Goal: Task Accomplishment & Management: Complete application form

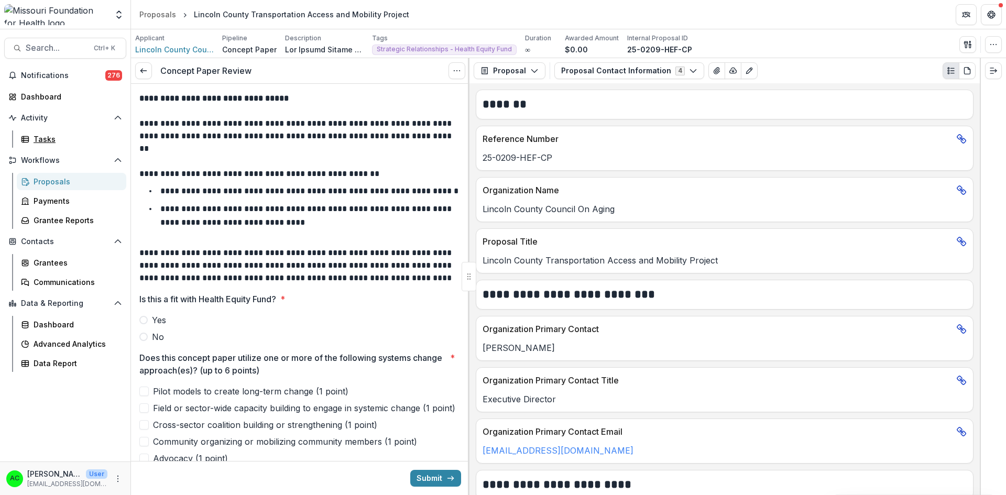
click at [46, 134] on div "Tasks" at bounding box center [76, 139] width 84 height 11
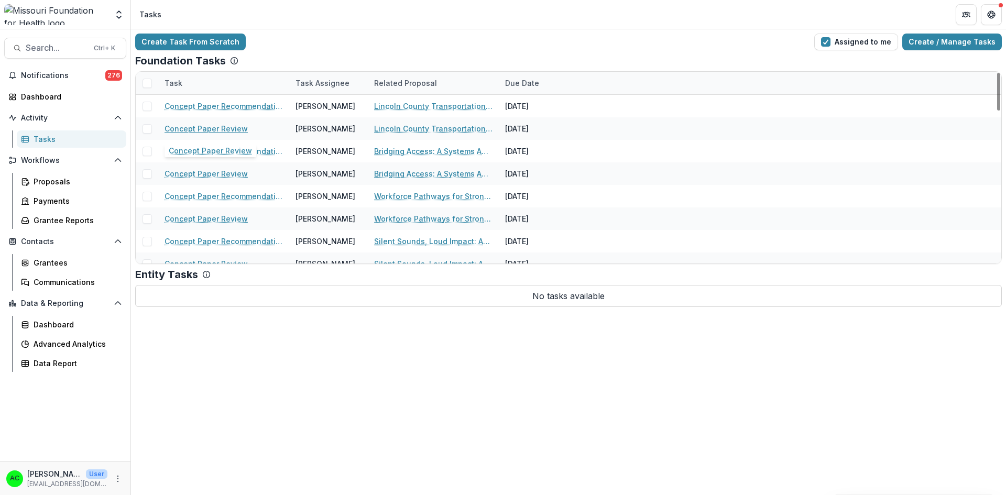
click at [206, 128] on link "Concept Paper Review" at bounding box center [205, 128] width 83 height 11
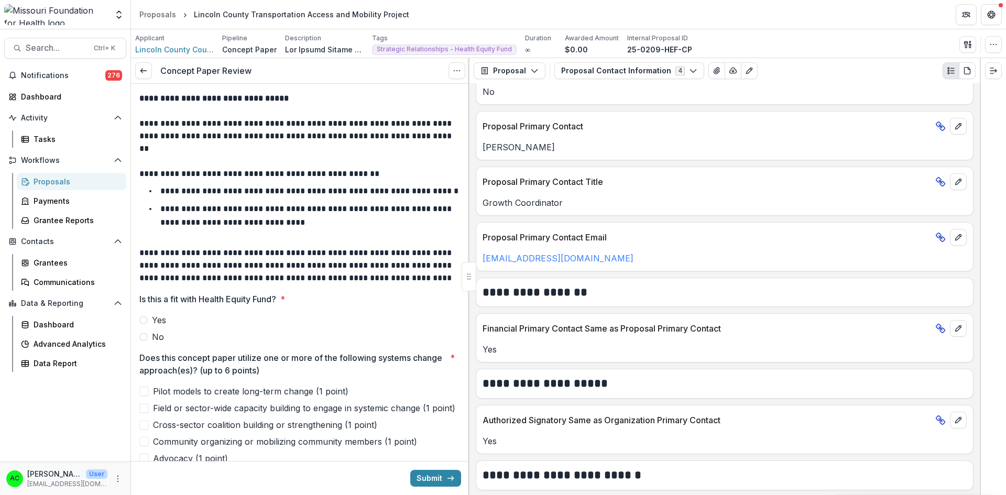
scroll to position [533, 0]
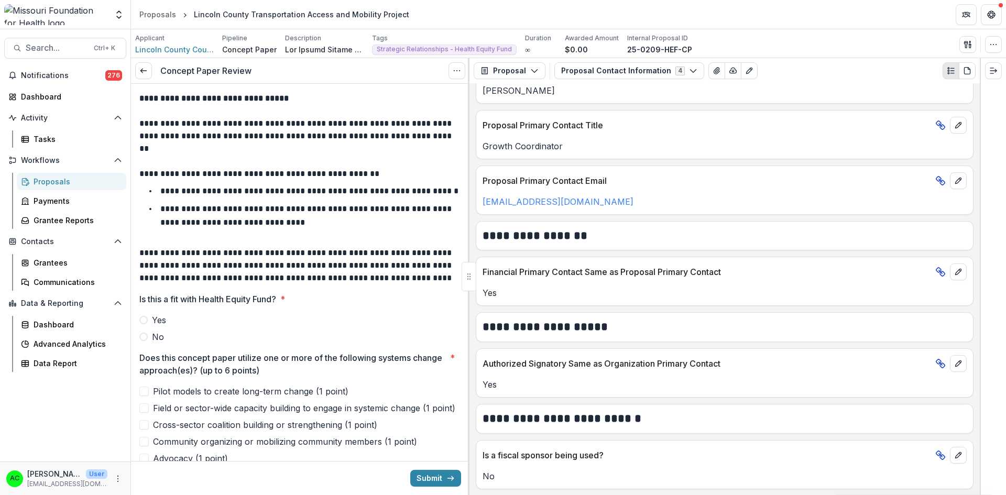
click at [601, 69] on button "Proposal Contact Information 4" at bounding box center [629, 70] width 150 height 17
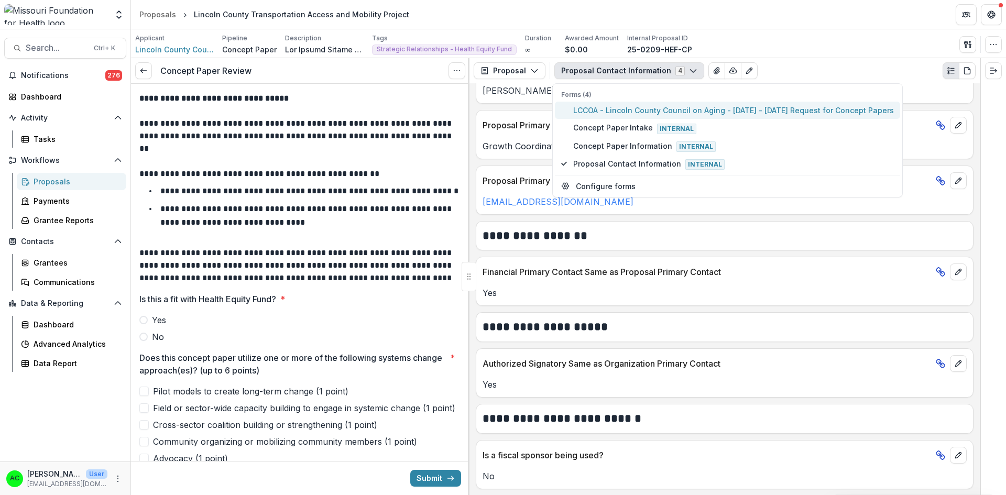
click at [597, 112] on span "LCCOA - Lincoln County Council on Aging - [DATE] - [DATE] Request for Concept P…" at bounding box center [733, 110] width 321 height 11
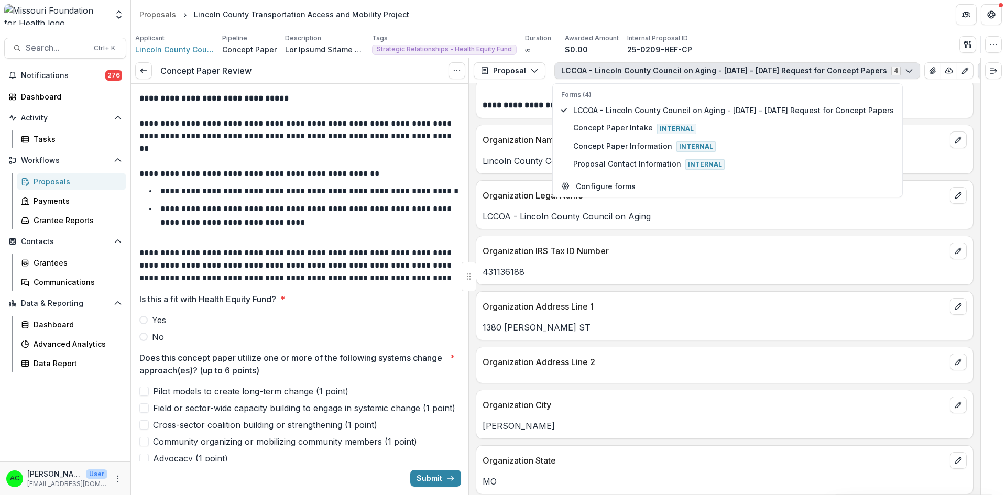
scroll to position [587, 0]
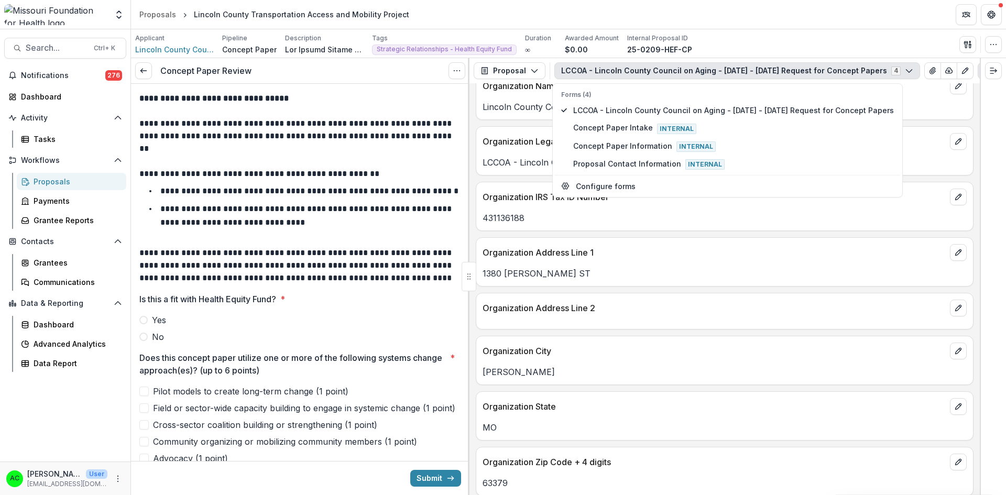
click at [981, 158] on div at bounding box center [993, 276] width 26 height 437
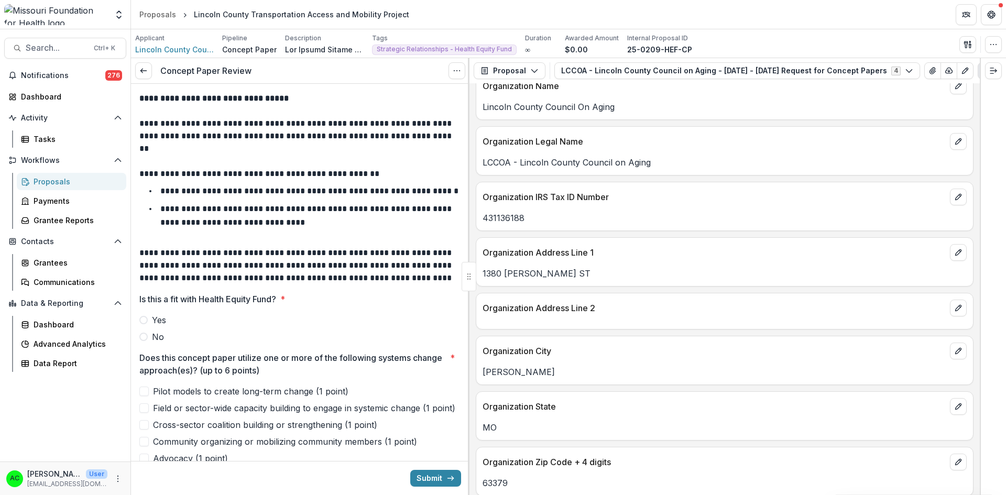
drag, startPoint x: 981, startPoint y: 158, endPoint x: 980, endPoint y: 185, distance: 26.7
click at [980, 185] on div at bounding box center [993, 276] width 26 height 437
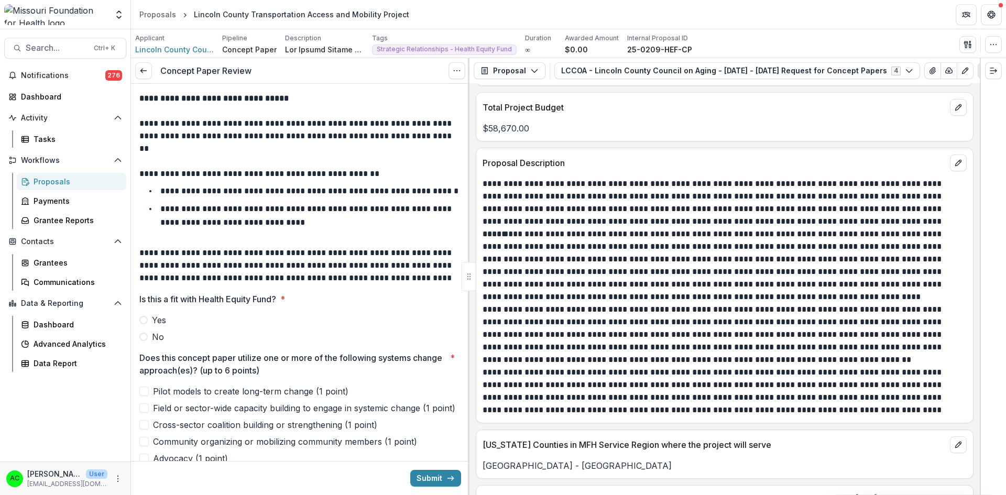
scroll to position [2499, 0]
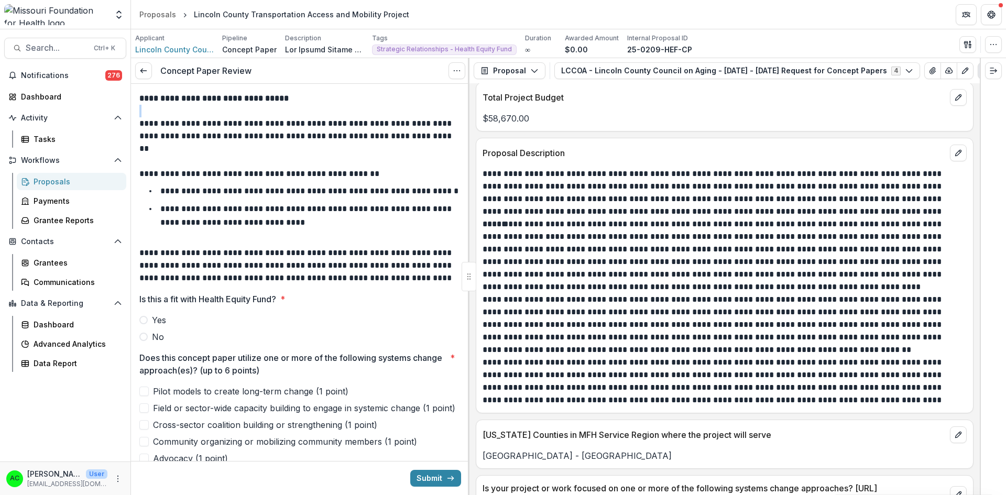
drag, startPoint x: 466, startPoint y: 108, endPoint x: 467, endPoint y: 89, distance: 18.9
click at [467, 89] on div "**********" at bounding box center [300, 289] width 338 height 411
click at [145, 69] on icon at bounding box center [143, 71] width 8 height 8
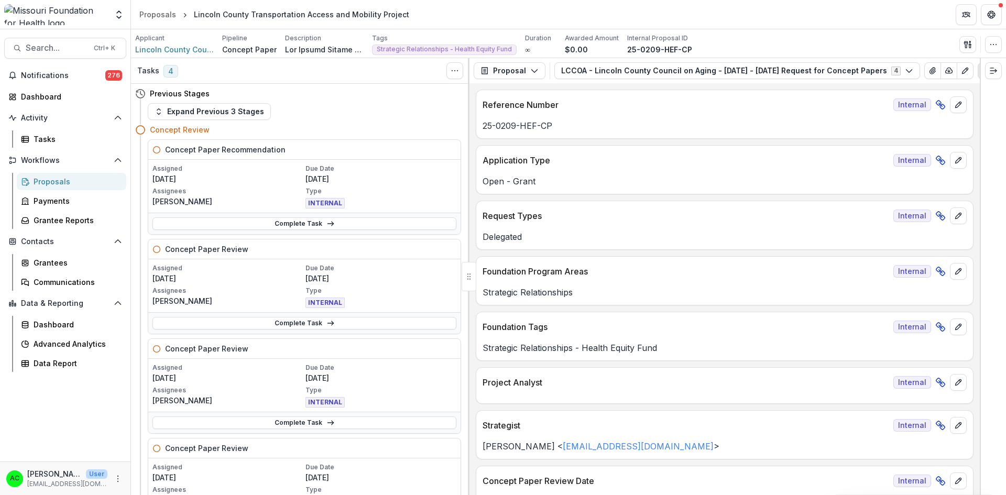
click at [982, 101] on div at bounding box center [993, 276] width 26 height 437
drag, startPoint x: 980, startPoint y: 105, endPoint x: 980, endPoint y: 85, distance: 19.9
click at [980, 85] on div at bounding box center [993, 276] width 26 height 437
click at [239, 109] on button "Expand Previous 3 Stages" at bounding box center [209, 111] width 123 height 17
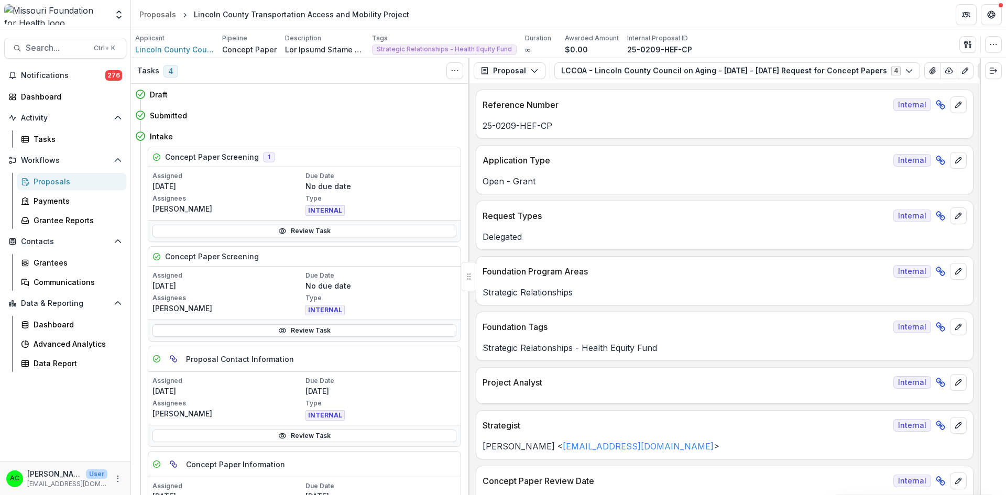
click at [965, 42] on icon "button" at bounding box center [966, 44] width 4 height 7
click at [902, 117] on button "View All Reviews" at bounding box center [917, 120] width 112 height 17
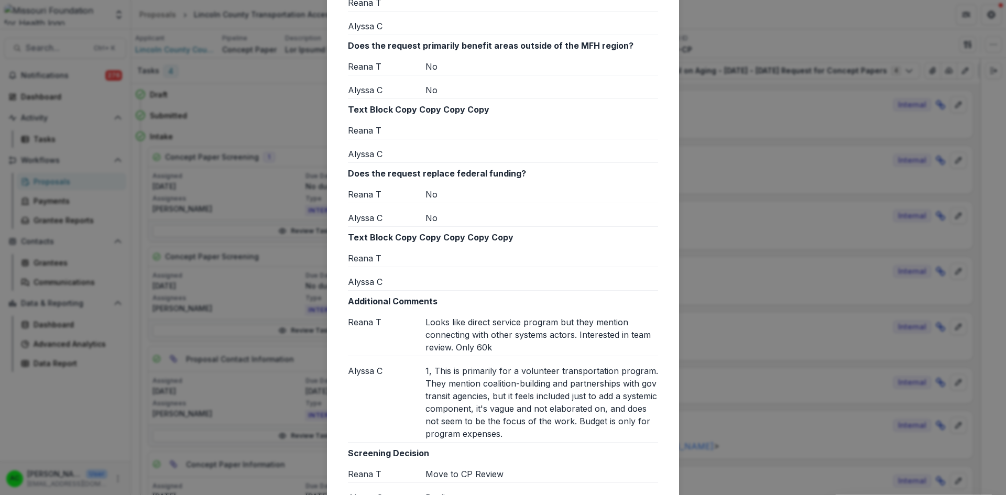
scroll to position [901, 0]
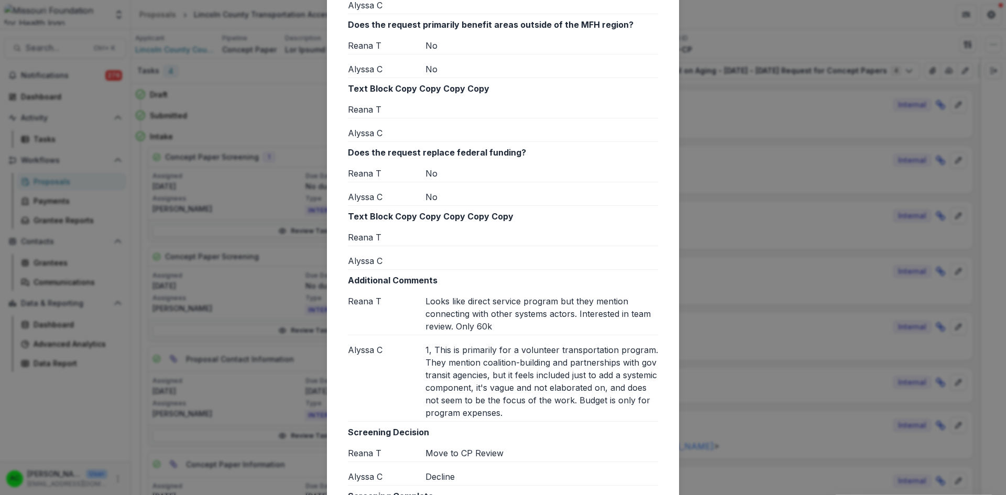
click at [709, 129] on div "Reviews from External reviewers Internal External Reviewer [PERSON_NAME] T [PER…" at bounding box center [503, 247] width 1006 height 495
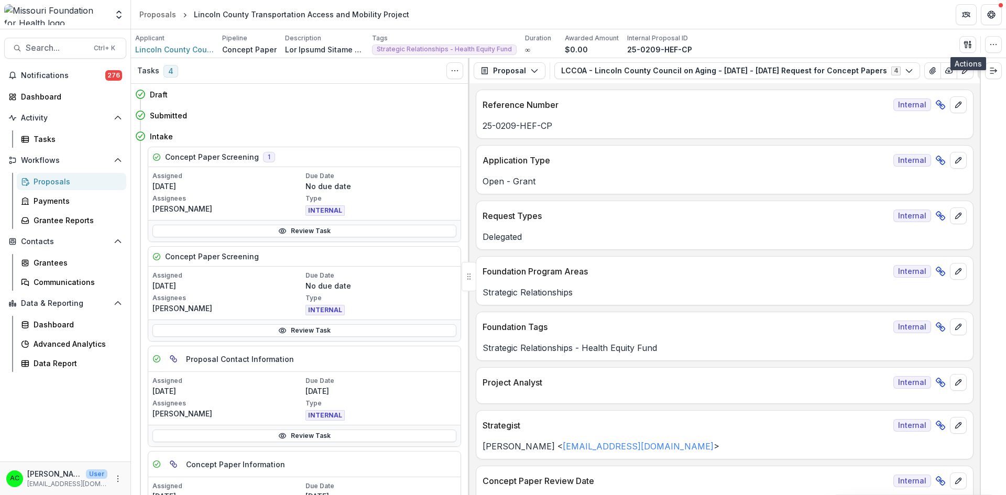
click at [971, 50] on button "button" at bounding box center [967, 44] width 17 height 17
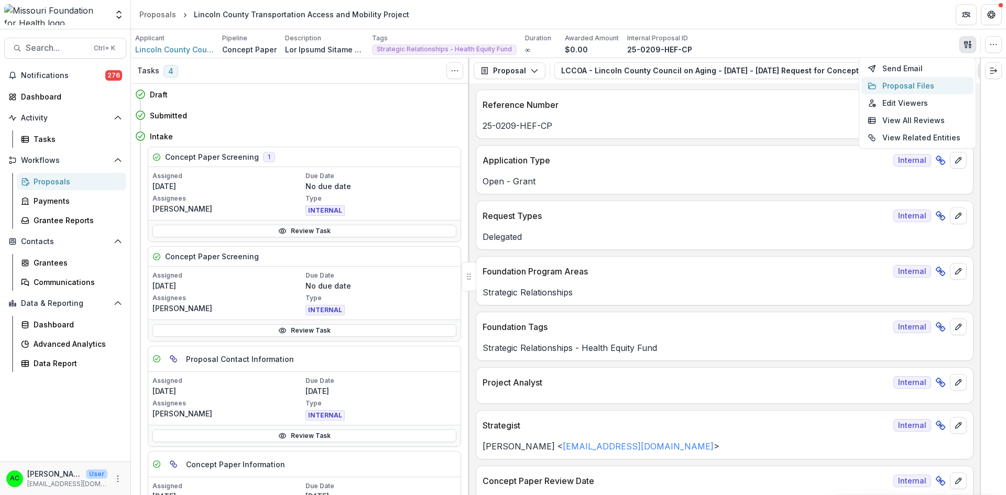
click at [925, 85] on button "Proposal Files" at bounding box center [917, 85] width 112 height 17
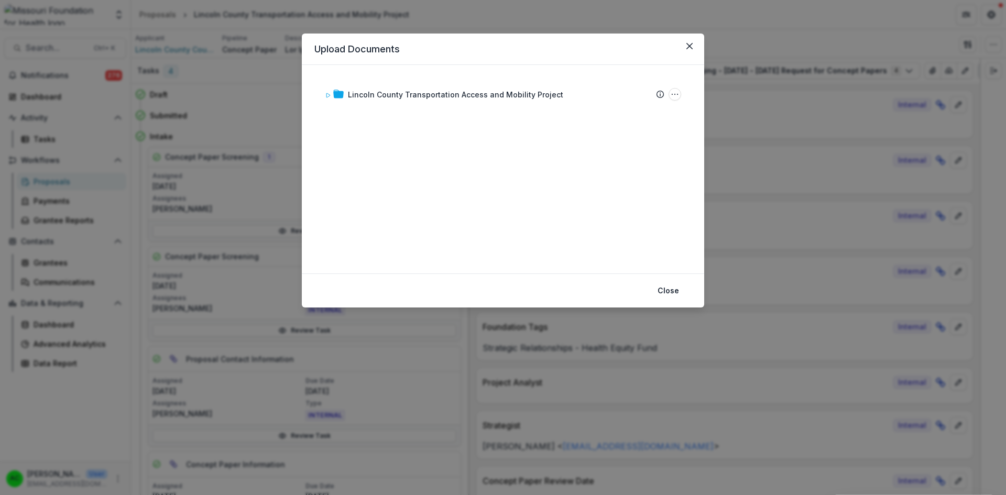
click at [537, 98] on div "Lincoln County Transportation Access and Mobility Project" at bounding box center [455, 94] width 215 height 11
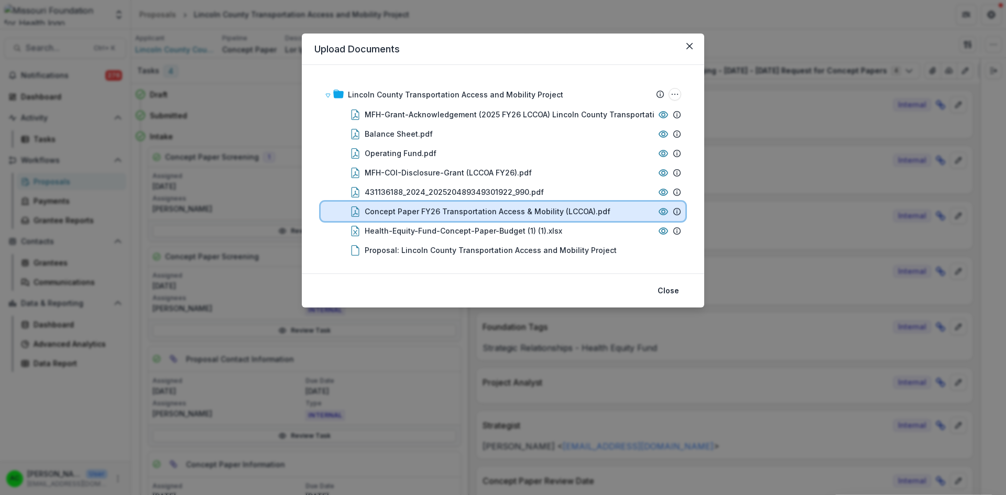
click at [607, 213] on div "Concept Paper FY26 Transportation Access & Mobility (LCCOA).pdf" at bounding box center [509, 211] width 289 height 11
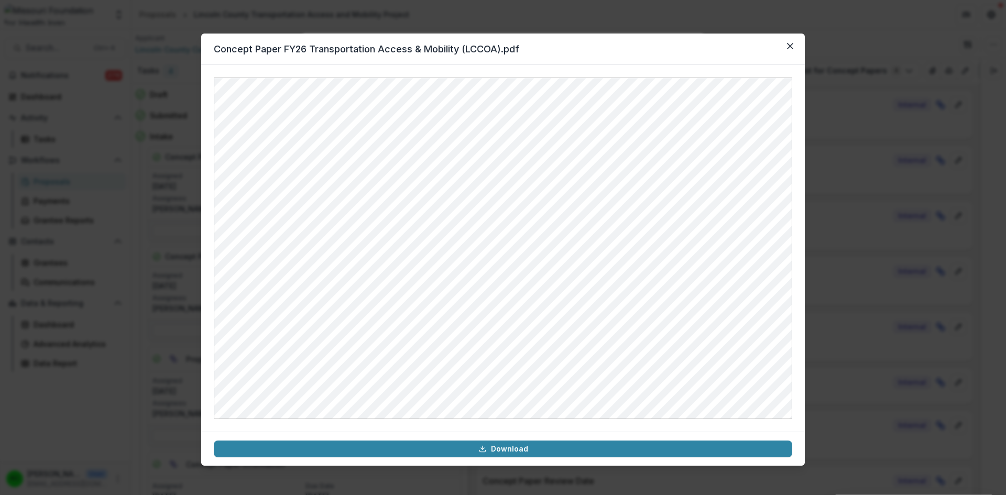
click at [792, 48] on icon "Close" at bounding box center [790, 46] width 6 height 6
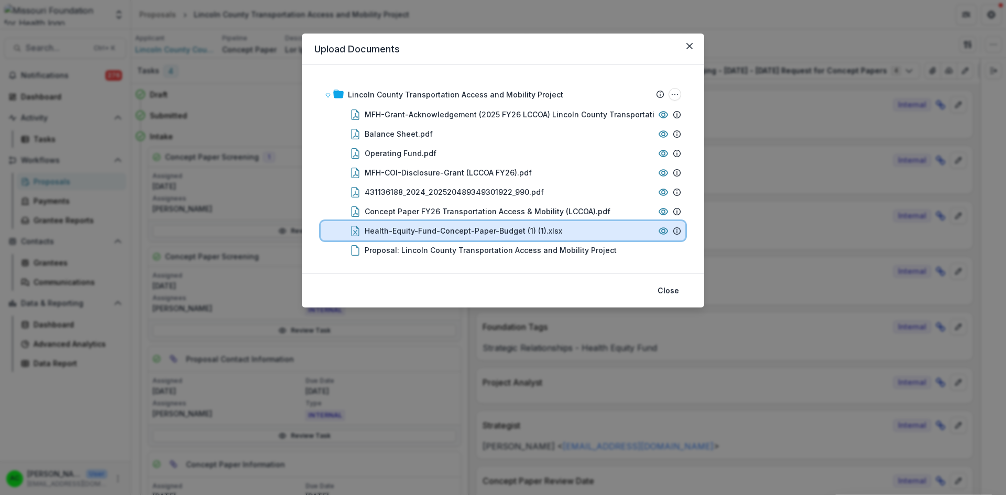
click at [625, 238] on div "Health-Equity-Fund-Concept-Paper-Budget (1) (1).xlsx" at bounding box center [503, 230] width 365 height 19
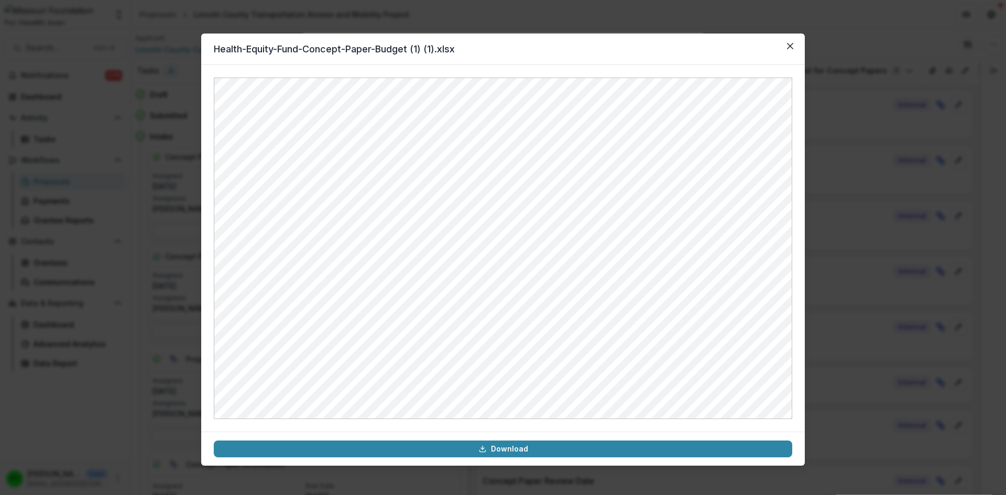
click at [788, 49] on icon "Close" at bounding box center [790, 46] width 6 height 6
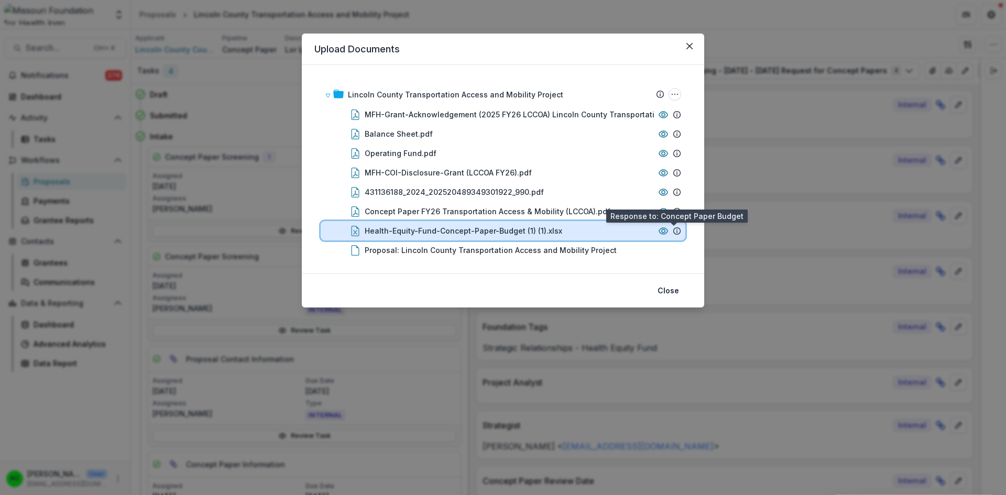
click at [673, 232] on icon at bounding box center [677, 231] width 8 height 8
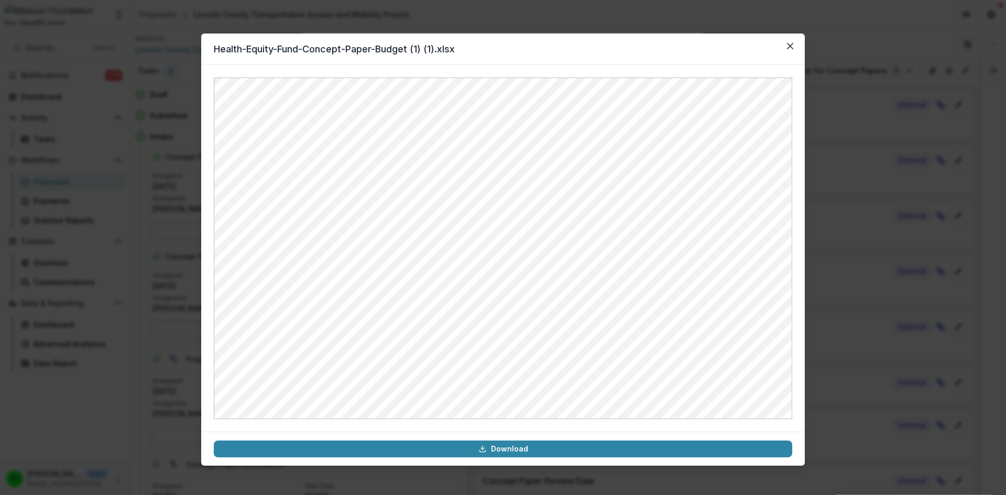
click at [794, 47] on button "Close" at bounding box center [790, 46] width 17 height 17
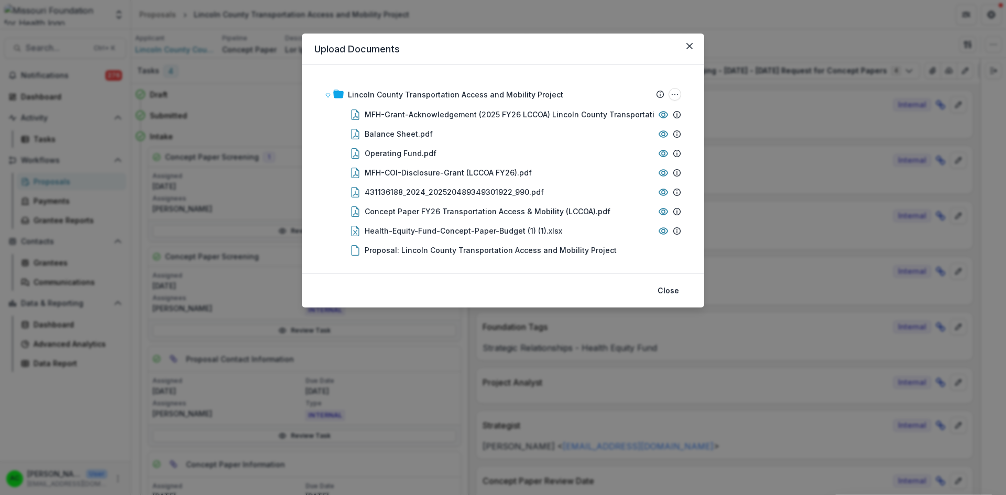
click at [691, 42] on button "Close" at bounding box center [689, 46] width 17 height 17
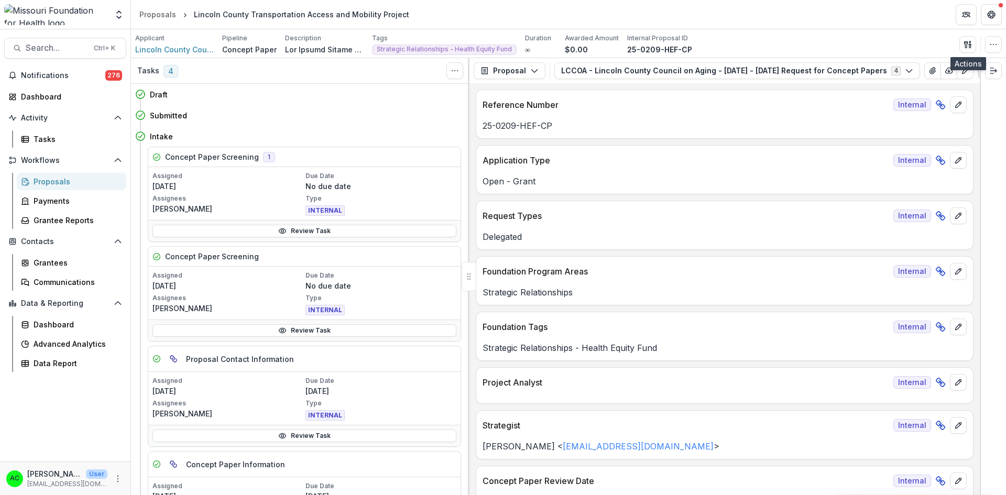
click at [966, 45] on icon "button" at bounding box center [966, 44] width 4 height 7
click at [891, 48] on div "Applicant Lincoln County Council on Aging Pipeline Concept Paper Description De…" at bounding box center [568, 44] width 866 height 21
click at [924, 72] on button "View Attached Files" at bounding box center [932, 70] width 17 height 17
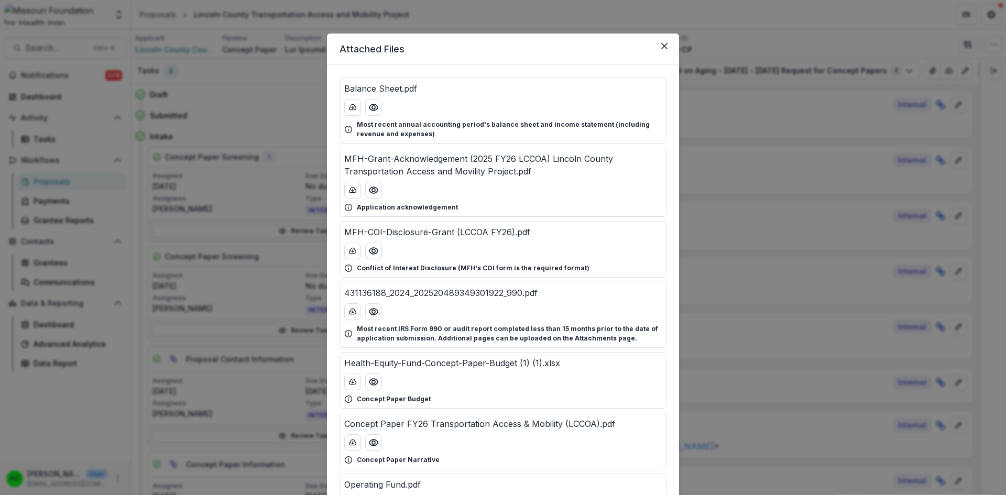
click at [369, 380] on icon "Preview Health-Equity-Fund-Concept-Paper-Budget (1) (1).xlsx" at bounding box center [373, 382] width 10 height 10
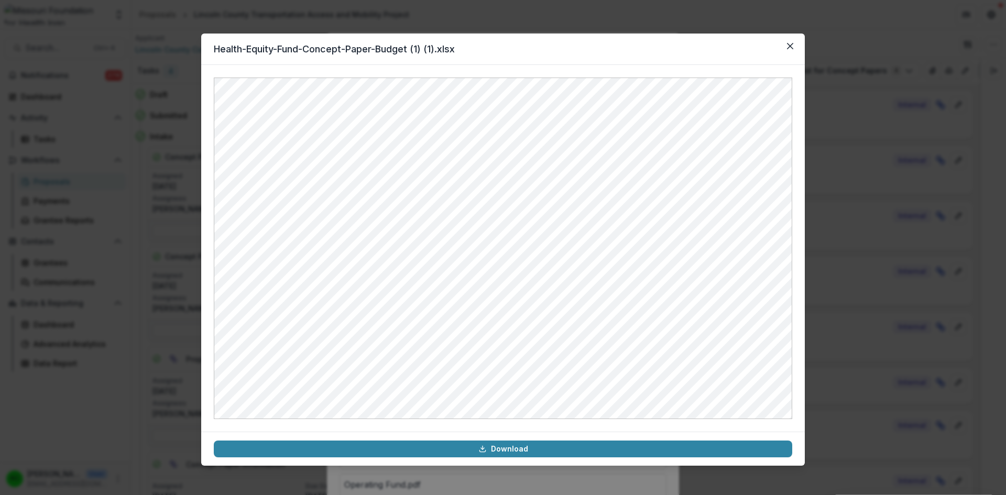
click at [794, 44] on button "Close" at bounding box center [790, 46] width 17 height 17
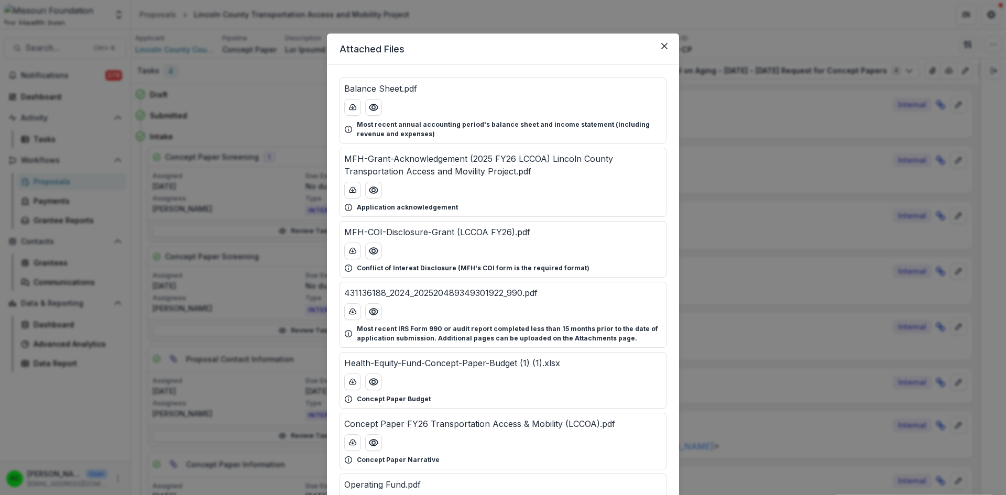
click at [348, 381] on icon "download-button" at bounding box center [352, 382] width 8 height 8
click at [663, 48] on icon "Close" at bounding box center [664, 46] width 6 height 6
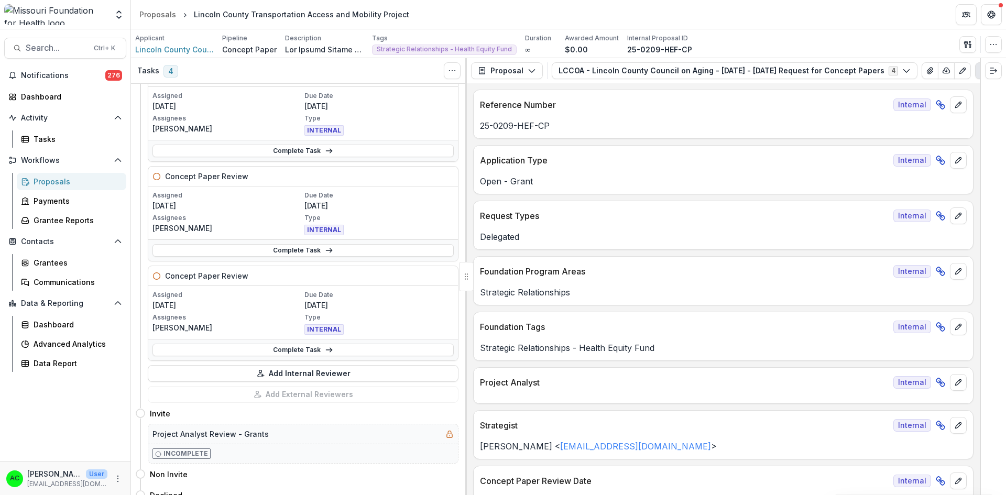
scroll to position [749, 0]
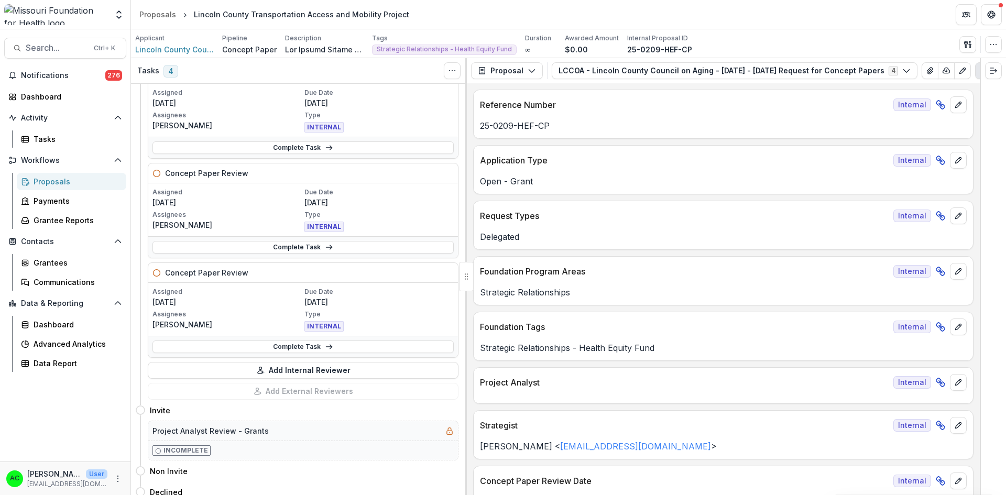
click at [344, 347] on link "Complete Task" at bounding box center [302, 346] width 301 height 13
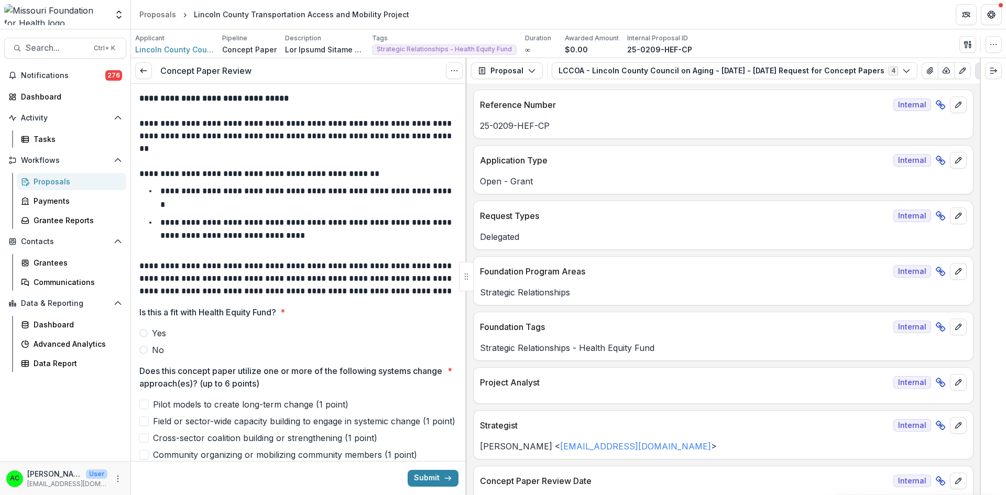
click at [145, 355] on label "No" at bounding box center [298, 350] width 319 height 13
click at [465, 104] on div at bounding box center [466, 276] width 2 height 437
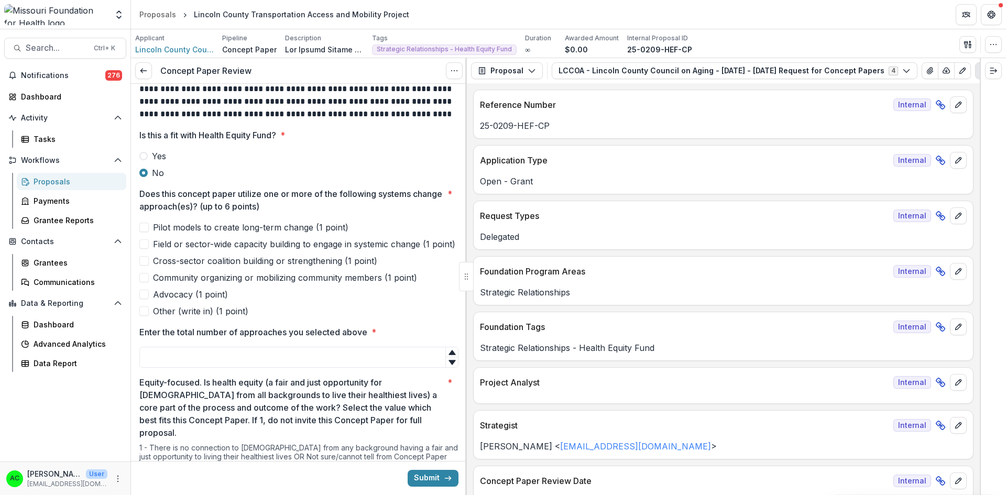
scroll to position [182, 0]
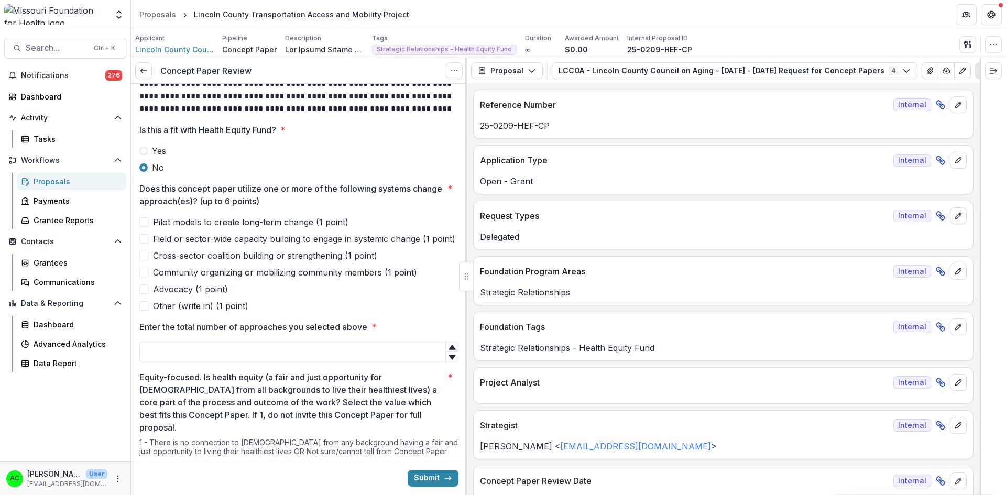
click at [147, 223] on span at bounding box center [143, 221] width 9 height 9
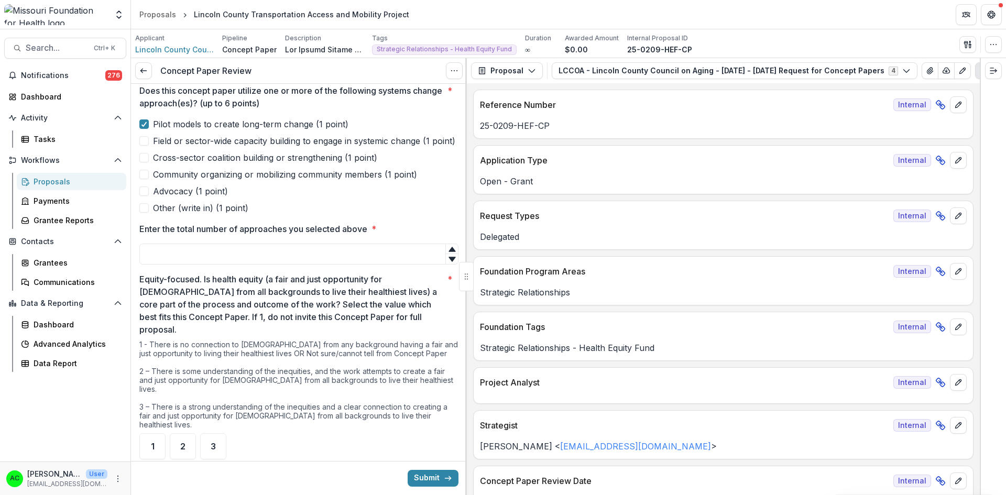
scroll to position [283, 0]
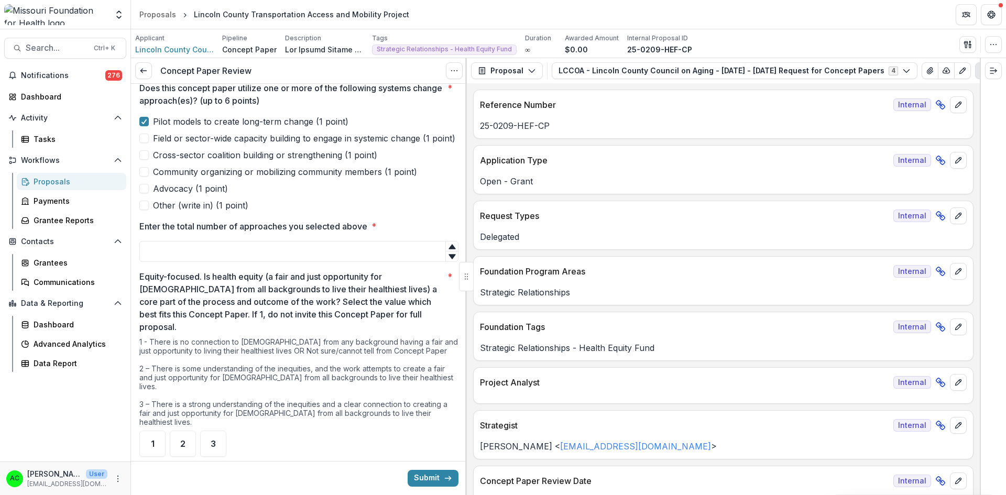
click at [357, 262] on input "Enter the total number of approaches you selected above *" at bounding box center [298, 251] width 319 height 21
type input "*"
click at [376, 305] on p "Equity-focused. Is health equity (a fair and just opportunity for [DEMOGRAPHIC_…" at bounding box center [291, 301] width 304 height 63
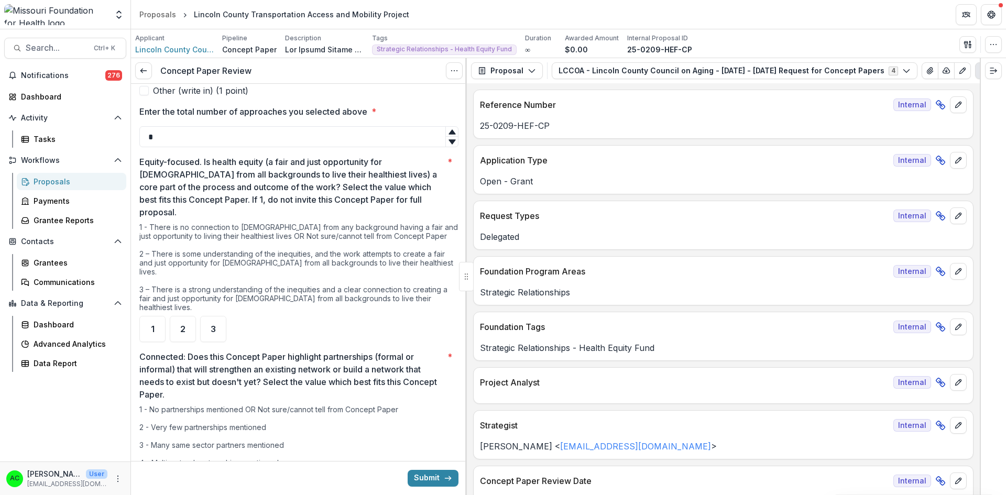
scroll to position [407, 0]
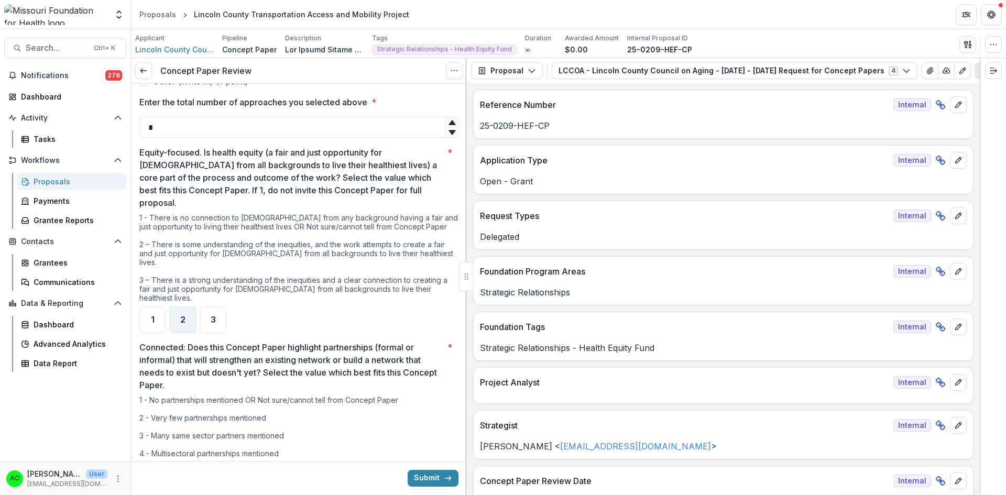
click at [181, 315] on span "2" at bounding box center [182, 319] width 5 height 8
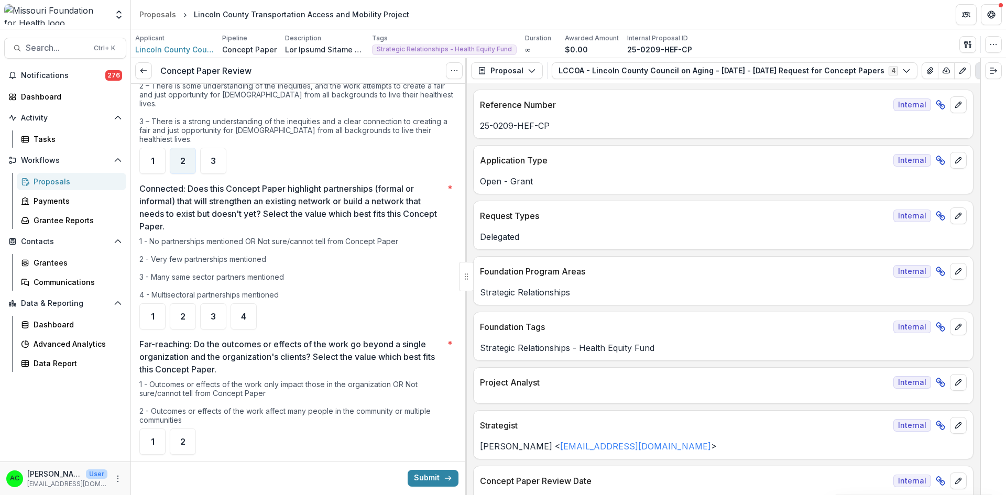
scroll to position [568, 0]
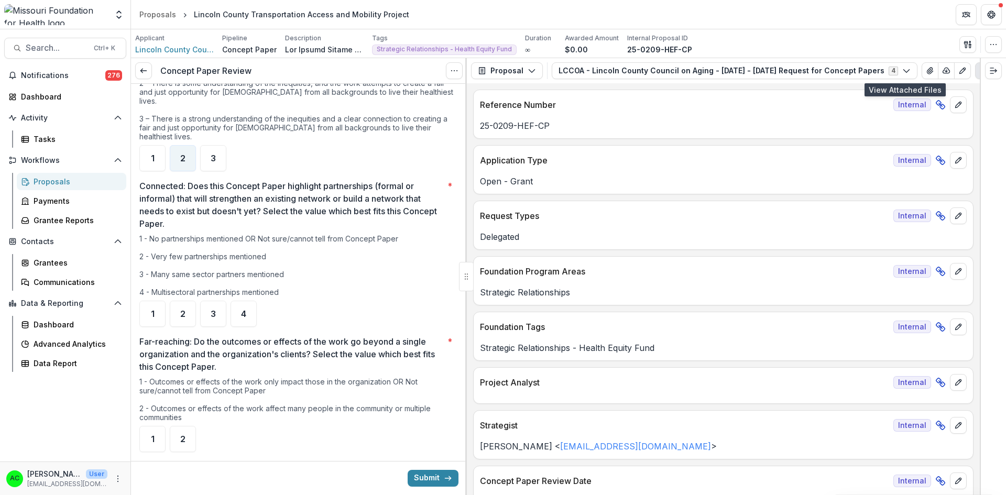
click at [921, 70] on button "View Attached Files" at bounding box center [929, 70] width 17 height 17
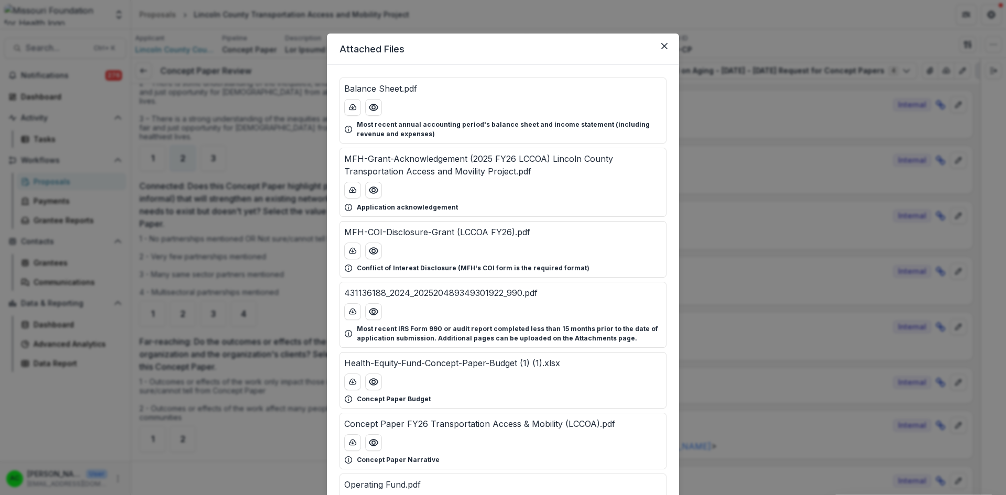
click at [372, 445] on icon "Preview Concept Paper FY26 Transportation Access & Mobility (LCCOA).pdf" at bounding box center [373, 442] width 10 height 10
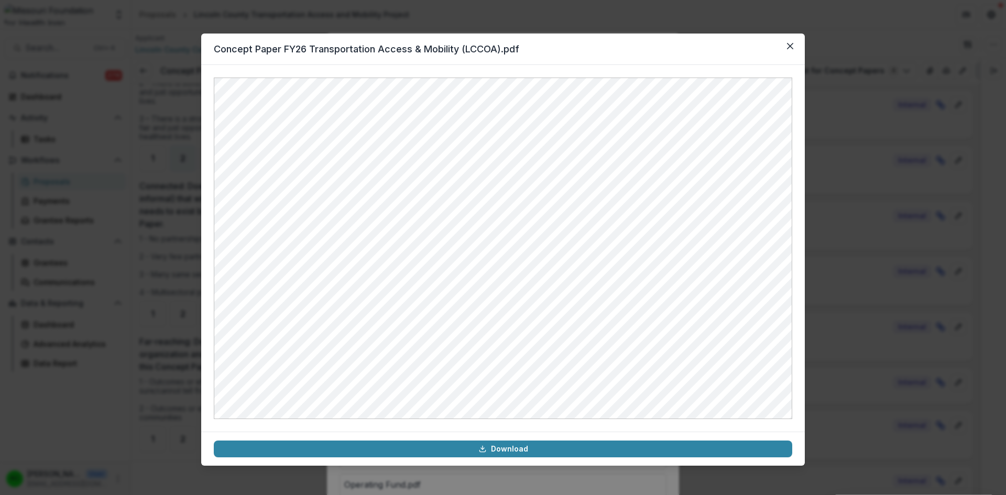
click at [789, 44] on icon "Close" at bounding box center [790, 46] width 6 height 6
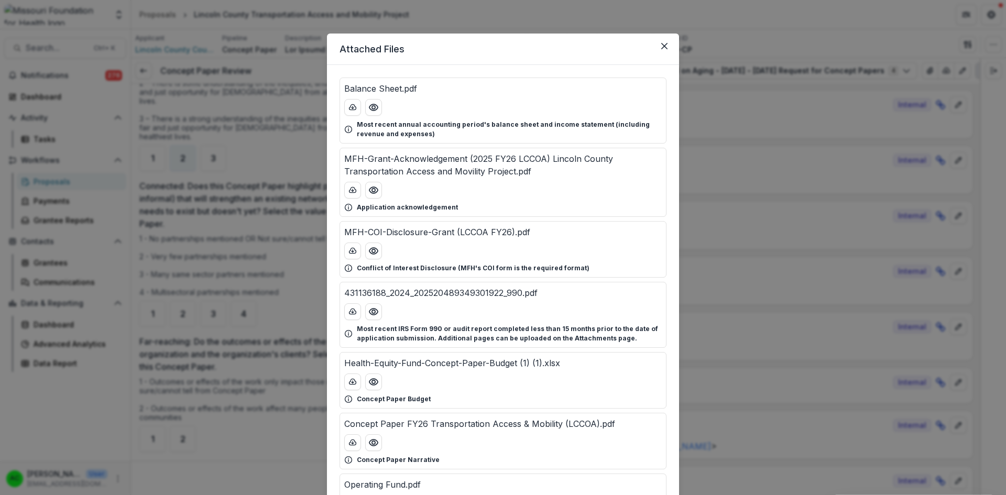
click at [660, 49] on button "Close" at bounding box center [664, 46] width 17 height 17
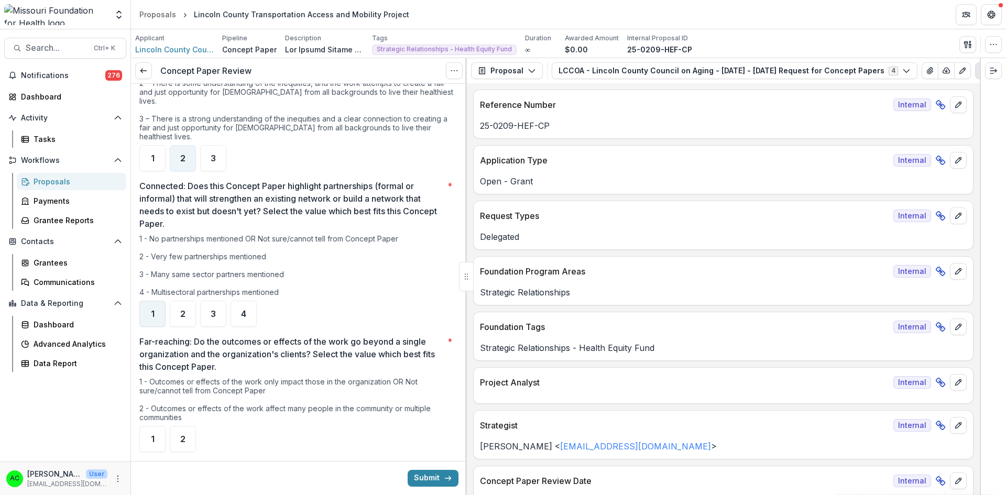
click at [145, 301] on div "1" at bounding box center [152, 314] width 26 height 26
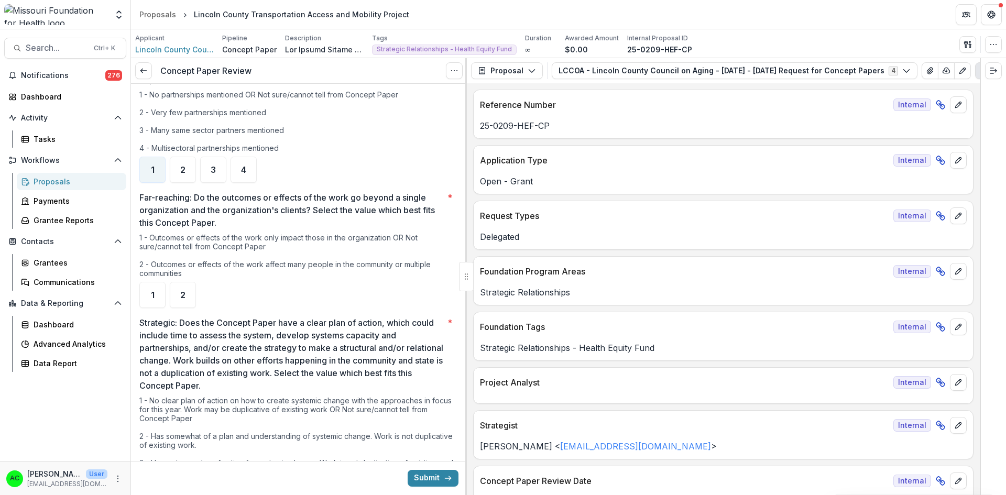
scroll to position [728, 0]
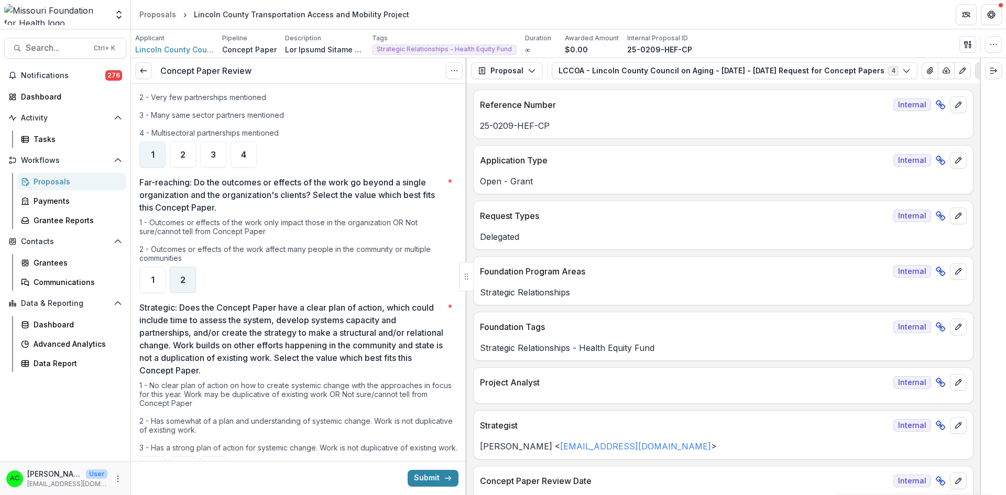
click at [180, 276] on span "2" at bounding box center [182, 280] width 5 height 8
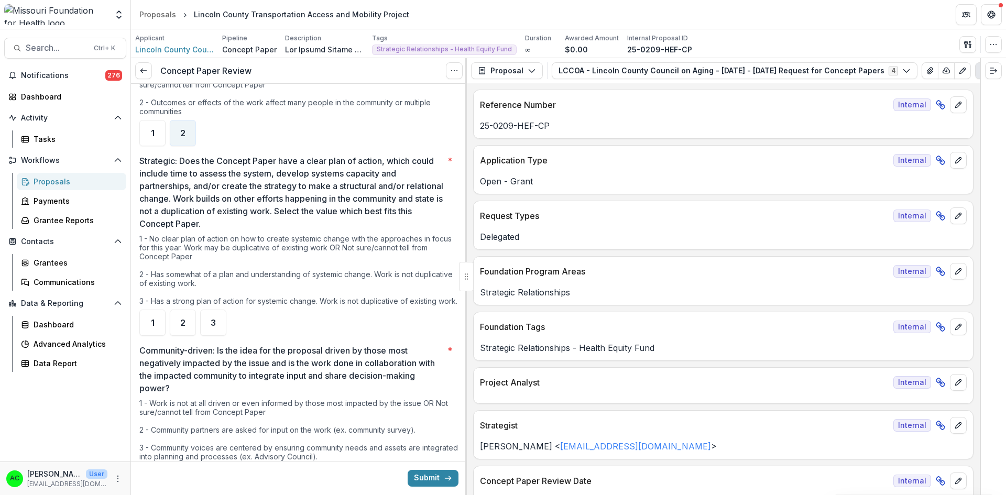
scroll to position [881, 0]
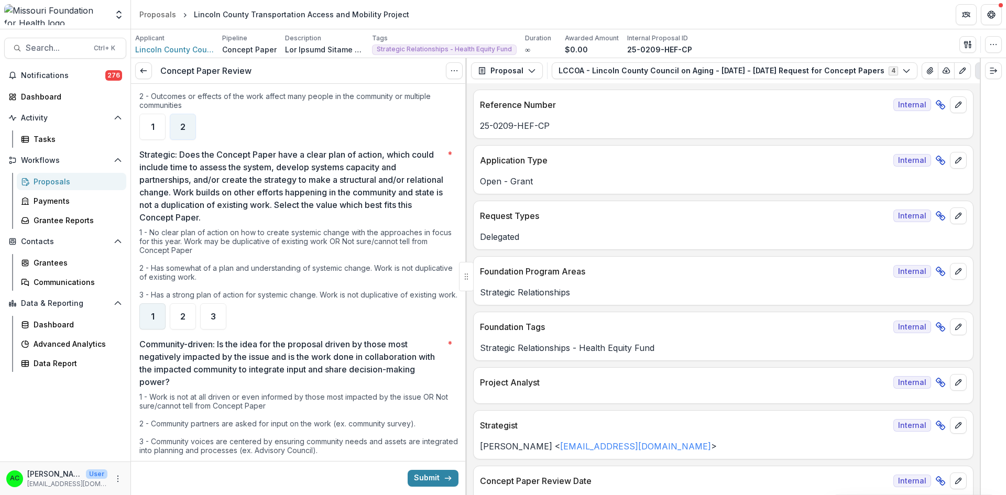
click at [154, 303] on div "1" at bounding box center [152, 316] width 26 height 26
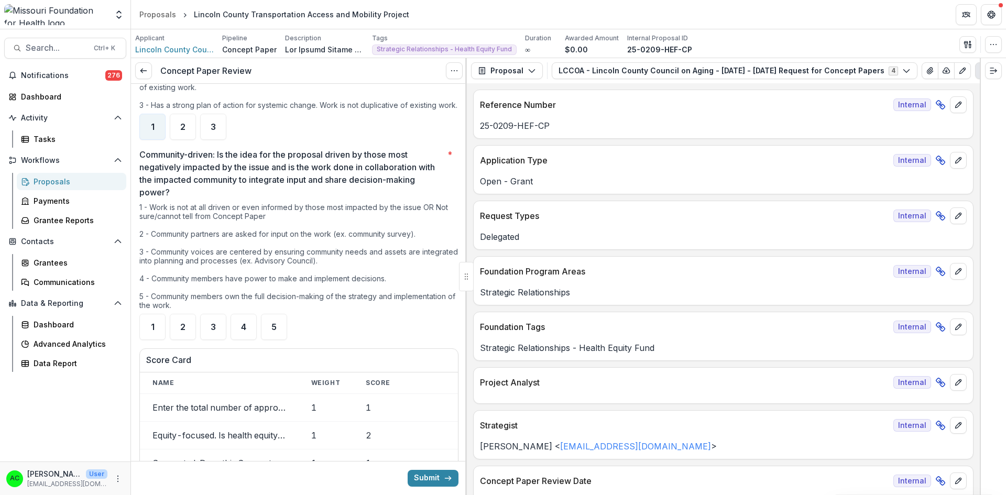
scroll to position [1082, 0]
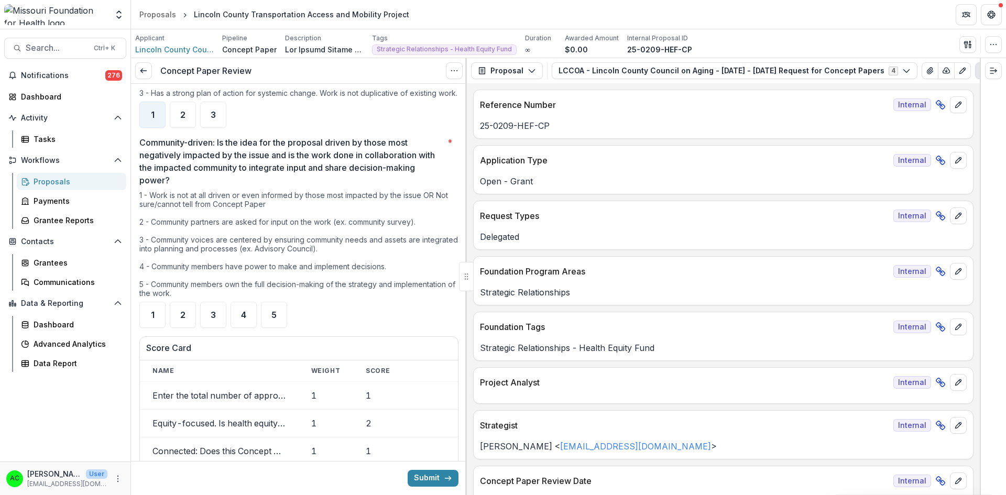
click at [926, 75] on icon "View Attached Files" at bounding box center [930, 71] width 8 height 8
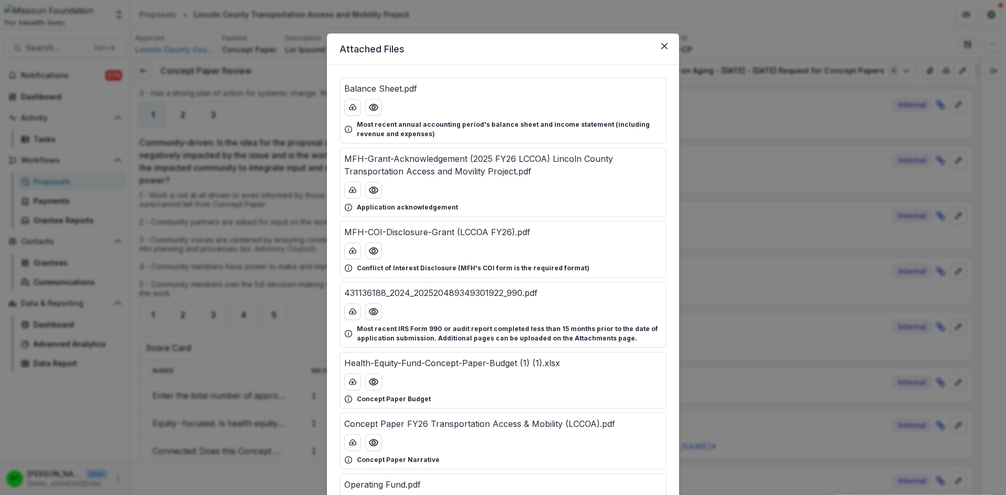
click at [372, 444] on circle "Preview Concept Paper FY26 Transportation Access & Mobility (LCCOA).pdf" at bounding box center [373, 442] width 3 height 3
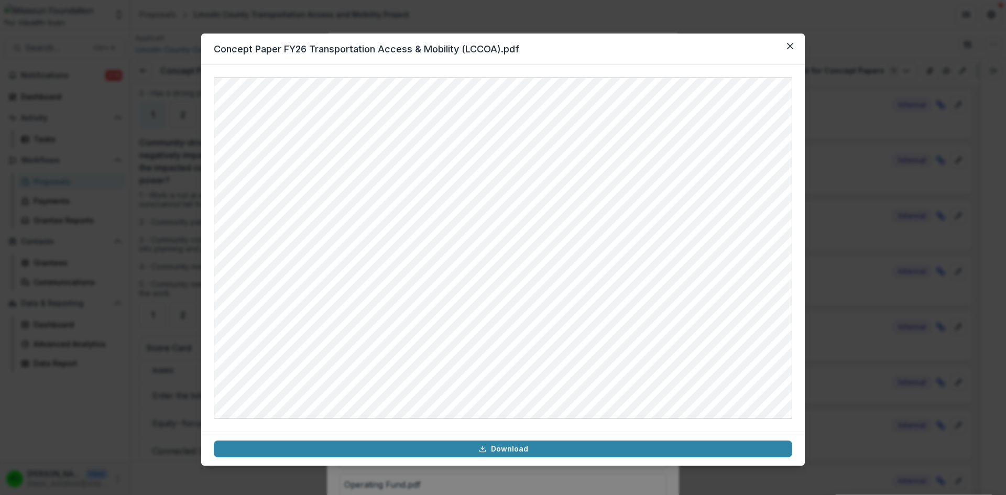
click at [785, 49] on button "Close" at bounding box center [790, 46] width 17 height 17
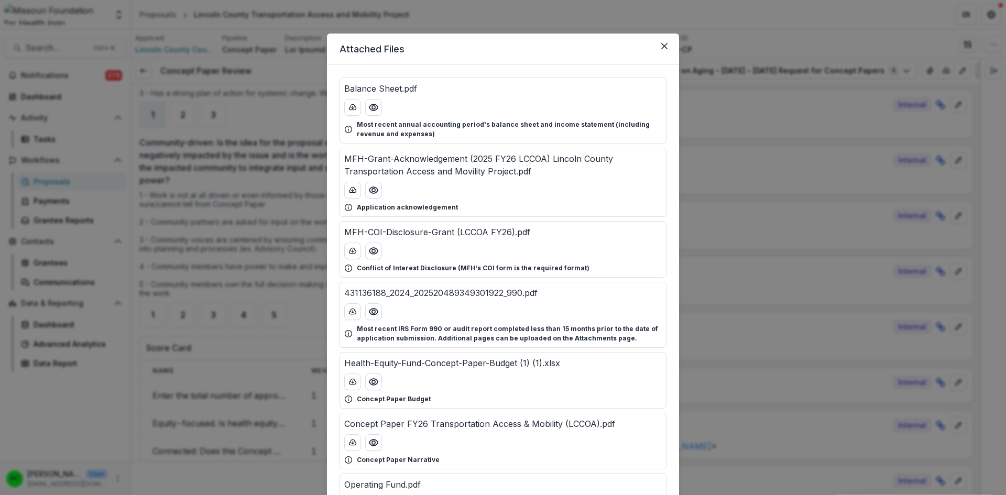
click at [666, 43] on button "Close" at bounding box center [664, 46] width 17 height 17
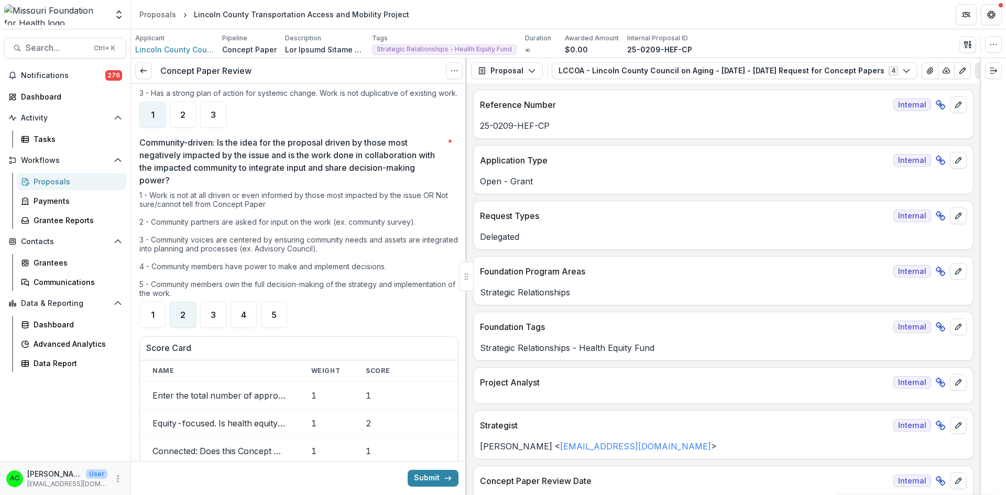
click at [190, 306] on div "2" at bounding box center [183, 315] width 26 height 26
click at [921, 69] on button "View Attached Files" at bounding box center [929, 70] width 17 height 17
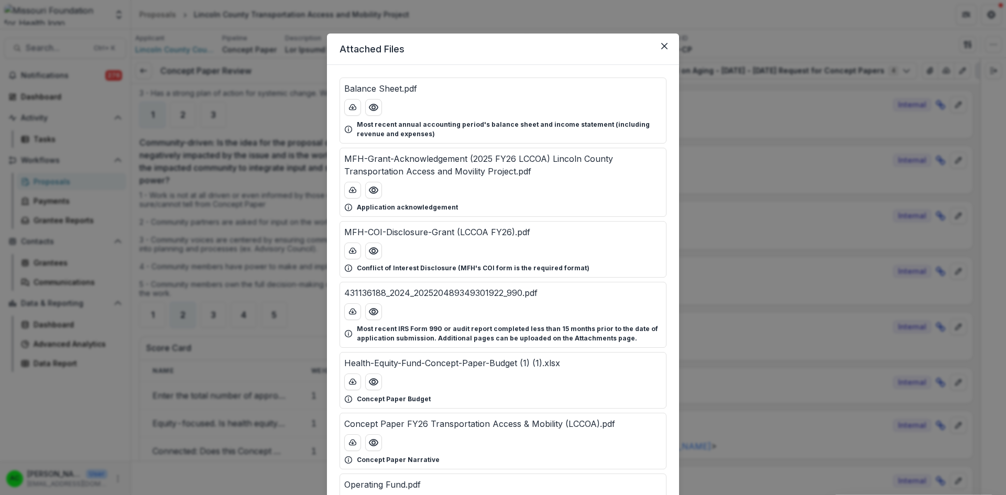
click at [370, 445] on icon "Preview Concept Paper FY26 Transportation Access & Mobility (LCCOA).pdf" at bounding box center [373, 442] width 8 height 6
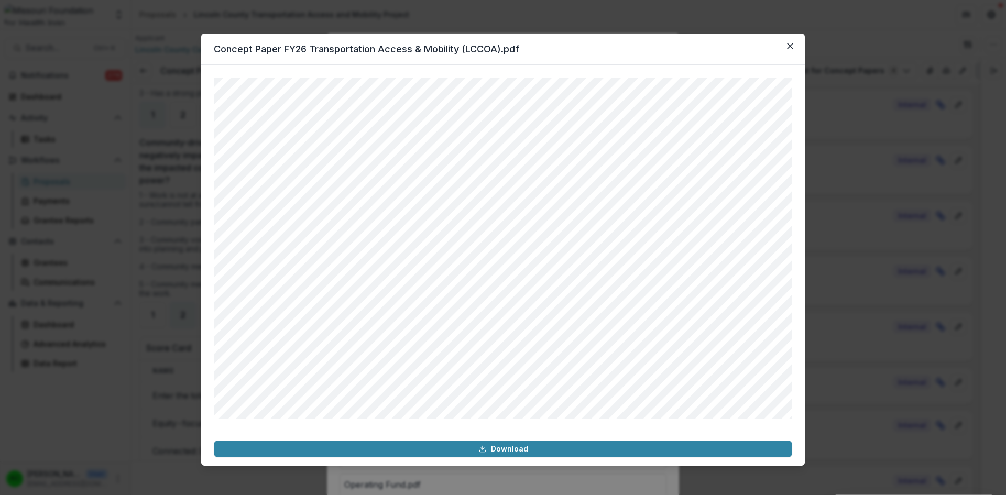
click at [788, 47] on icon "Close" at bounding box center [790, 46] width 6 height 6
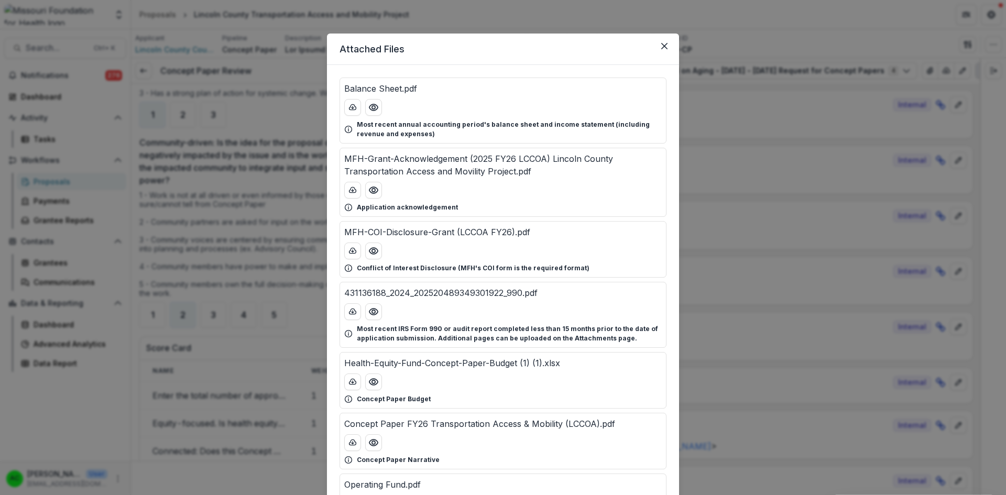
click at [663, 46] on icon "Close" at bounding box center [664, 46] width 6 height 6
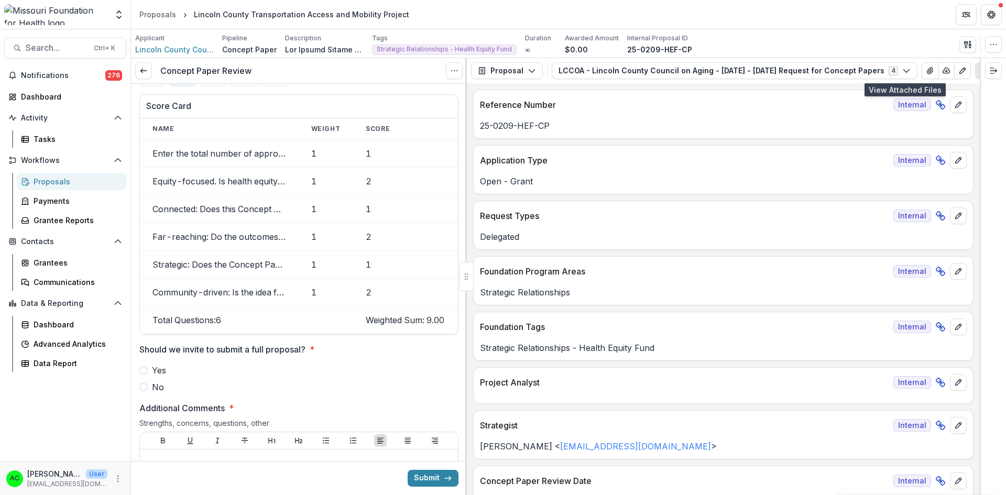
scroll to position [1410, 0]
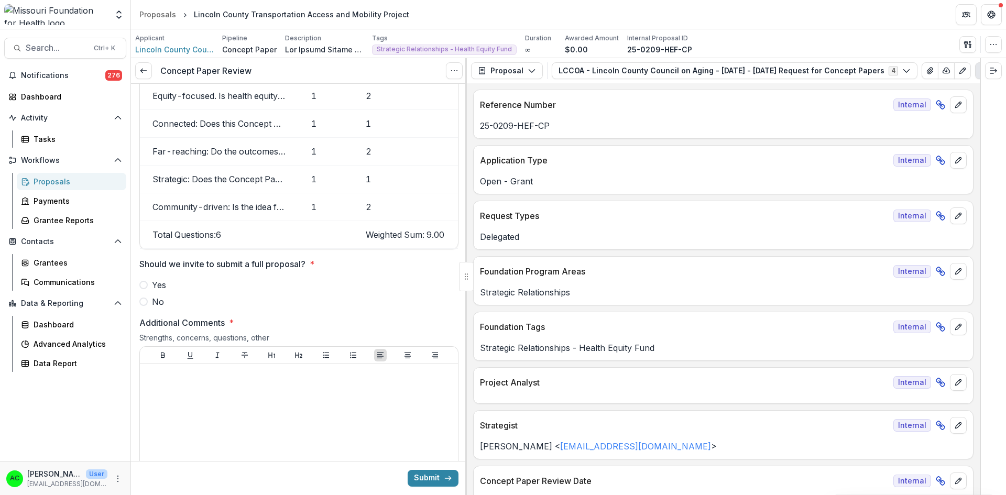
click at [145, 302] on span at bounding box center [143, 302] width 8 height 8
click at [178, 391] on div at bounding box center [299, 446] width 310 height 157
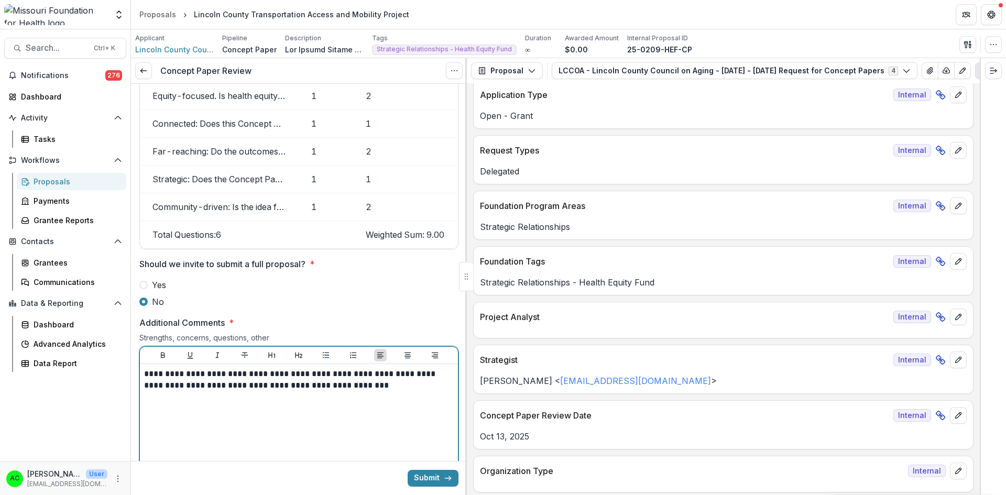
scroll to position [45, 0]
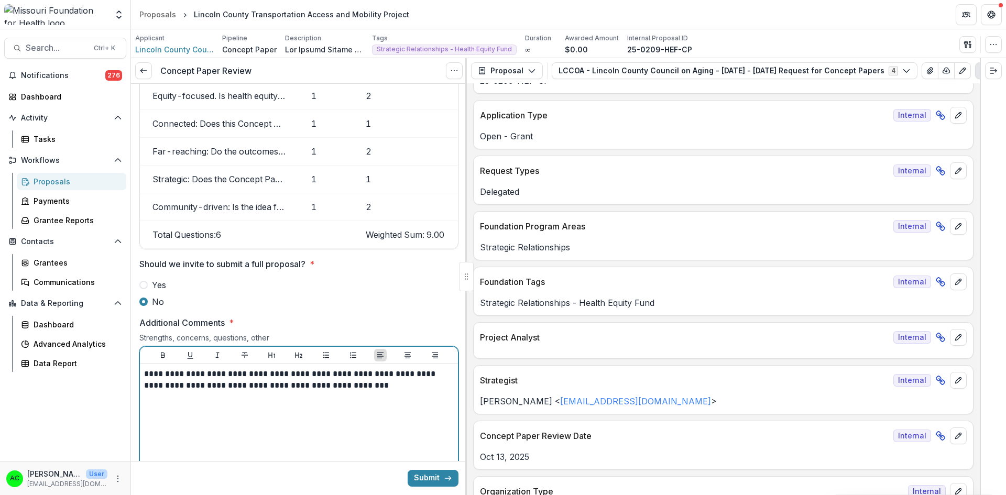
click at [145, 370] on p "**********" at bounding box center [297, 379] width 306 height 23
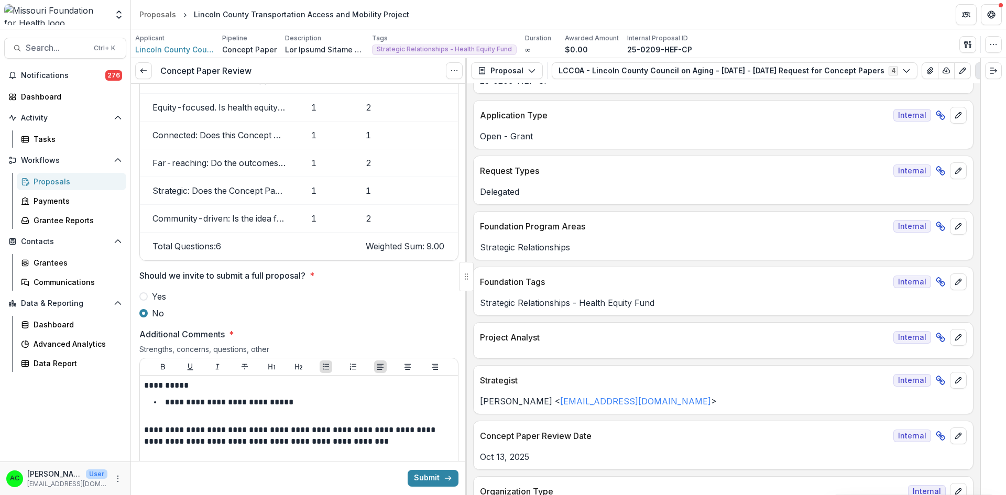
click at [921, 66] on button "View Attached Files" at bounding box center [929, 70] width 17 height 17
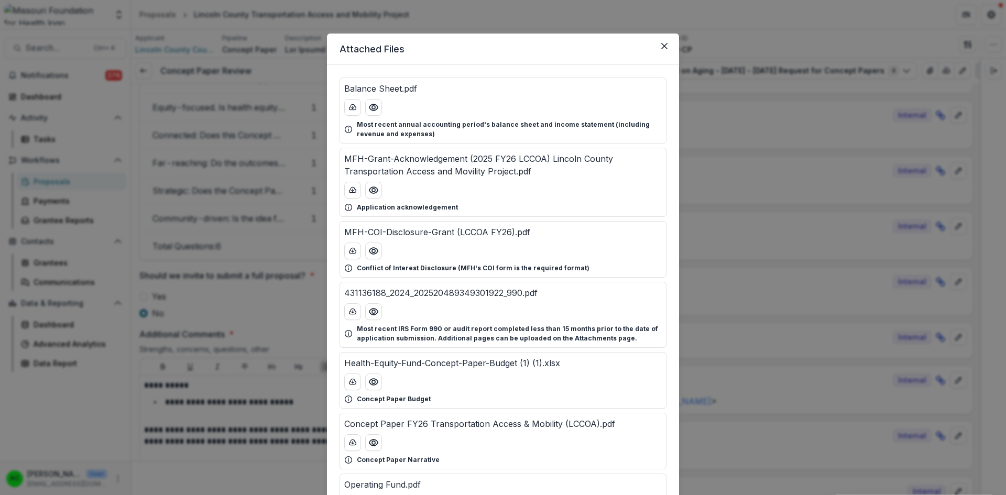
click at [372, 443] on icon "Preview Concept Paper FY26 Transportation Access & Mobility (LCCOA).pdf" at bounding box center [373, 442] width 10 height 10
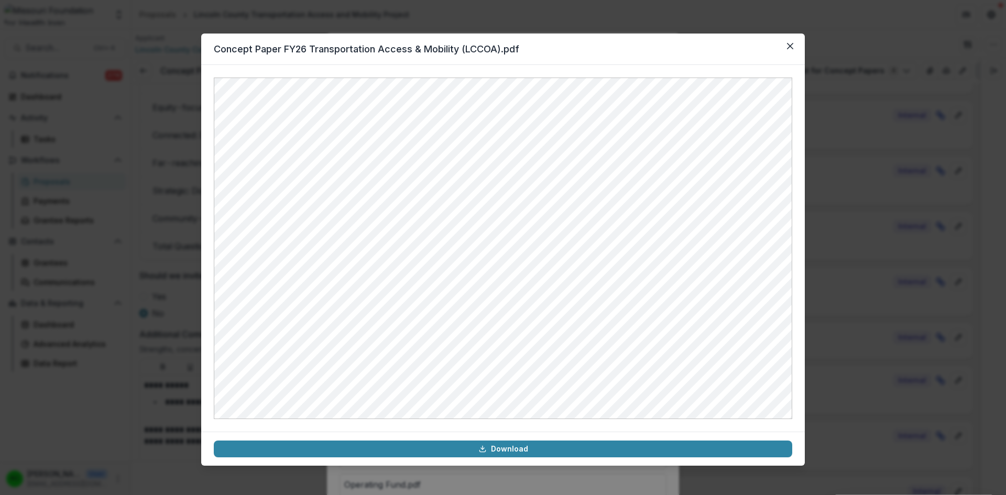
click at [792, 49] on icon "Close" at bounding box center [790, 46] width 6 height 6
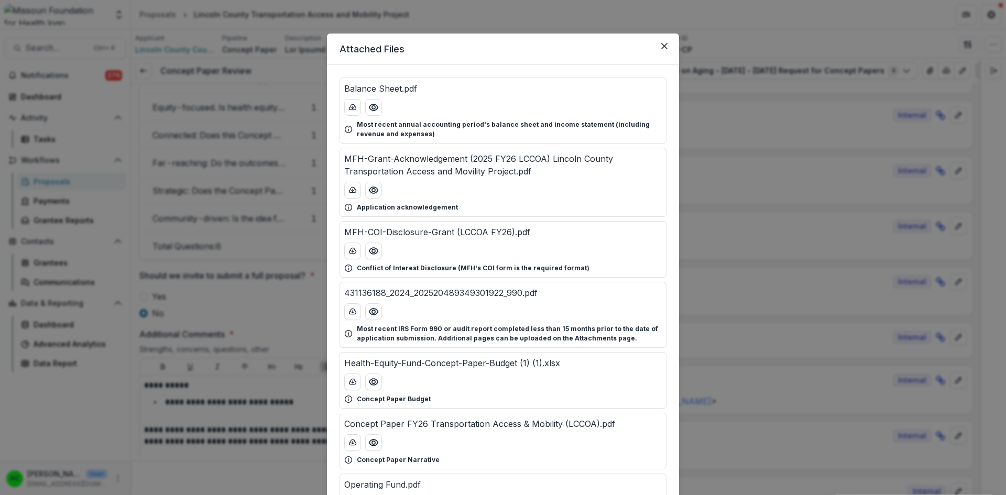
click at [740, 289] on div "Attached Files Balance Sheet.pdf Most recent annual accounting period's balance…" at bounding box center [503, 247] width 1006 height 495
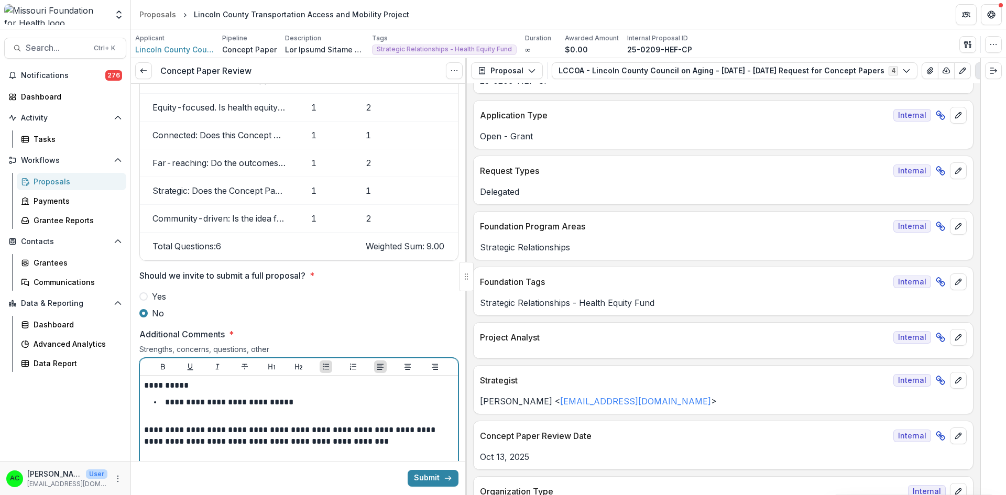
click at [323, 402] on li "**********" at bounding box center [305, 402] width 297 height 14
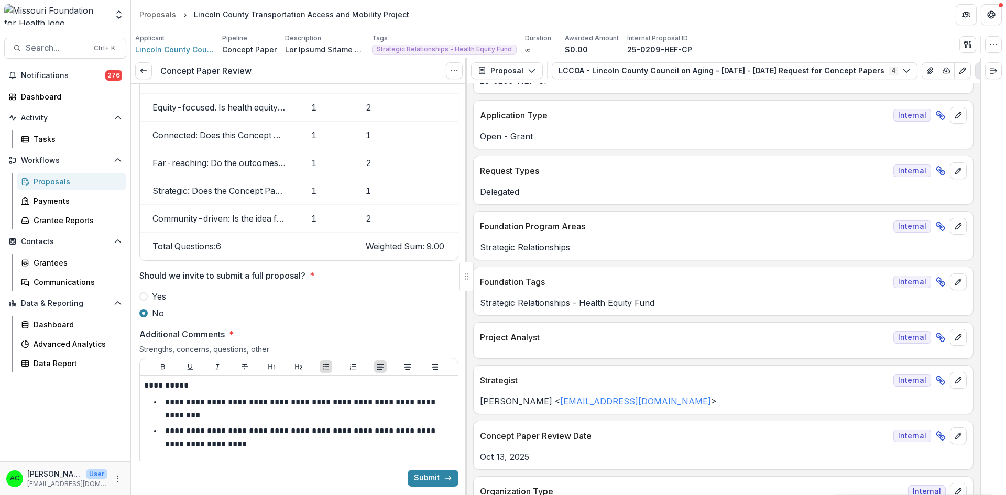
click at [926, 70] on icon "View Attached Files" at bounding box center [930, 71] width 8 height 8
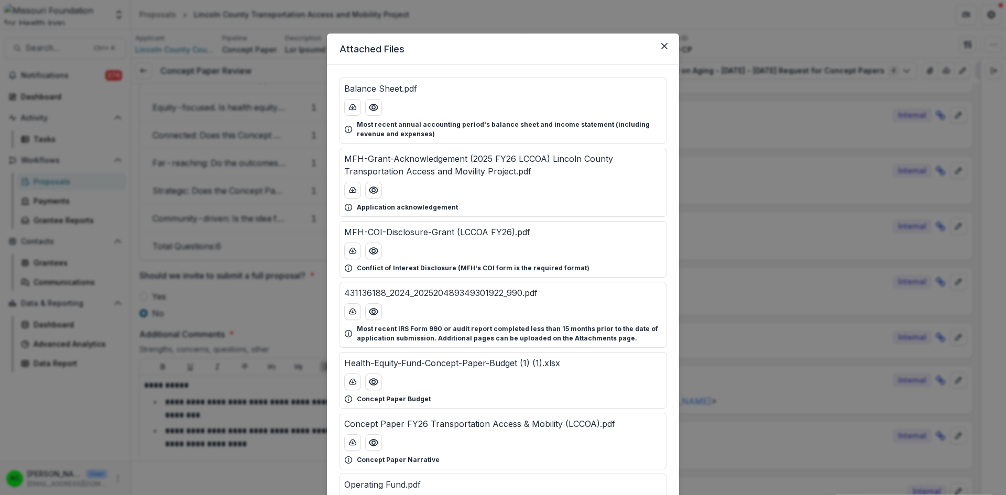
click at [370, 442] on icon "Preview Concept Paper FY26 Transportation Access & Mobility (LCCOA).pdf" at bounding box center [373, 442] width 10 height 10
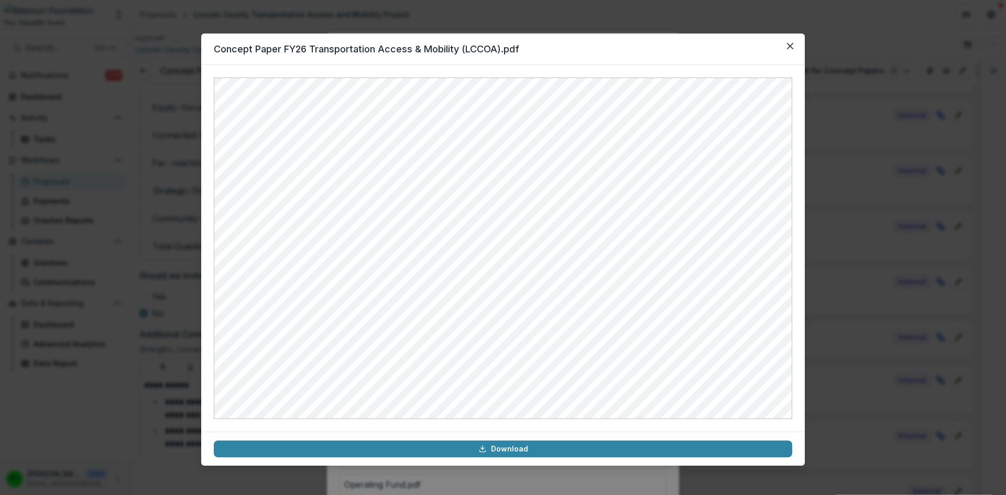
click at [788, 46] on icon "Close" at bounding box center [790, 46] width 6 height 6
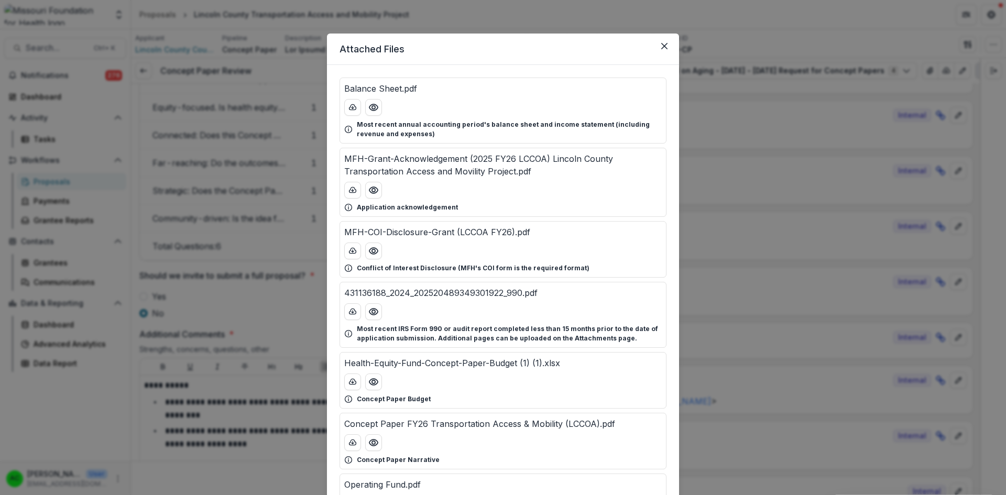
click at [239, 458] on div "Attached Files Balance Sheet.pdf Most recent annual accounting period's balance…" at bounding box center [503, 247] width 1006 height 495
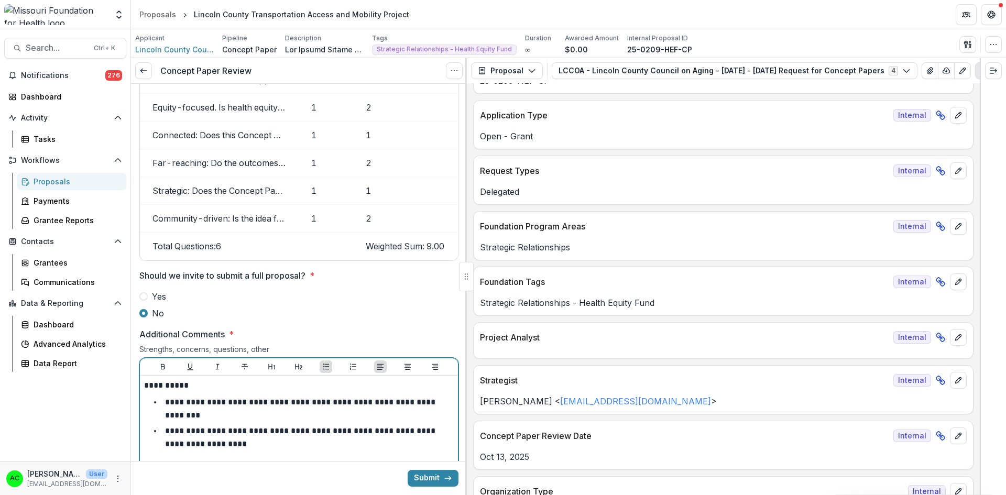
click at [238, 444] on li "**********" at bounding box center [305, 437] width 297 height 27
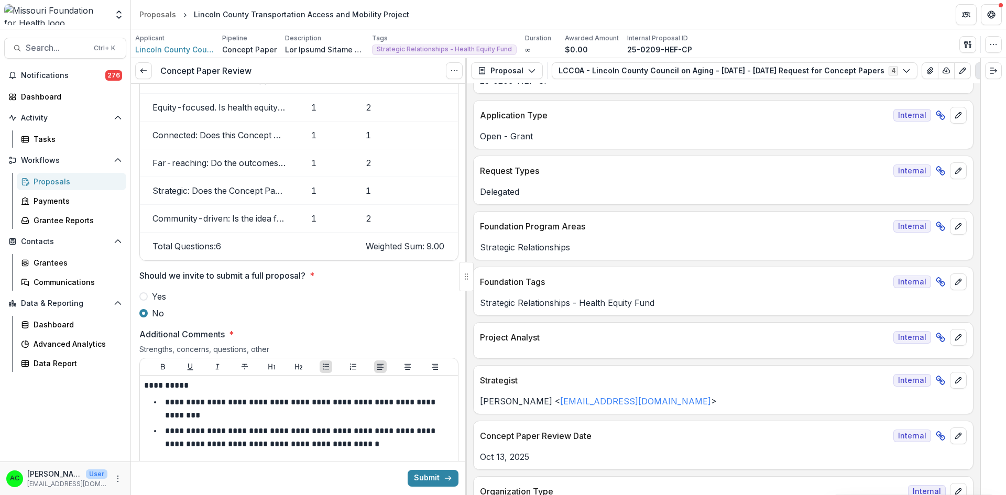
click at [466, 334] on div at bounding box center [466, 276] width 2 height 437
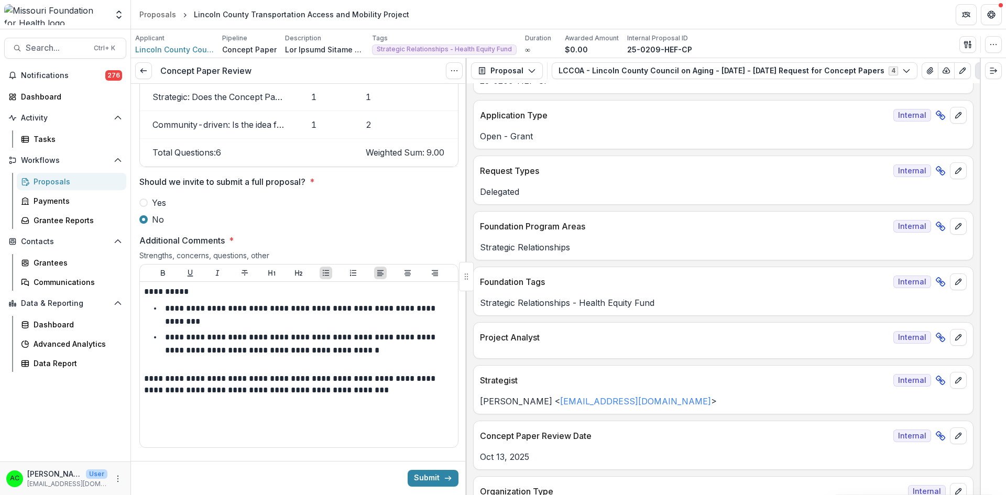
scroll to position [1498, 0]
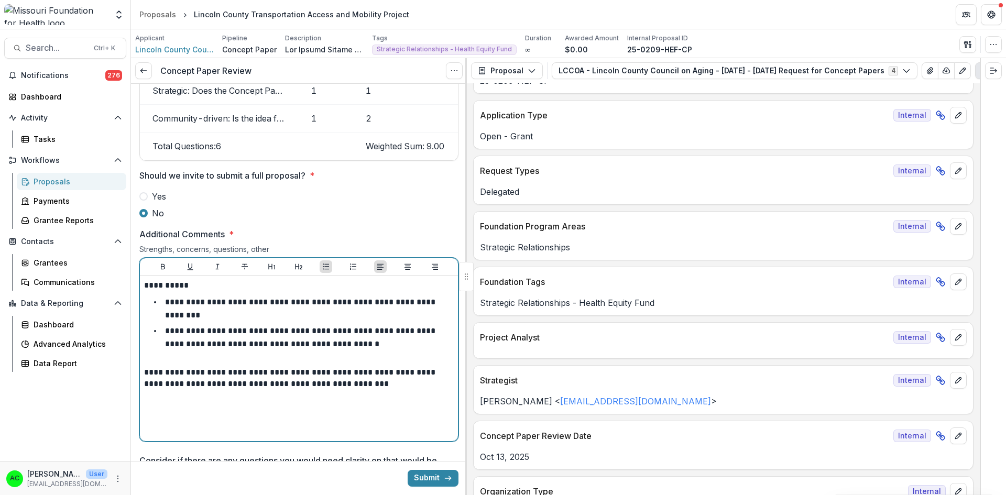
click at [408, 346] on li "**********" at bounding box center [305, 337] width 297 height 27
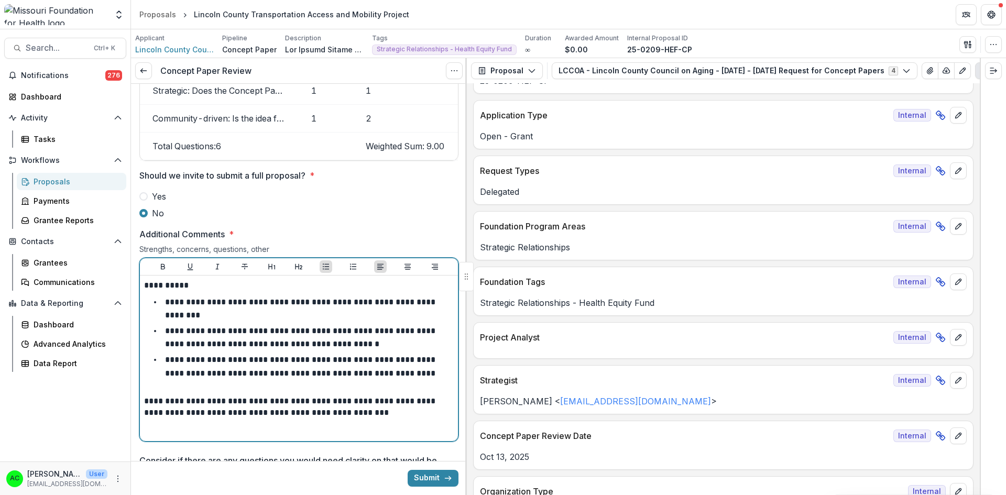
click at [287, 390] on p at bounding box center [299, 390] width 310 height 12
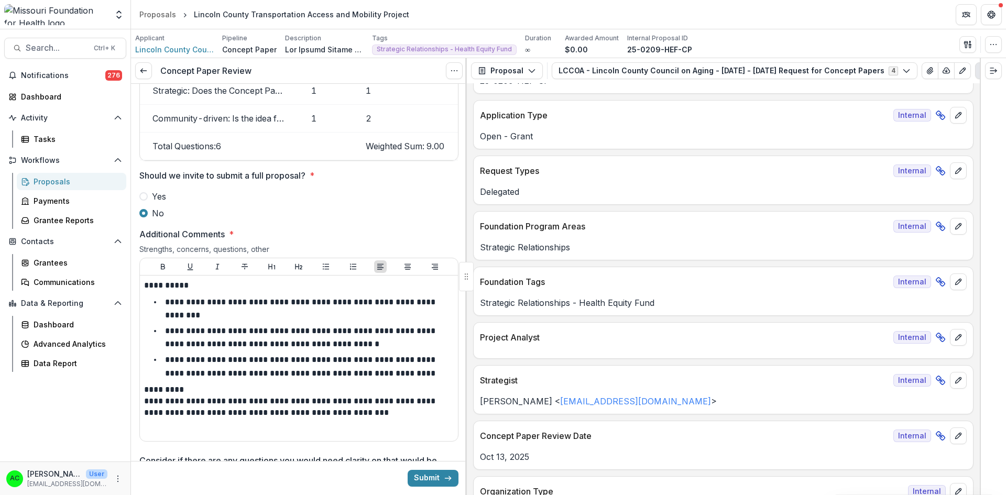
click at [144, 398] on div "**********" at bounding box center [299, 359] width 318 height 166
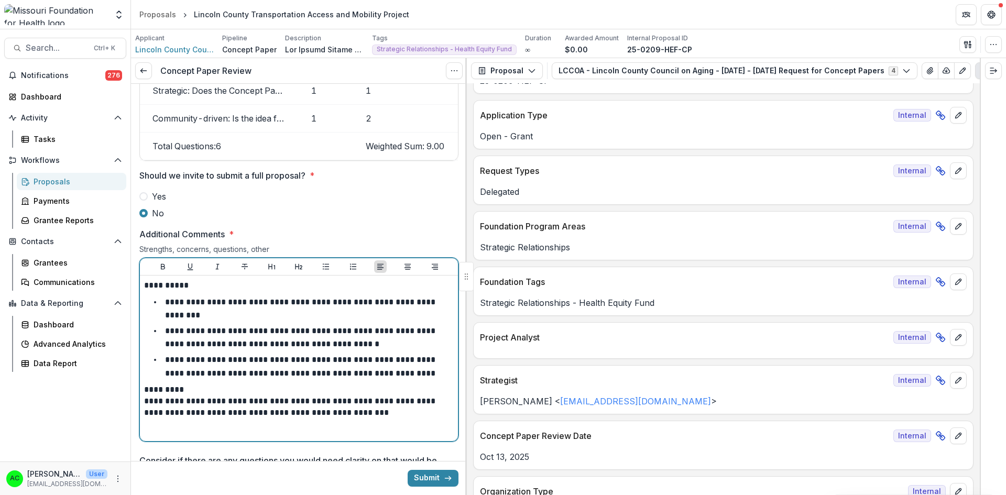
click at [144, 399] on div "**********" at bounding box center [299, 359] width 318 height 166
click at [145, 400] on p "**********" at bounding box center [297, 406] width 306 height 23
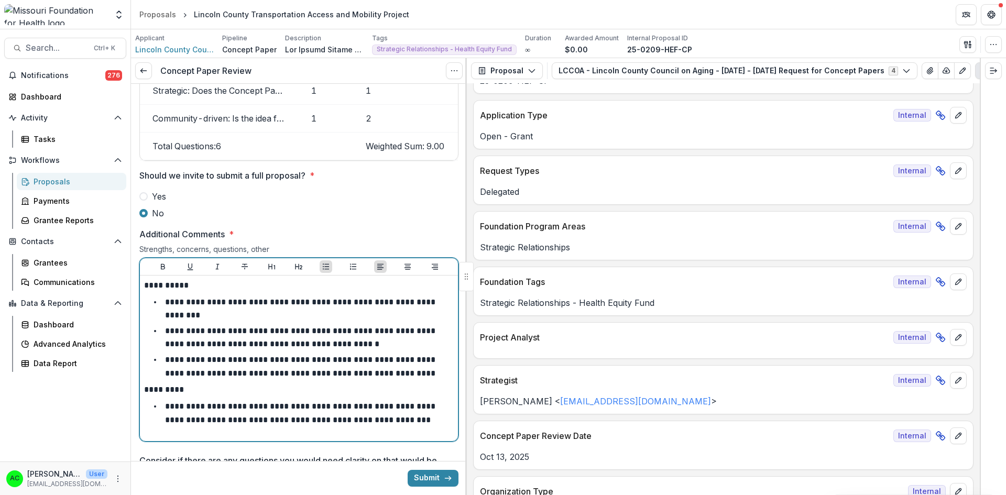
click at [431, 421] on li "**********" at bounding box center [305, 413] width 297 height 27
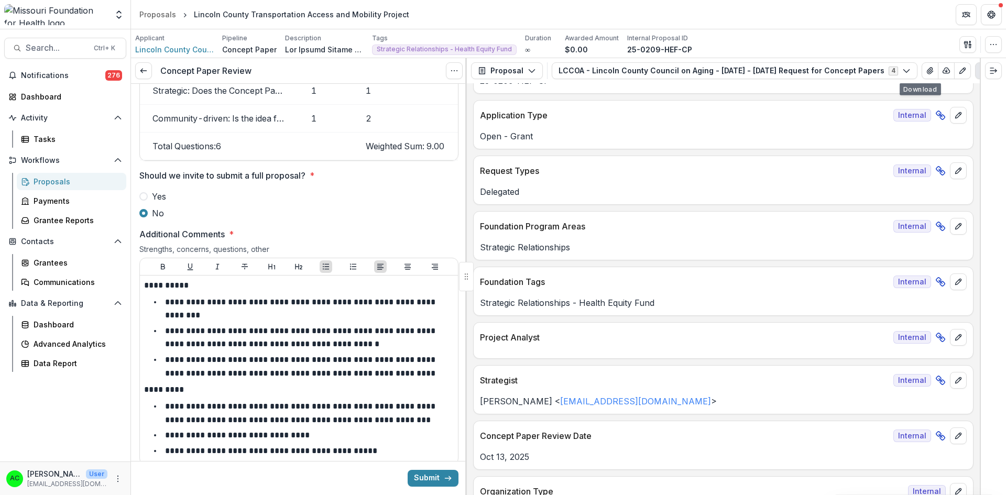
click at [921, 67] on button "View Attached Files" at bounding box center [929, 70] width 17 height 17
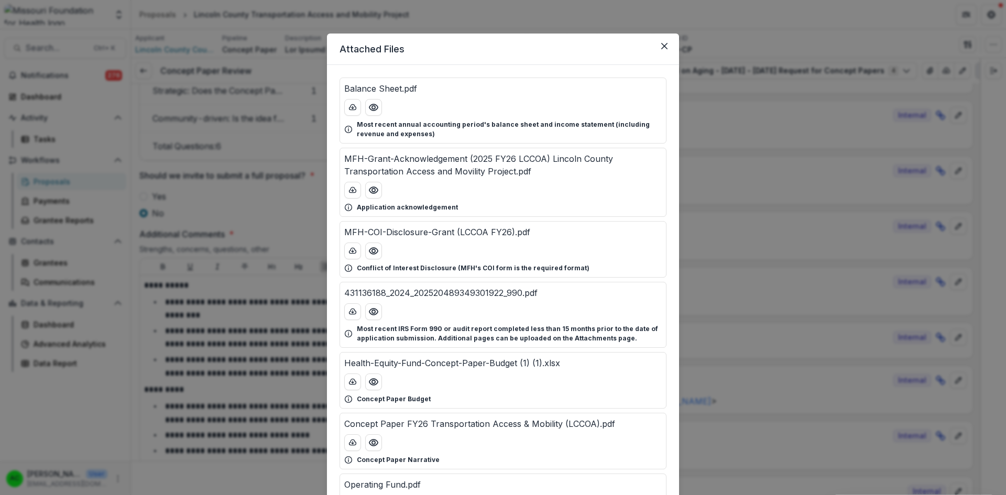
click at [376, 443] on icon "Preview Concept Paper FY26 Transportation Access & Mobility (LCCOA).pdf" at bounding box center [373, 442] width 8 height 6
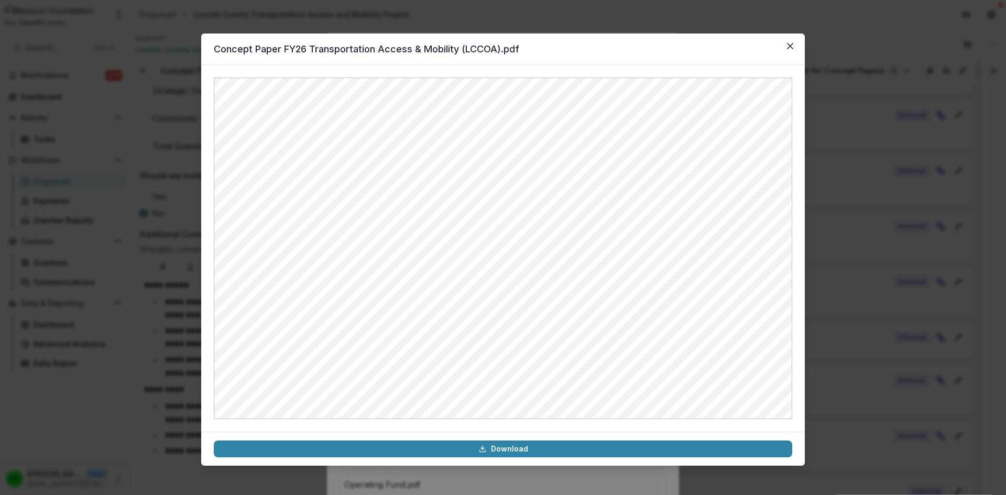
click at [791, 46] on icon "Close" at bounding box center [790, 46] width 6 height 6
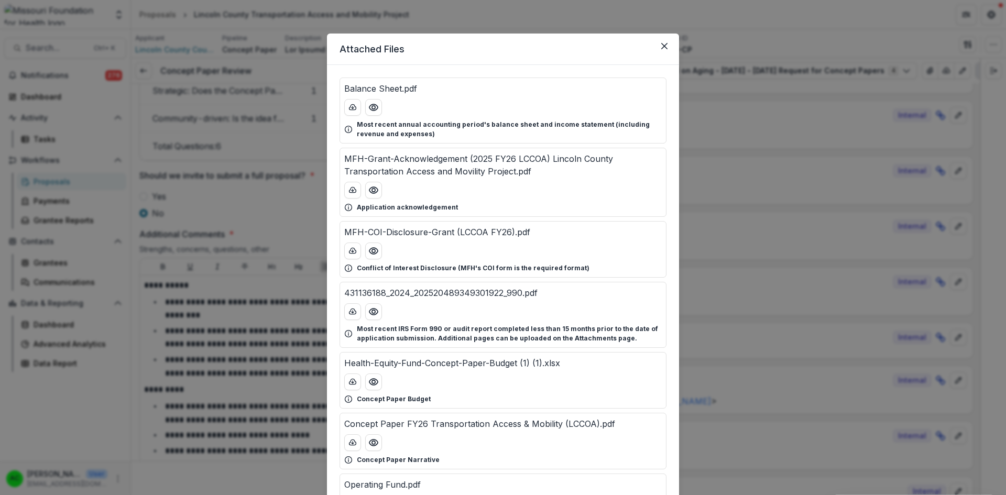
click at [263, 463] on div "Attached Files Balance Sheet.pdf Most recent annual accounting period's balance…" at bounding box center [503, 247] width 1006 height 495
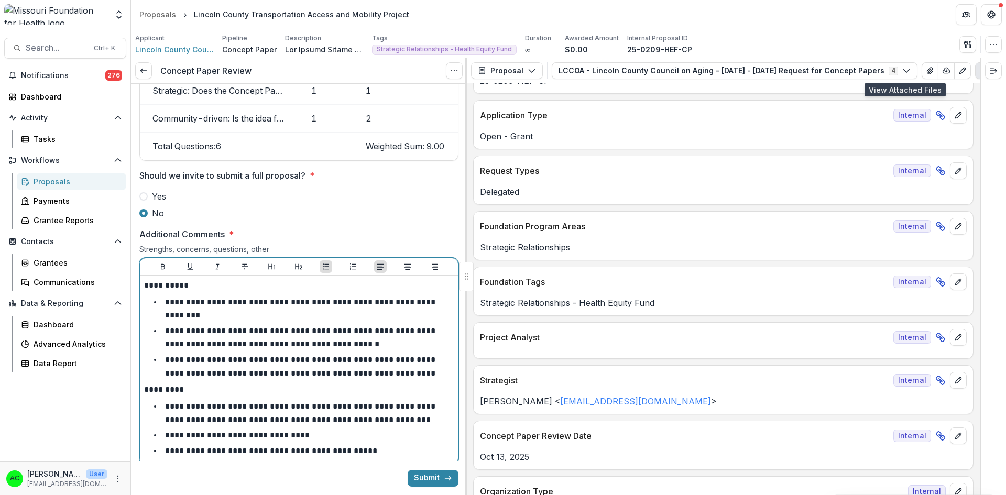
click at [317, 434] on li "**********" at bounding box center [305, 435] width 297 height 14
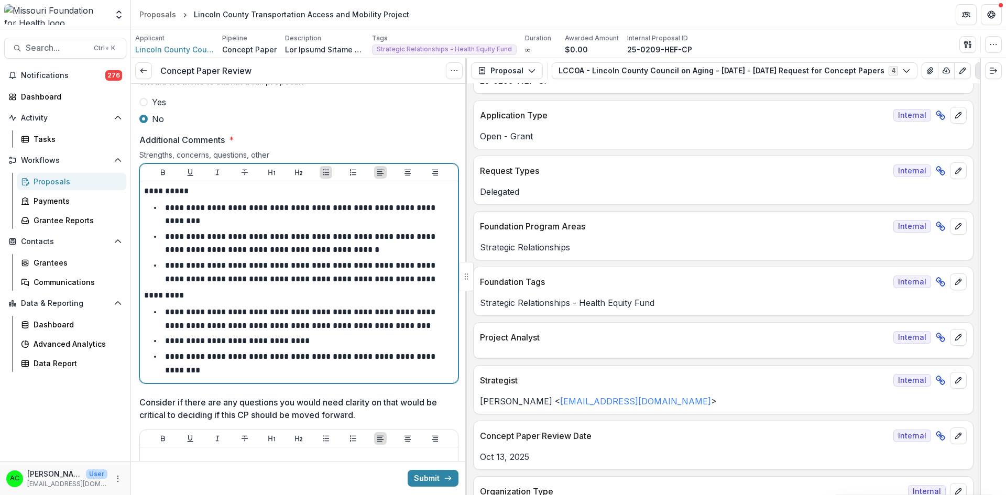
scroll to position [1623, 0]
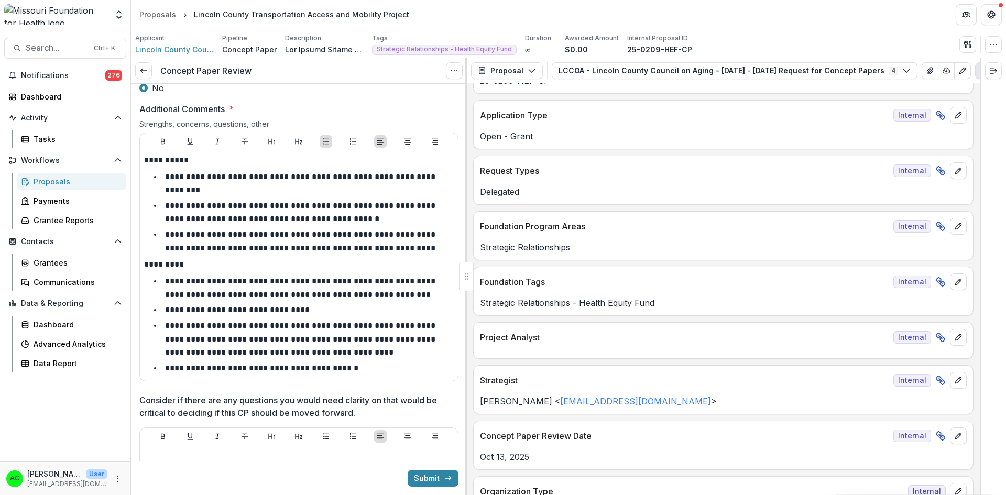
click at [927, 68] on icon "View Attached Files" at bounding box center [930, 71] width 6 height 6
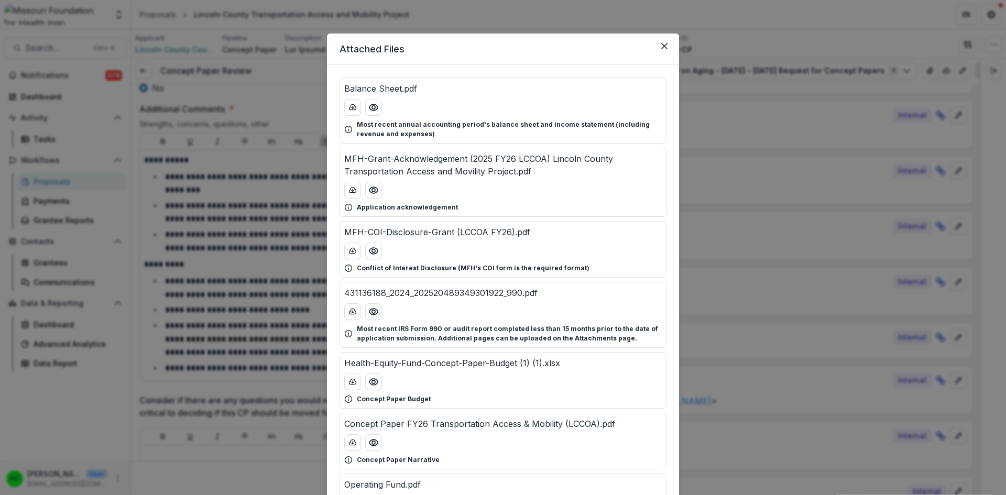
click at [375, 443] on icon "Preview Concept Paper FY26 Transportation Access & Mobility (LCCOA).pdf" at bounding box center [373, 442] width 10 height 10
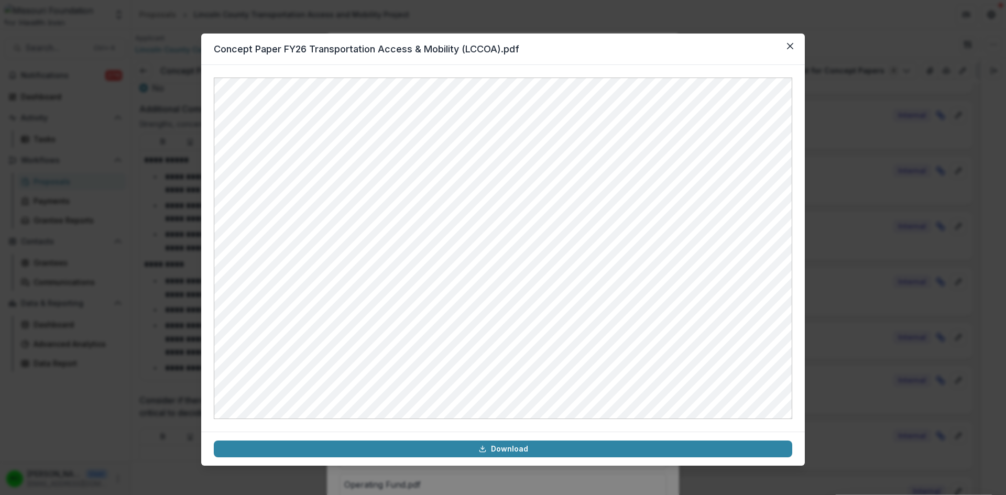
click at [789, 47] on icon "Close" at bounding box center [790, 46] width 6 height 6
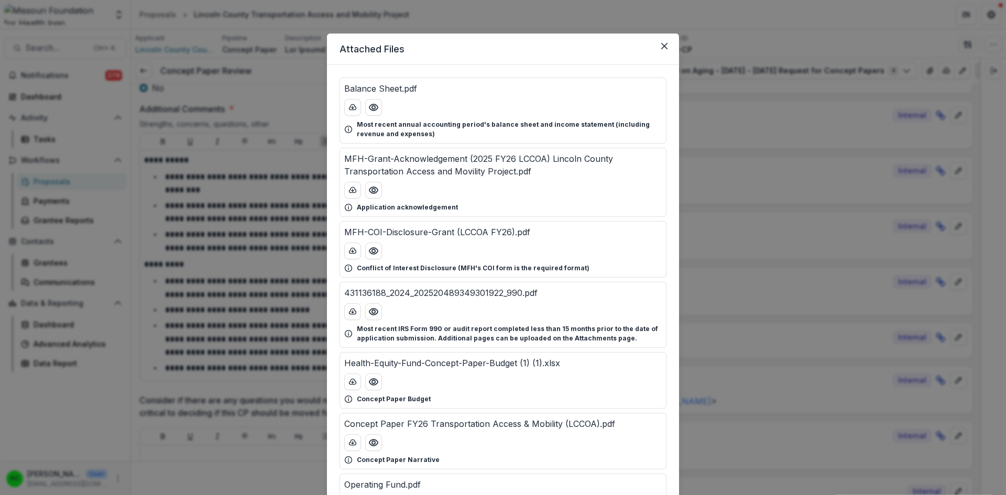
click at [661, 45] on icon "Close" at bounding box center [664, 46] width 6 height 6
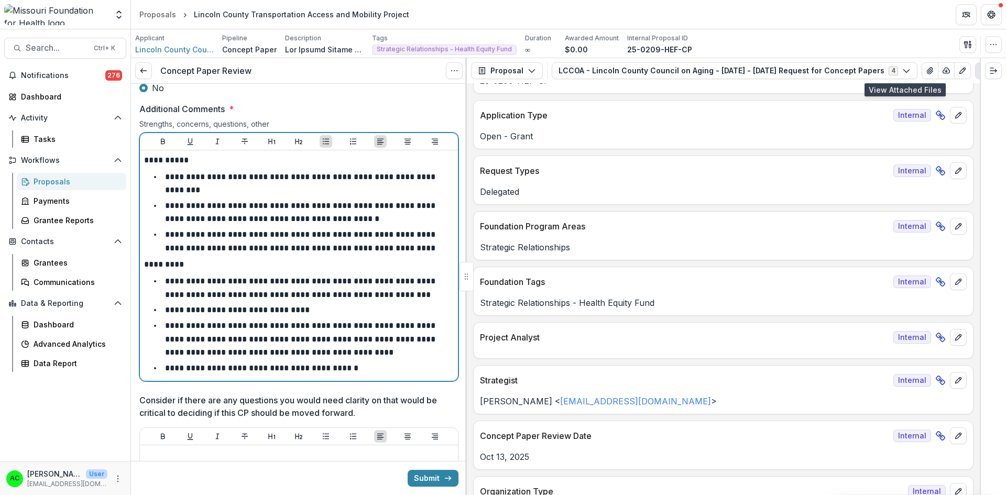
click at [369, 371] on li "**********" at bounding box center [305, 368] width 297 height 14
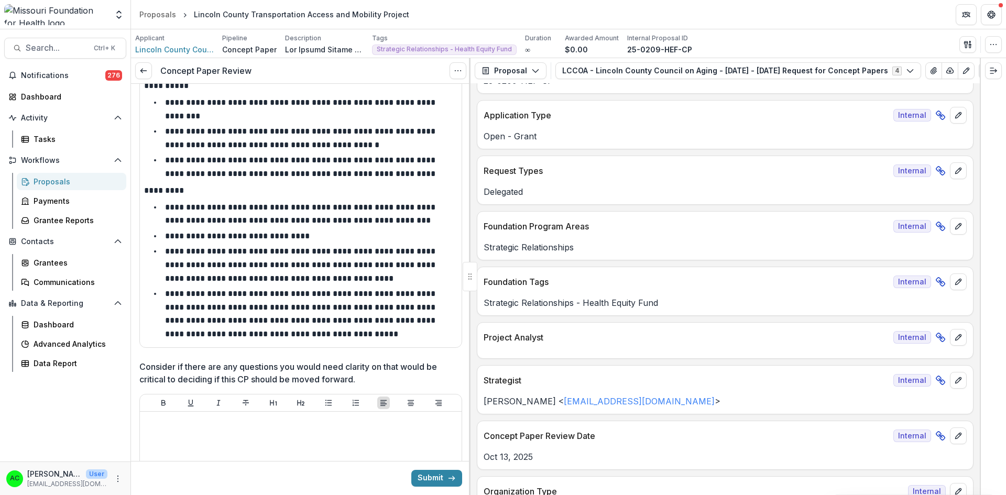
scroll to position [1738, 0]
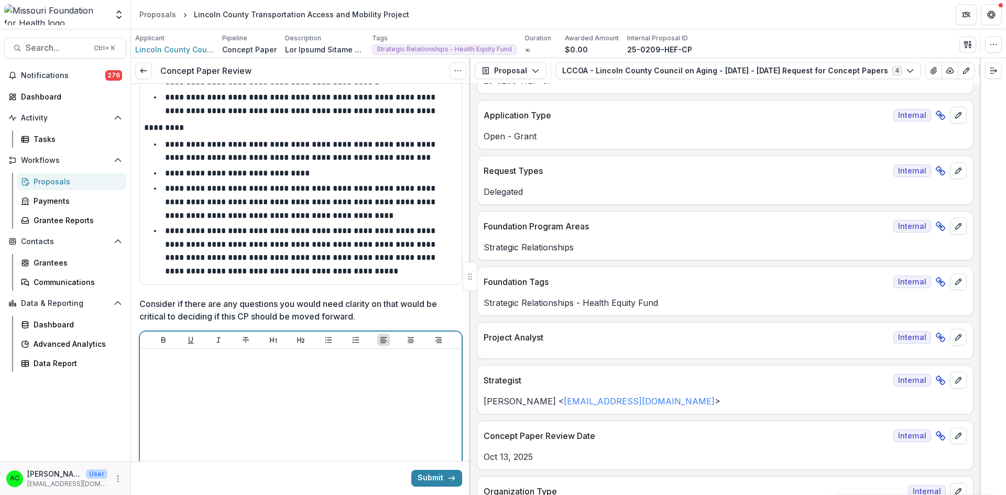
click at [382, 416] on div at bounding box center [300, 431] width 313 height 157
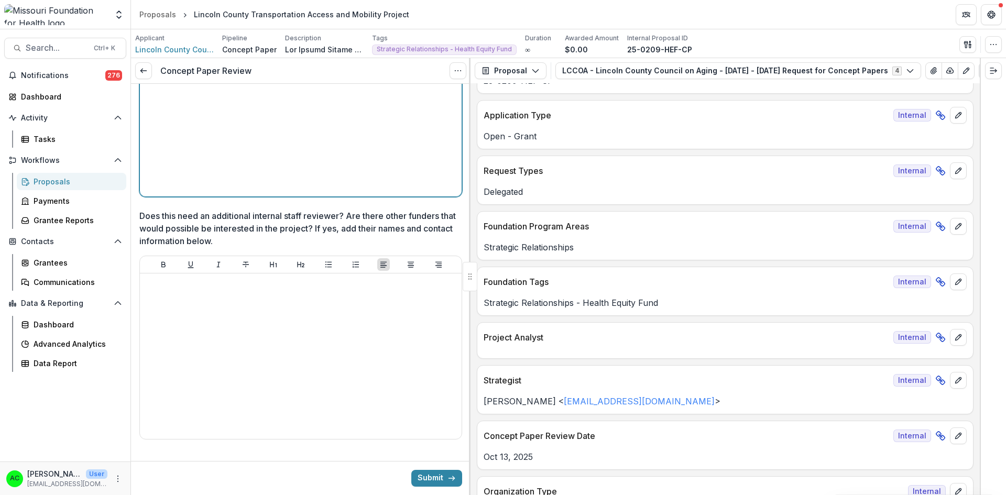
scroll to position [2059, 0]
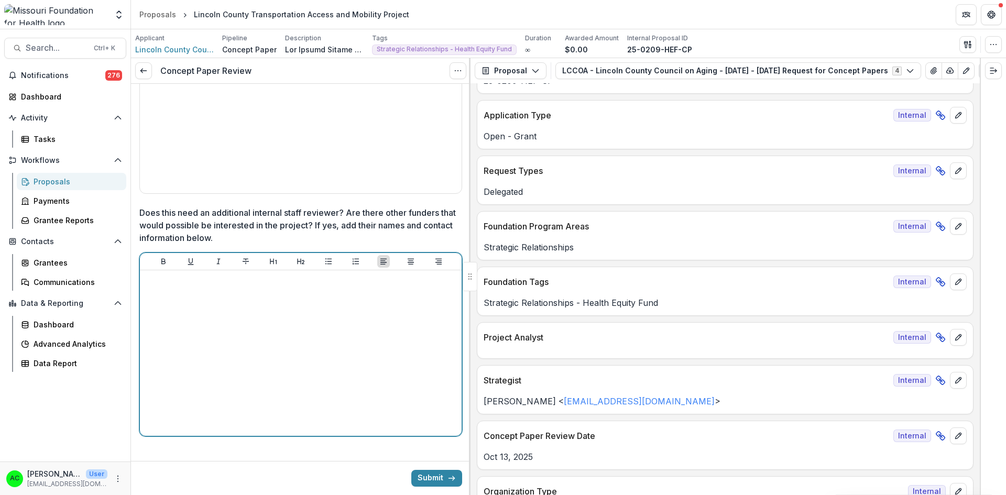
click at [370, 329] on div at bounding box center [300, 352] width 313 height 157
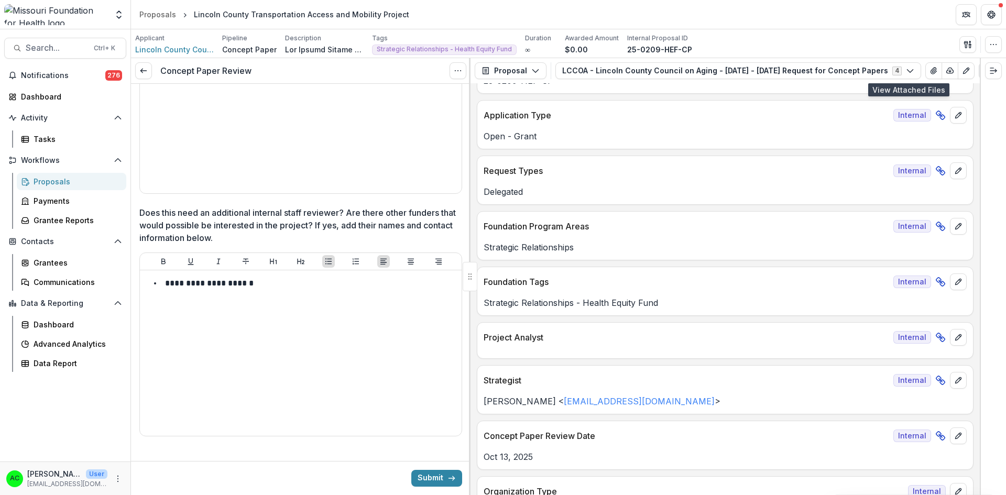
click at [930, 73] on icon "View Attached Files" at bounding box center [933, 71] width 6 height 6
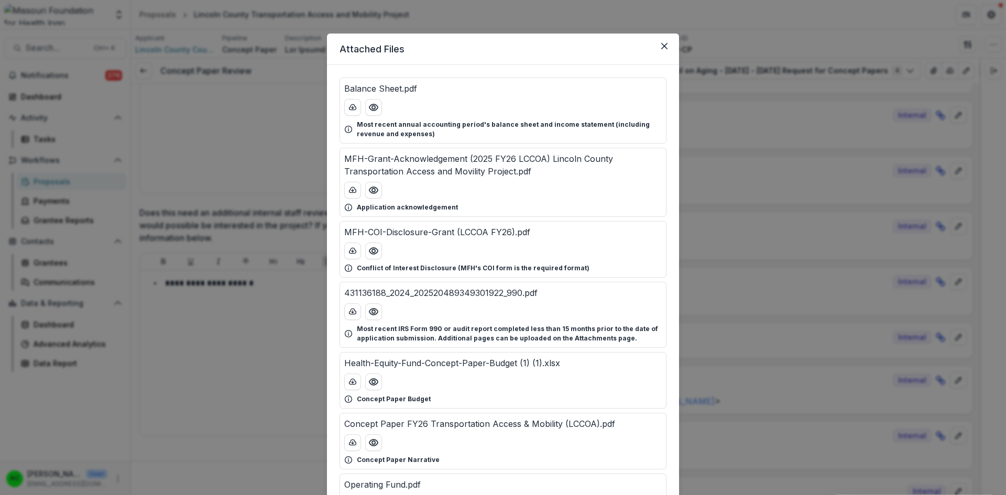
click at [377, 439] on button "Preview Concept Paper FY26 Transportation Access & Mobility (LCCOA).pdf" at bounding box center [373, 442] width 17 height 17
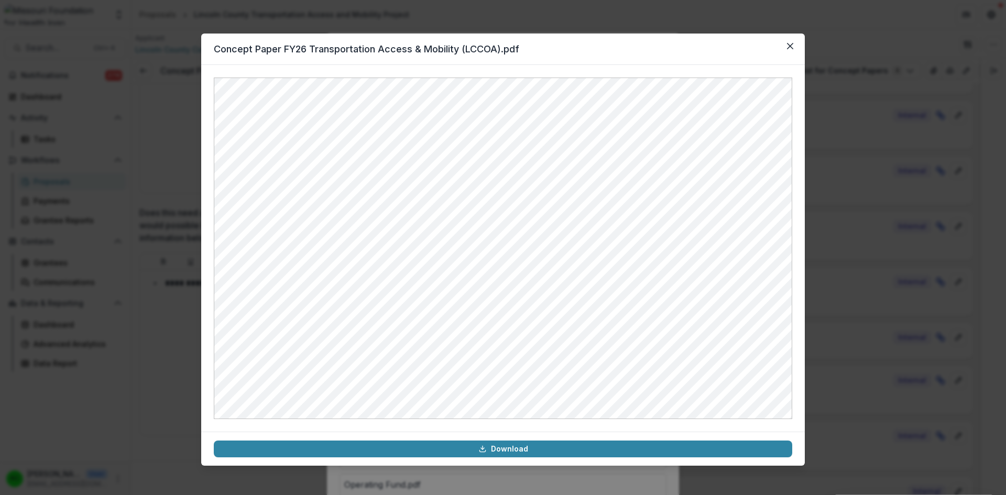
click at [795, 45] on button "Close" at bounding box center [790, 46] width 17 height 17
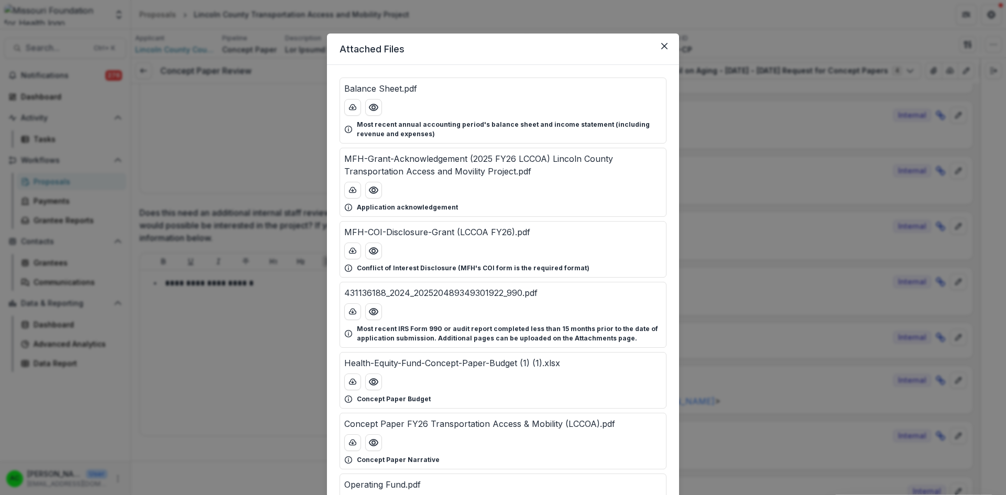
click at [657, 39] on button "Close" at bounding box center [664, 46] width 17 height 17
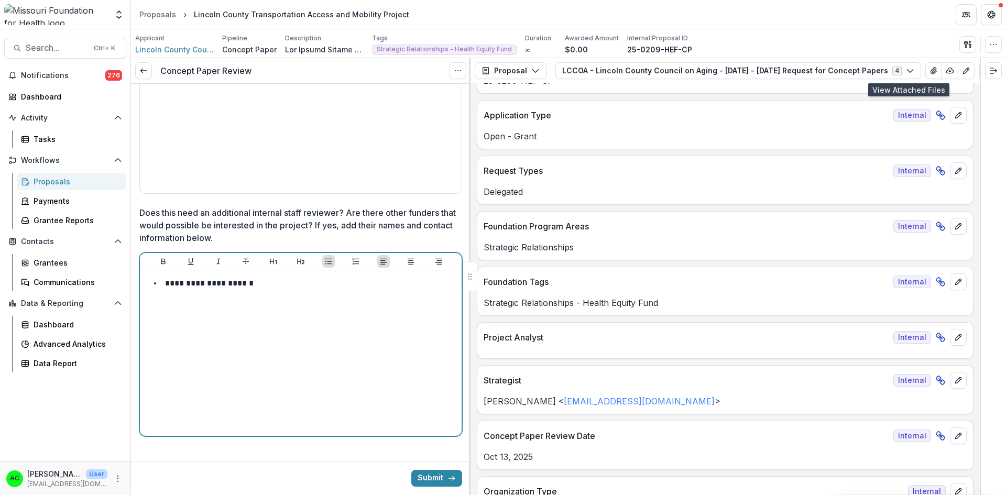
click at [303, 277] on li "**********" at bounding box center [307, 284] width 301 height 14
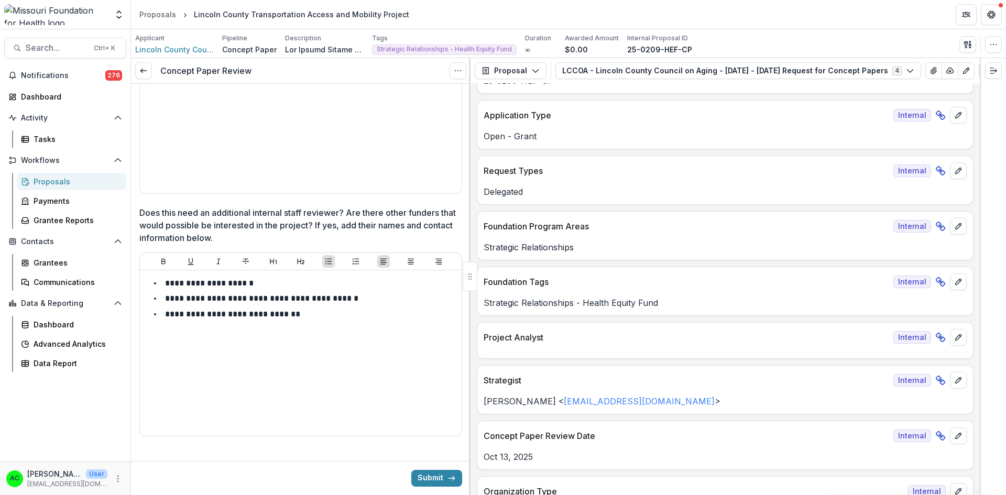
click at [444, 472] on button "Submit" at bounding box center [436, 478] width 51 height 17
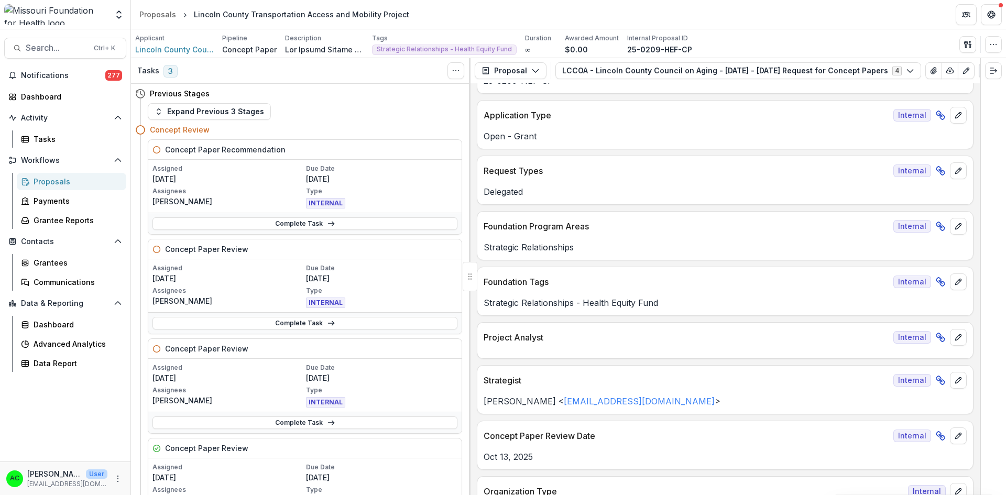
click at [394, 465] on p "Due Date" at bounding box center [381, 467] width 151 height 9
click at [376, 218] on link "Complete Task" at bounding box center [304, 223] width 305 height 13
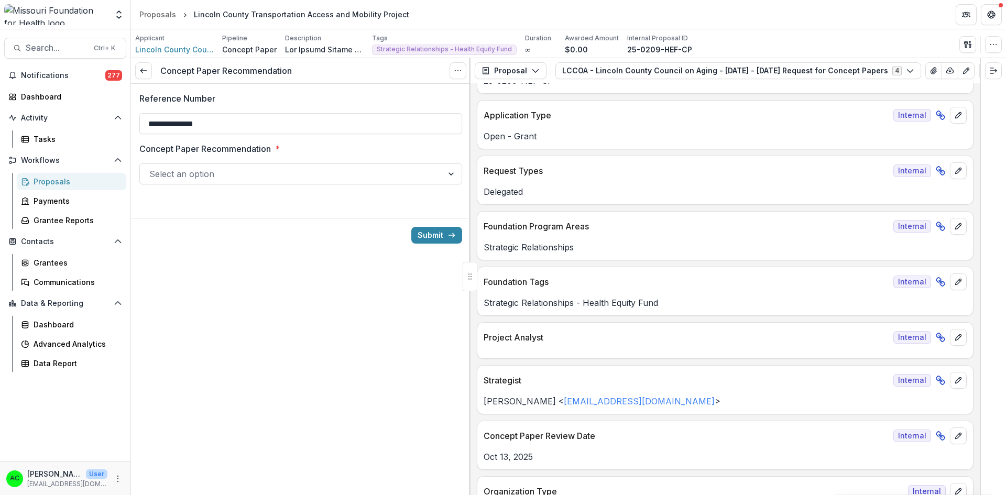
click at [428, 180] on div at bounding box center [291, 174] width 284 height 15
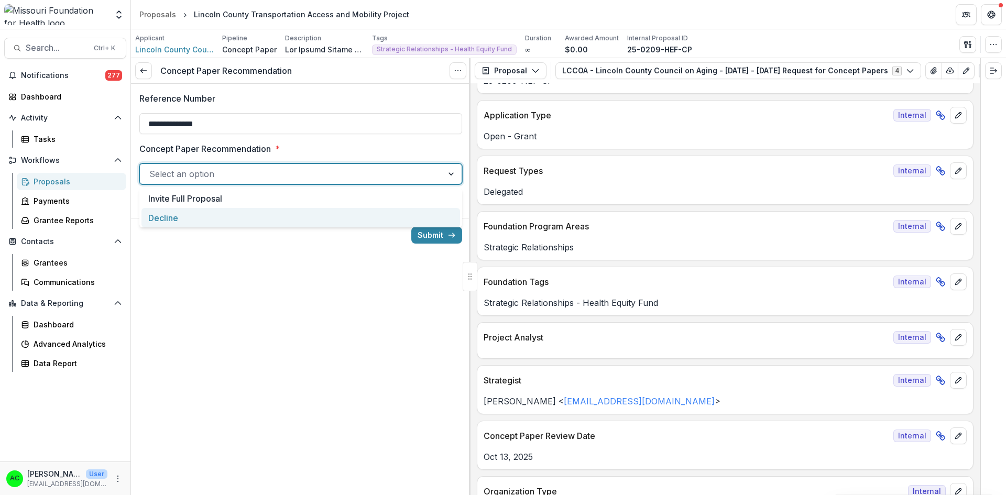
click at [353, 261] on div "**********" at bounding box center [300, 276] width 339 height 437
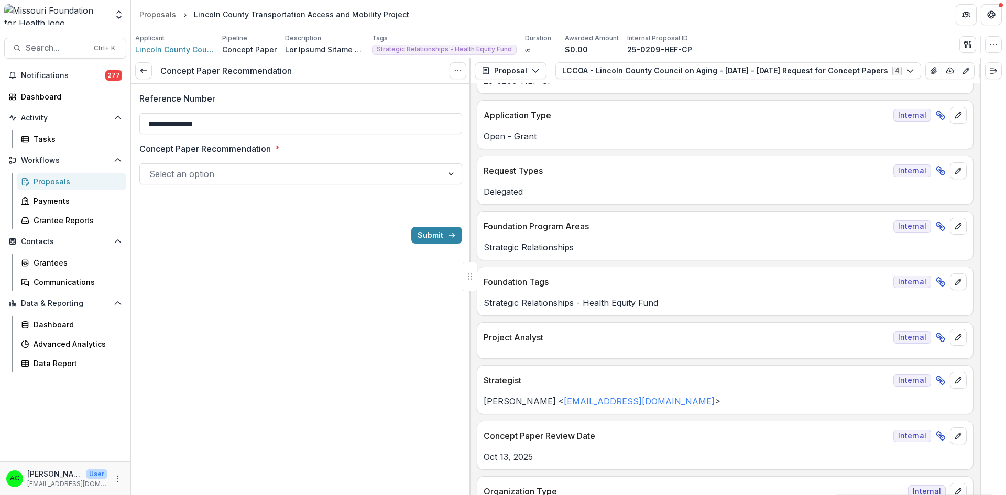
click at [142, 70] on icon at bounding box center [143, 71] width 8 height 8
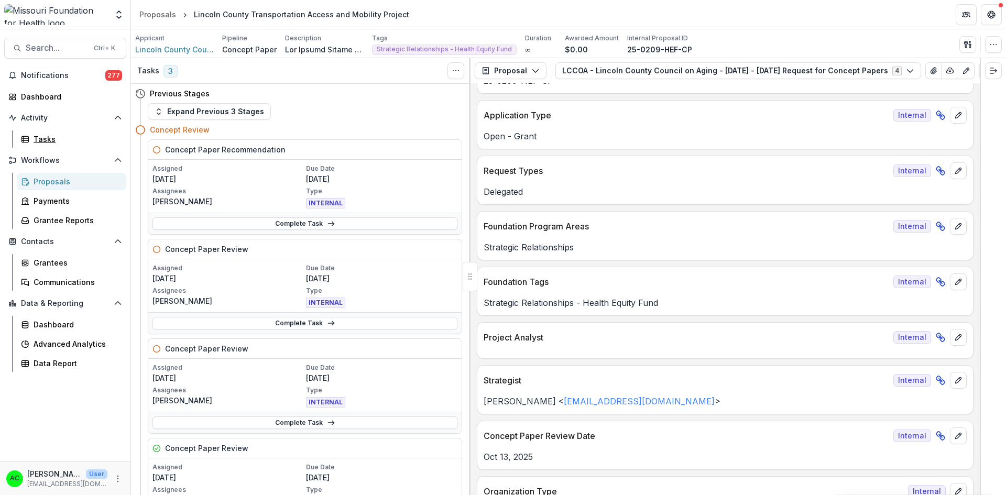
click at [53, 142] on div "Tasks" at bounding box center [76, 139] width 84 height 11
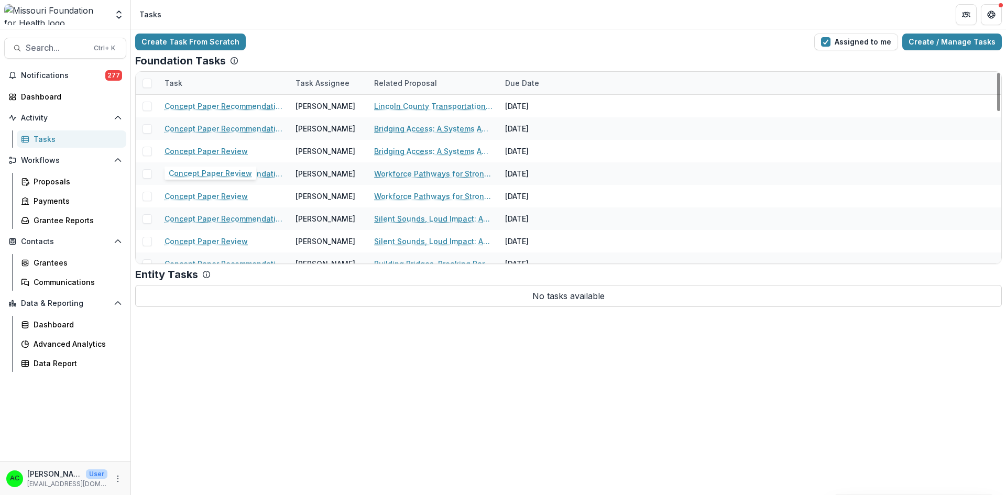
click at [234, 150] on link "Concept Paper Review" at bounding box center [205, 151] width 83 height 11
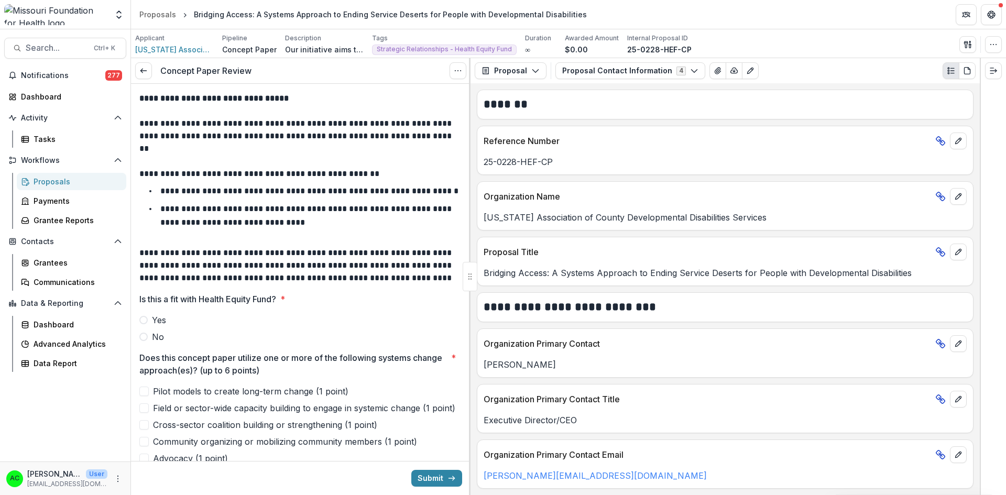
click at [628, 73] on button "Proposal Contact Information 4" at bounding box center [630, 70] width 150 height 17
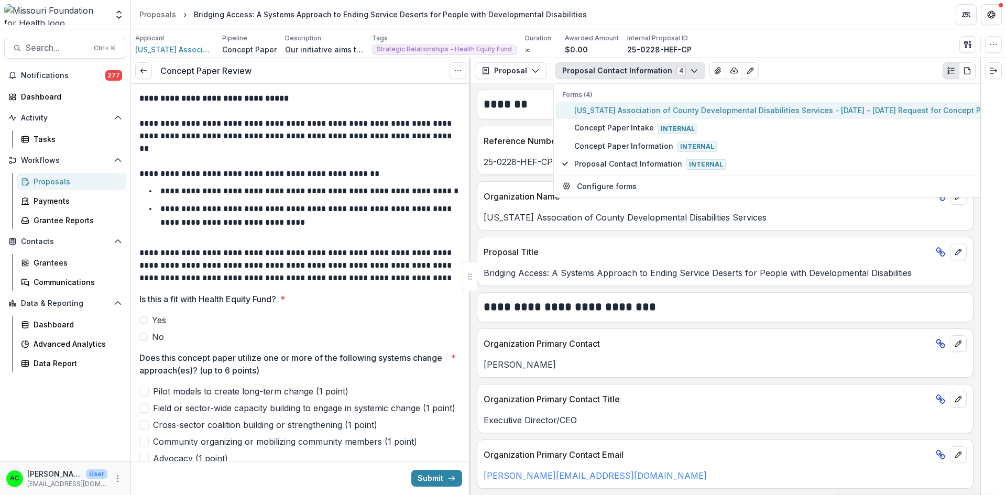
click at [611, 113] on span "[US_STATE] Association of County Developmental Disabilities Services - [DATE] -…" at bounding box center [787, 110] width 427 height 11
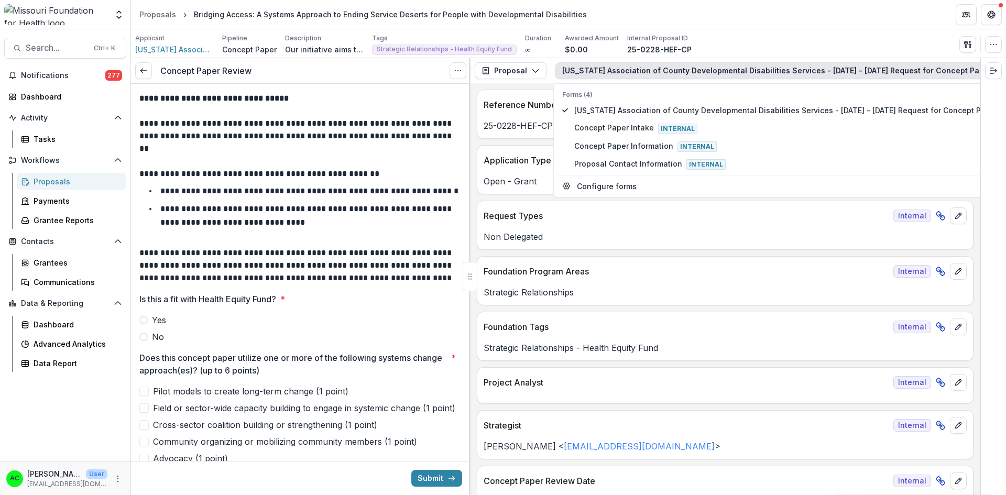
click at [981, 115] on div at bounding box center [993, 276] width 26 height 437
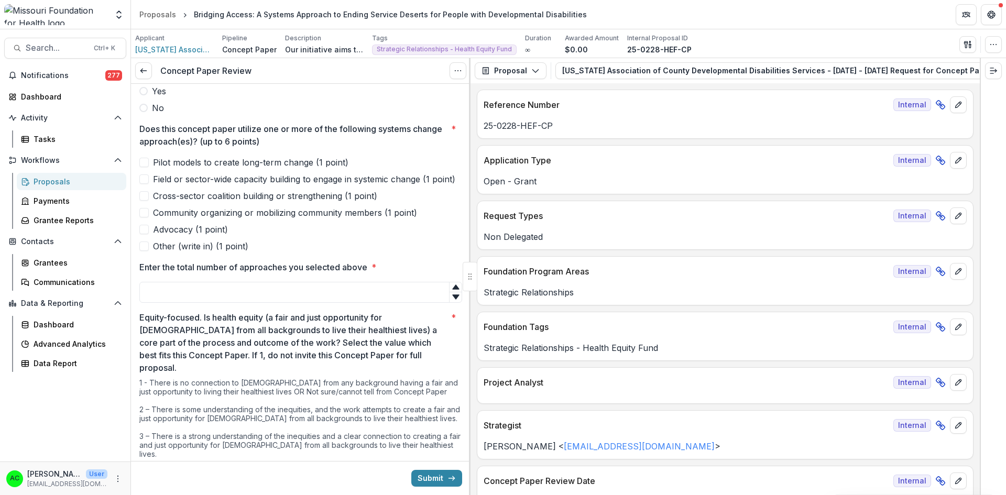
scroll to position [235, 0]
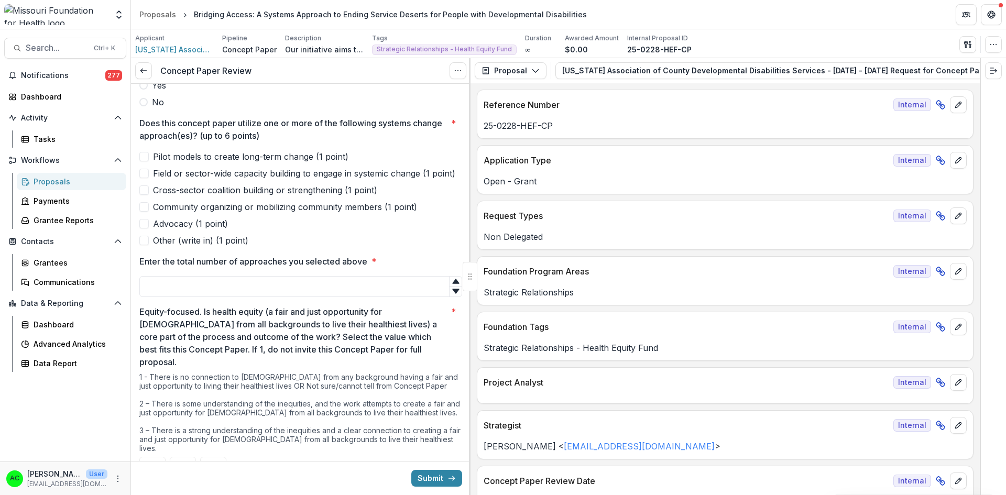
click at [196, 240] on span "Other (write in) (1 point)" at bounding box center [200, 240] width 95 height 13
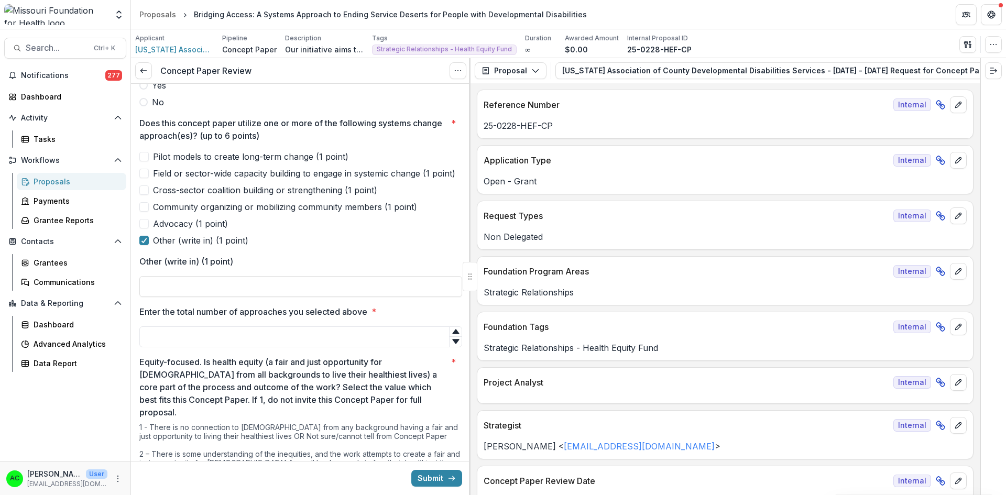
drag, startPoint x: 467, startPoint y: 163, endPoint x: 467, endPoint y: 178, distance: 14.7
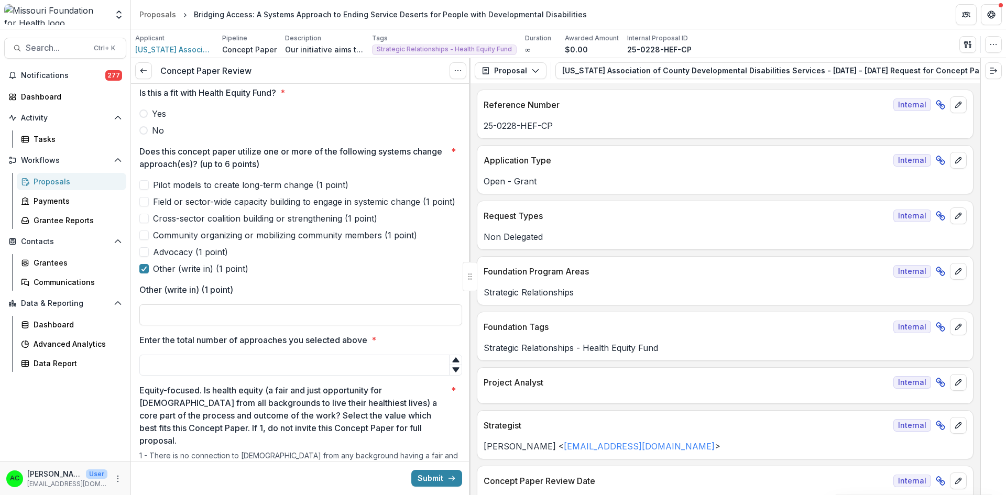
scroll to position [52, 0]
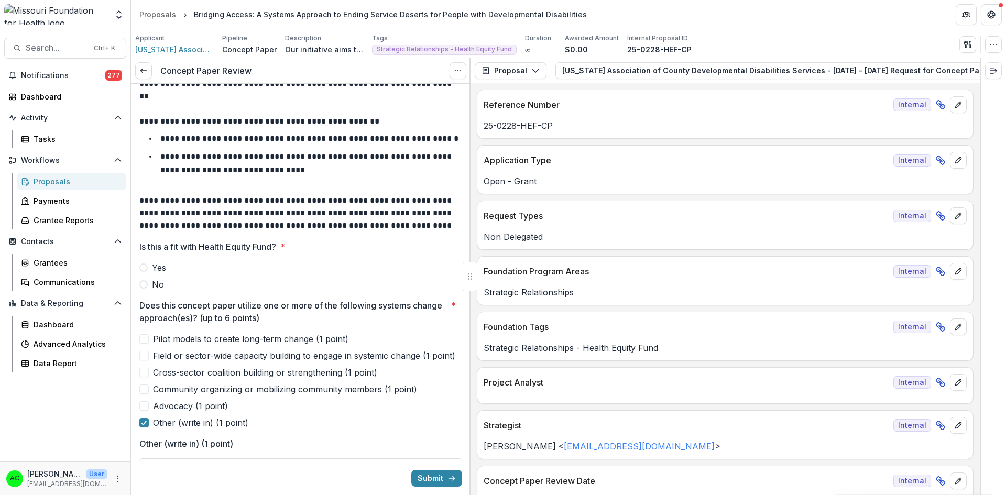
click at [309, 453] on div "Other (write in) (1 point)" at bounding box center [300, 458] width 323 height 42
click at [178, 419] on span "Other (write in) (1 point)" at bounding box center [200, 422] width 95 height 13
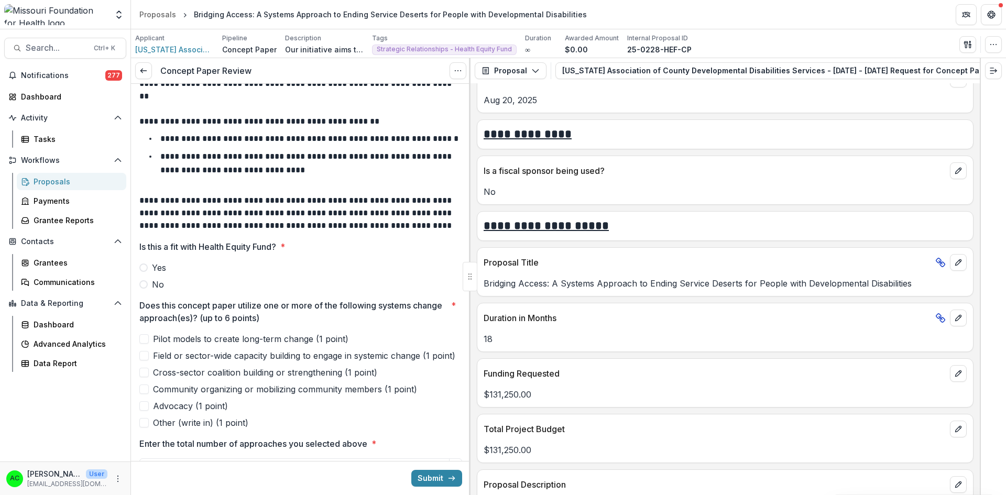
scroll to position [2055, 0]
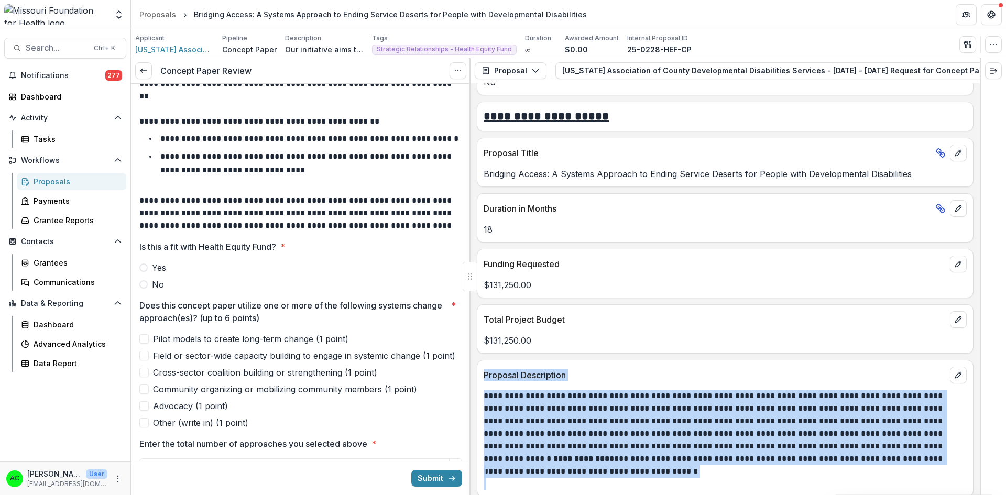
drag, startPoint x: 980, startPoint y: 331, endPoint x: 979, endPoint y: 338, distance: 7.9
click at [979, 338] on div "**********" at bounding box center [568, 276] width 875 height 437
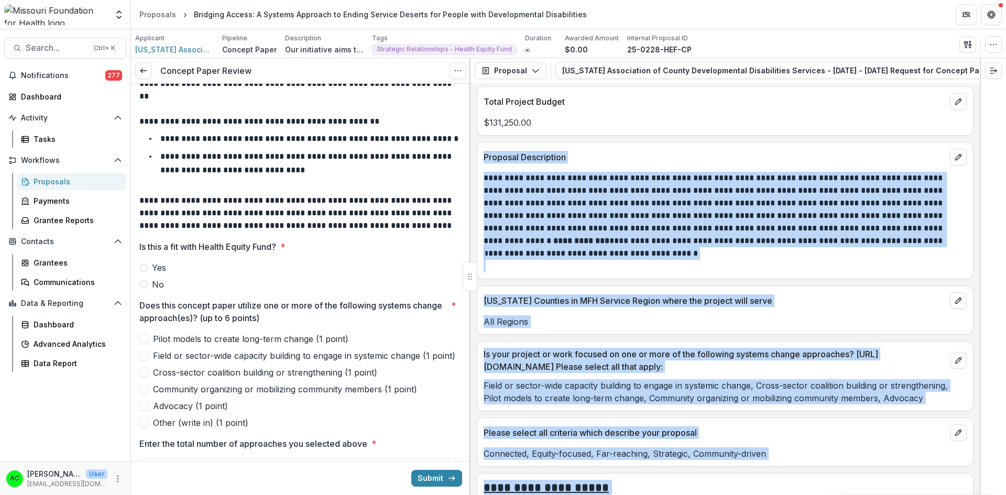
scroll to position [2277, 0]
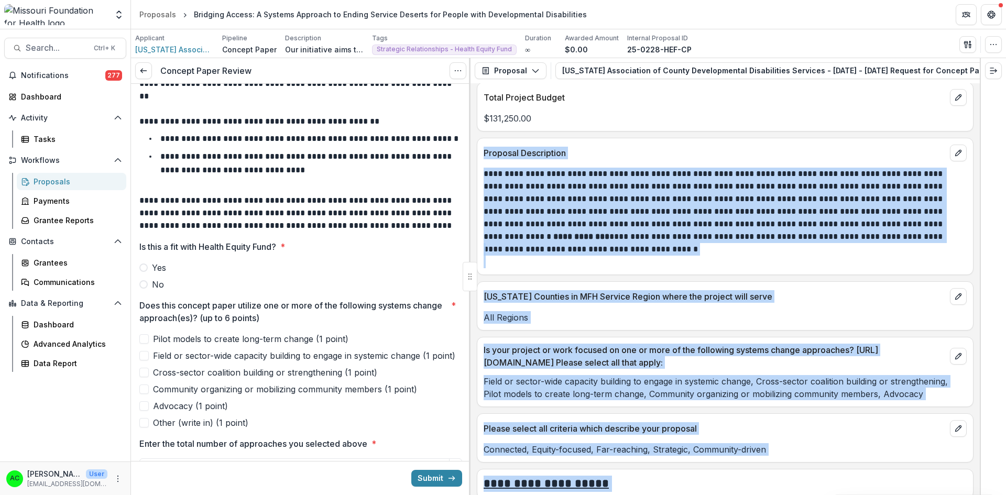
click at [871, 314] on p "All Regions" at bounding box center [724, 317] width 483 height 13
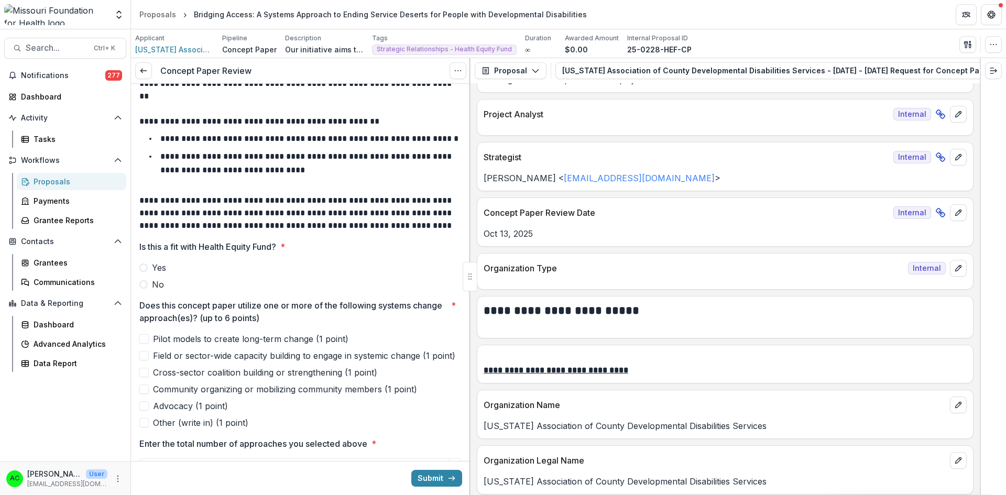
scroll to position [0, 0]
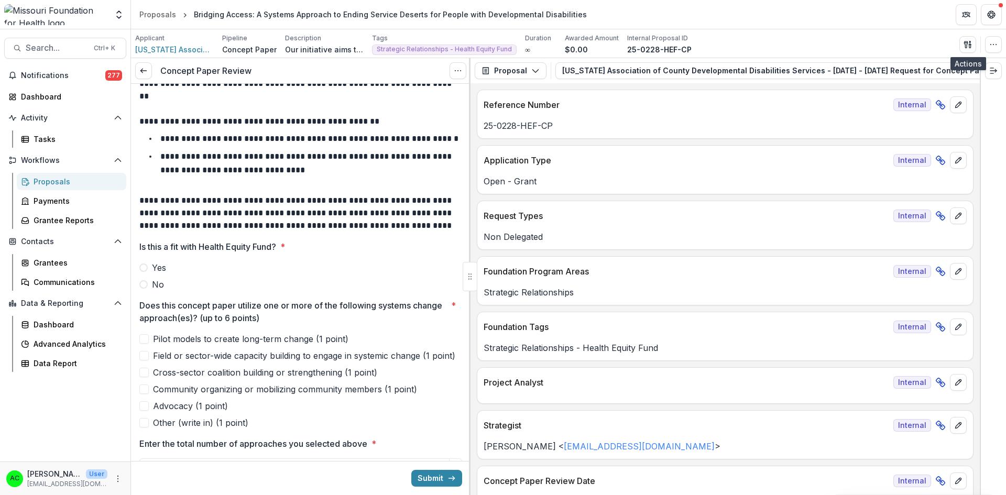
click at [970, 45] on line "button" at bounding box center [970, 45] width 2 height 0
click at [880, 27] on header "Proposals Bridging Access: A Systems Approach to Ending Service Deserts for Peo…" at bounding box center [568, 14] width 875 height 29
click at [917, 45] on div "Applicant [US_STATE] Association of County Developmental Disabilities Services …" at bounding box center [568, 44] width 866 height 21
drag, startPoint x: 884, startPoint y: 85, endPoint x: 959, endPoint y: 85, distance: 74.9
click at [959, 85] on div "Proposal Proposal Payments Reports Grant Agreements Board Summaries Bank Detail…" at bounding box center [724, 276] width 509 height 437
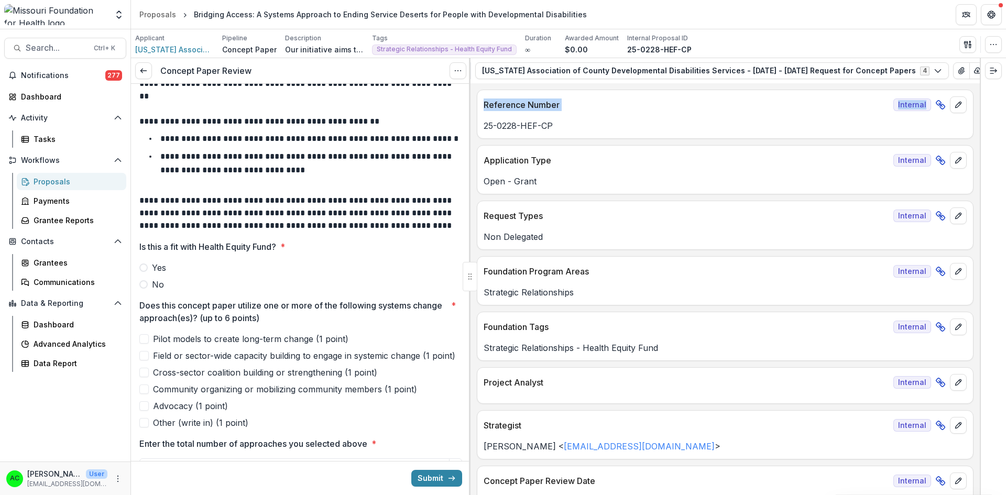
scroll to position [0, 81]
click at [952, 70] on button "View Attached Files" at bounding box center [960, 70] width 17 height 17
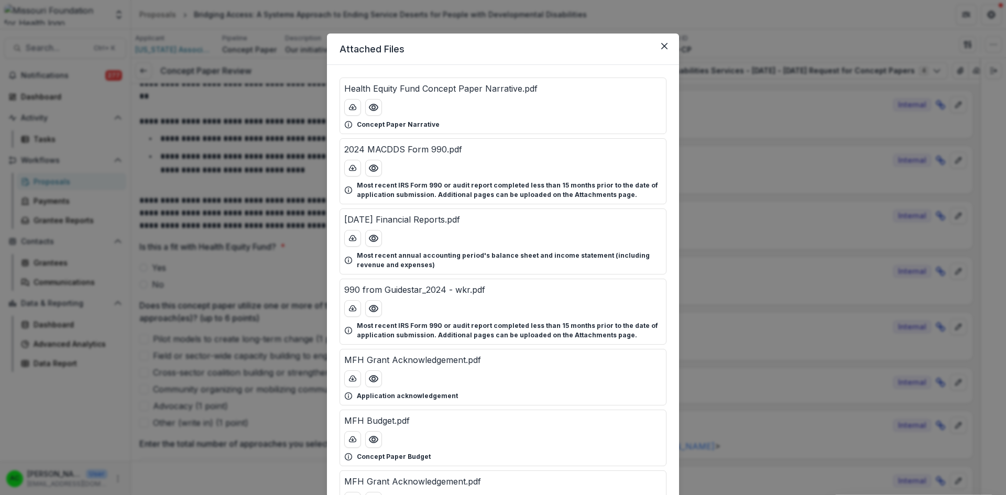
click at [667, 165] on div "Health Equity Fund Concept Paper Narrative.pdf Concept Paper Narrative 2024 MAC…" at bounding box center [503, 302] width 352 height 475
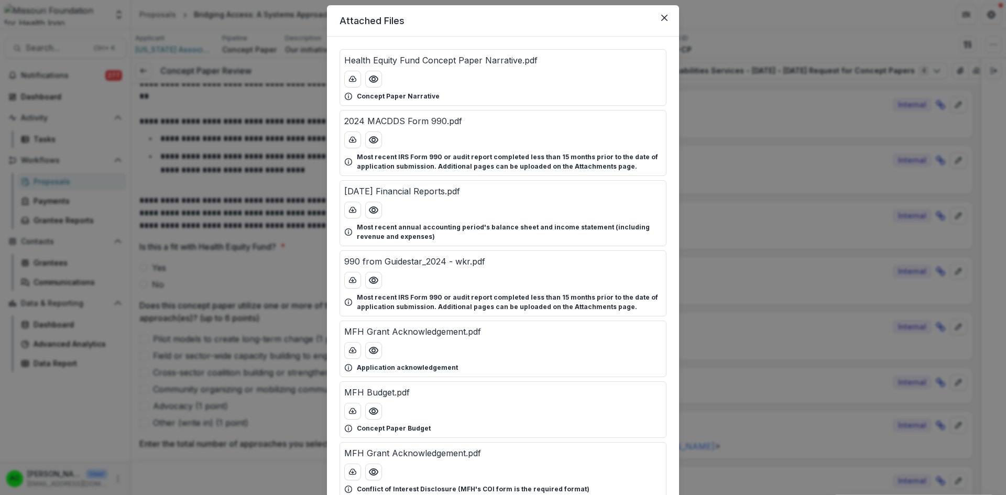
scroll to position [7, 0]
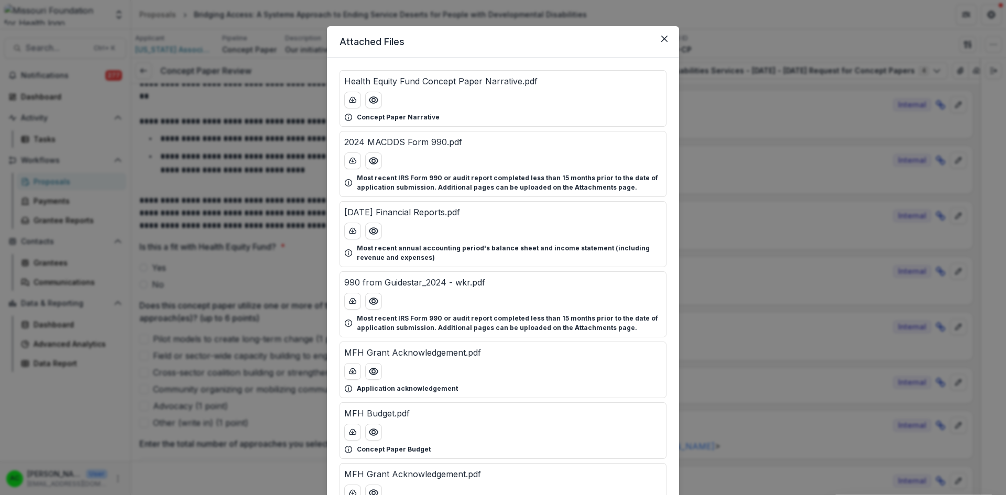
click at [369, 99] on icon "Preview Health Equity Fund Concept Paper Narrative.pdf" at bounding box center [373, 100] width 10 height 10
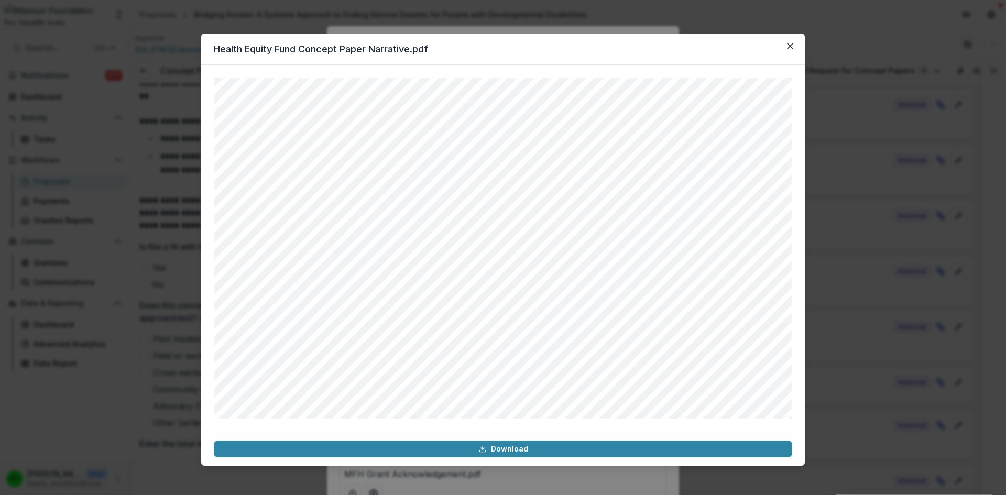
click at [789, 45] on icon "Close" at bounding box center [790, 46] width 6 height 6
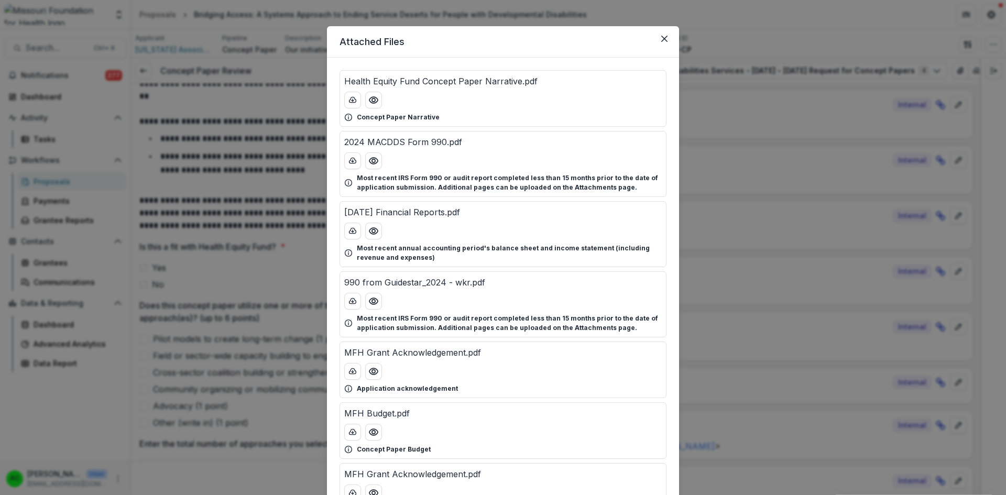
click at [372, 433] on icon "Preview MFH Budget.pdf" at bounding box center [373, 432] width 10 height 10
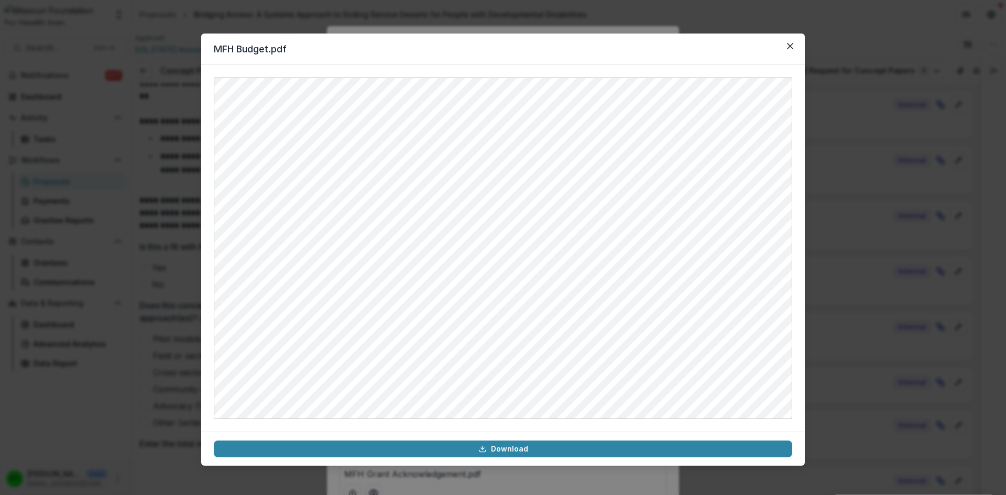
click at [791, 43] on icon "Close" at bounding box center [790, 46] width 6 height 6
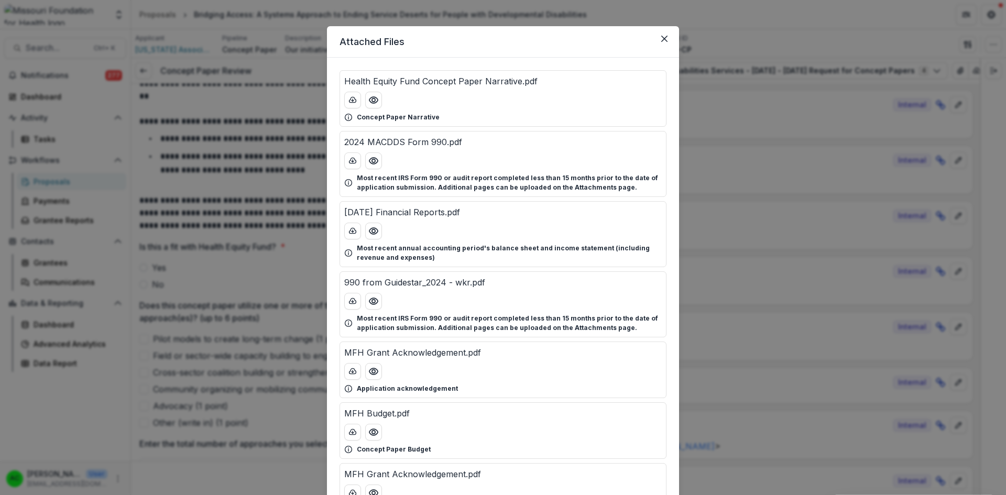
click at [348, 435] on icon "download-button" at bounding box center [352, 432] width 8 height 8
click at [348, 438] on button "download-button" at bounding box center [352, 432] width 17 height 17
click at [658, 38] on button "Close" at bounding box center [664, 38] width 17 height 17
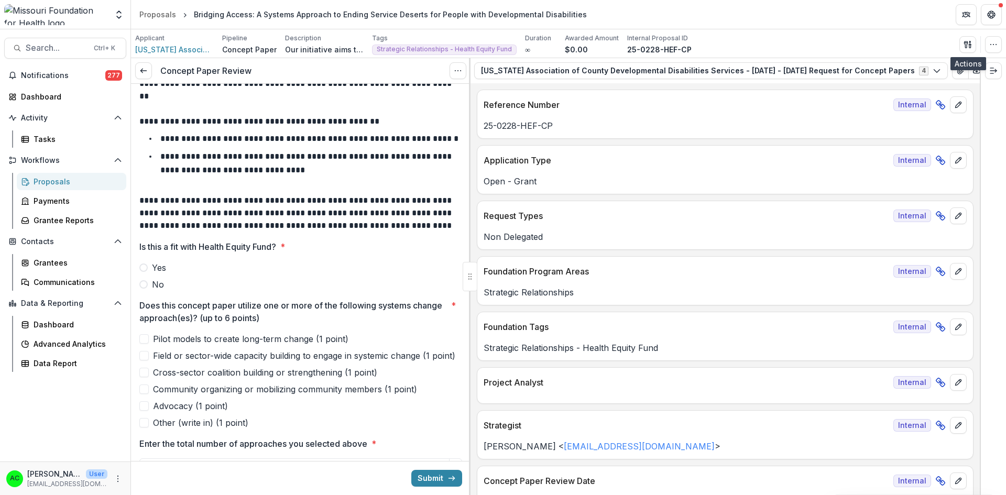
click at [970, 47] on icon "button" at bounding box center [970, 46] width 2 height 3
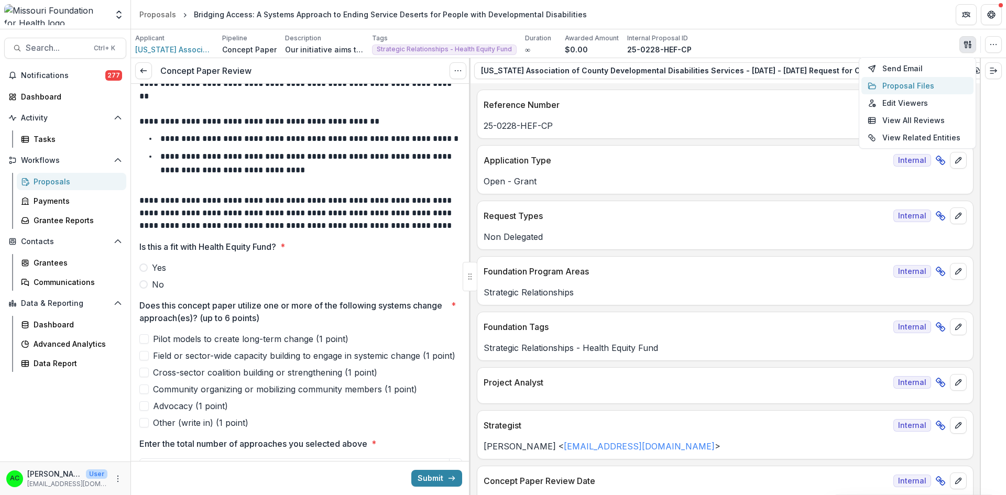
click at [910, 84] on button "Proposal Files" at bounding box center [917, 85] width 112 height 17
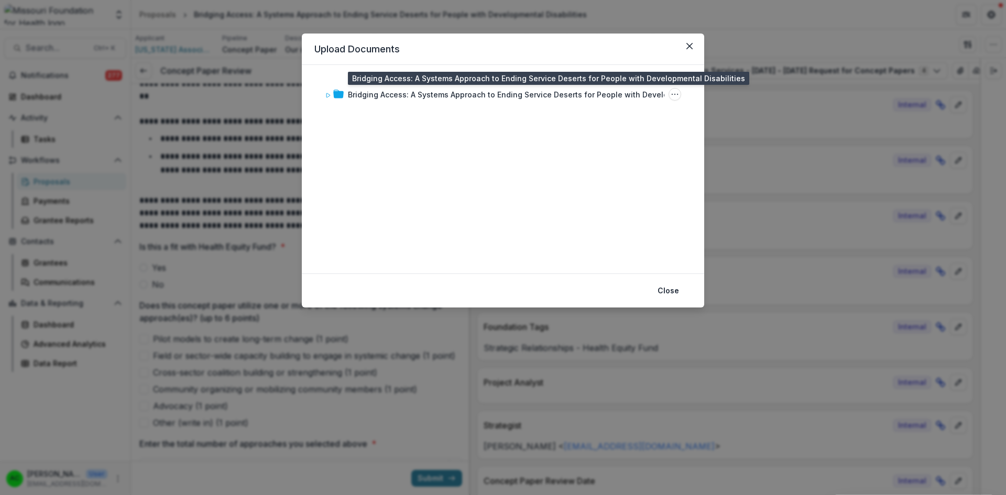
click at [580, 100] on div "Bridging Access: A Systems Approach to Ending Service Deserts for People with D…" at bounding box center [521, 94] width 346 height 11
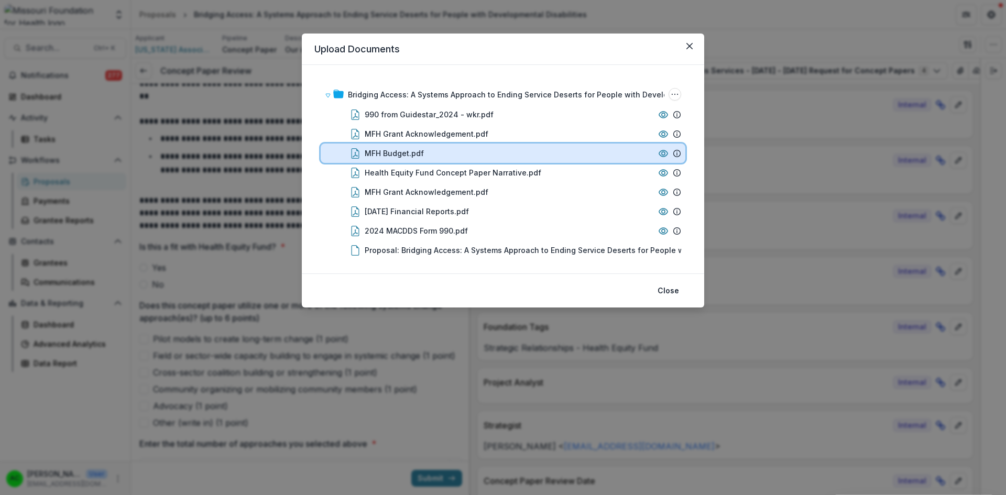
click at [586, 152] on div "MFH Budget.pdf" at bounding box center [509, 153] width 289 height 11
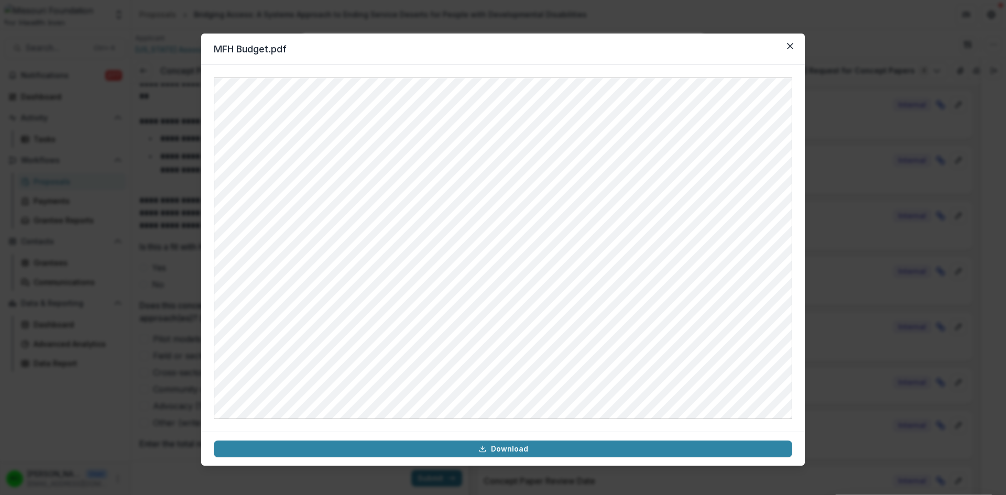
click at [526, 447] on link "Download" at bounding box center [503, 449] width 578 height 17
click at [794, 47] on button "Close" at bounding box center [790, 46] width 17 height 17
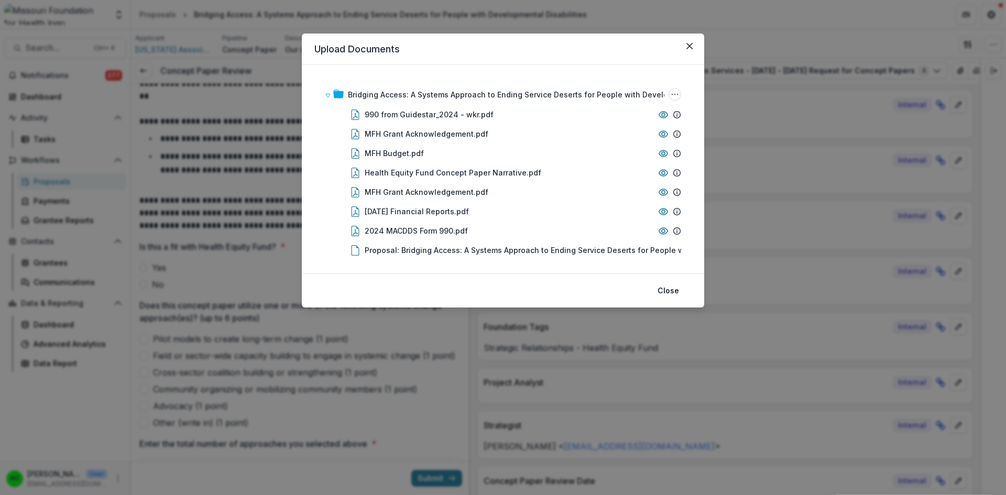
click at [670, 290] on button "Close" at bounding box center [668, 290] width 34 height 17
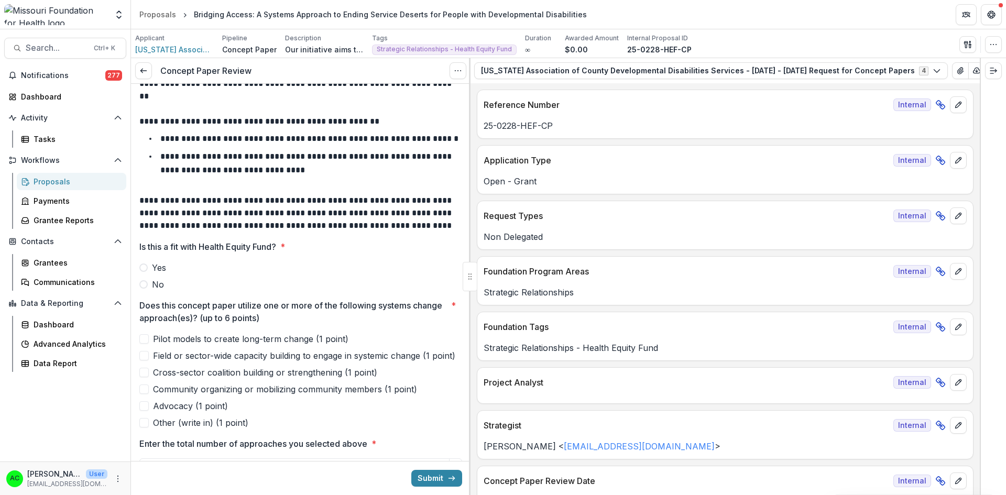
click at [993, 71] on line "Expand right" at bounding box center [993, 71] width 6 height 0
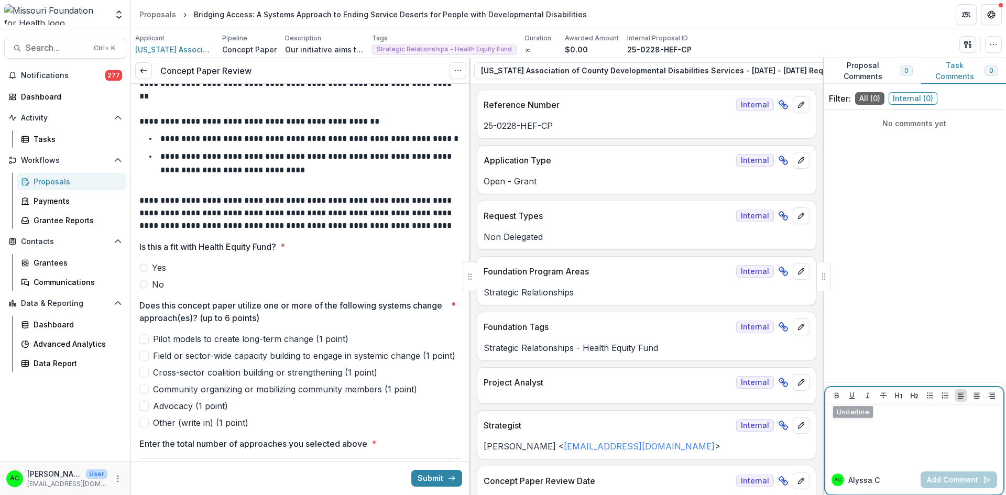
click at [850, 420] on div at bounding box center [914, 435] width 170 height 52
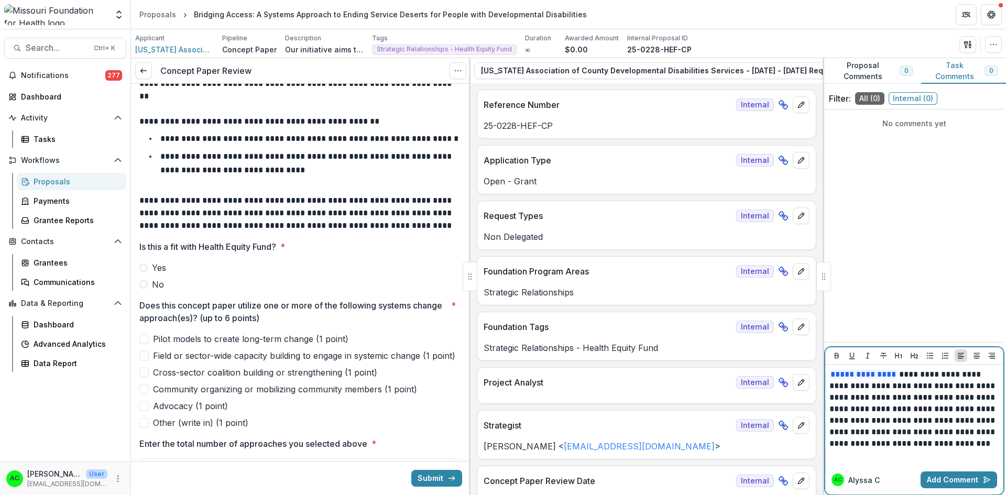
click at [939, 478] on button "Add Comment" at bounding box center [958, 479] width 76 height 17
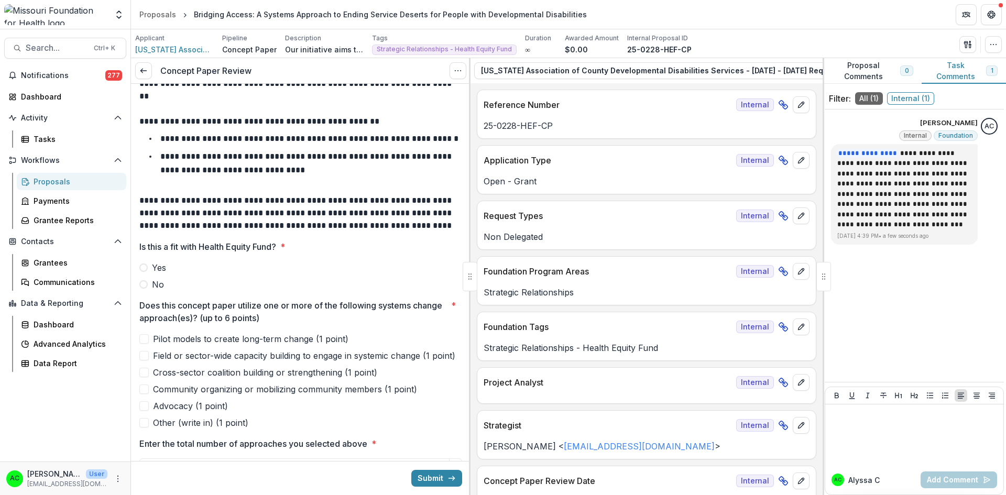
click at [147, 266] on span at bounding box center [143, 267] width 8 height 8
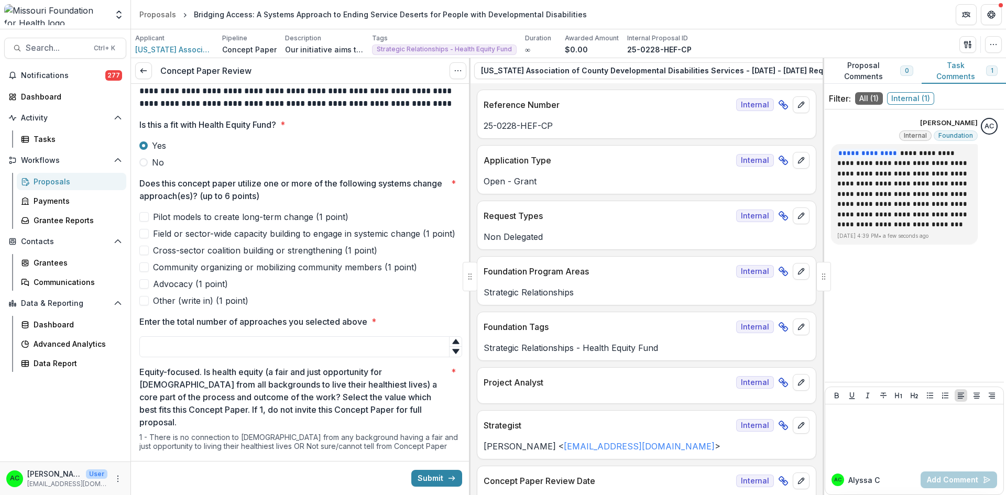
scroll to position [223, 0]
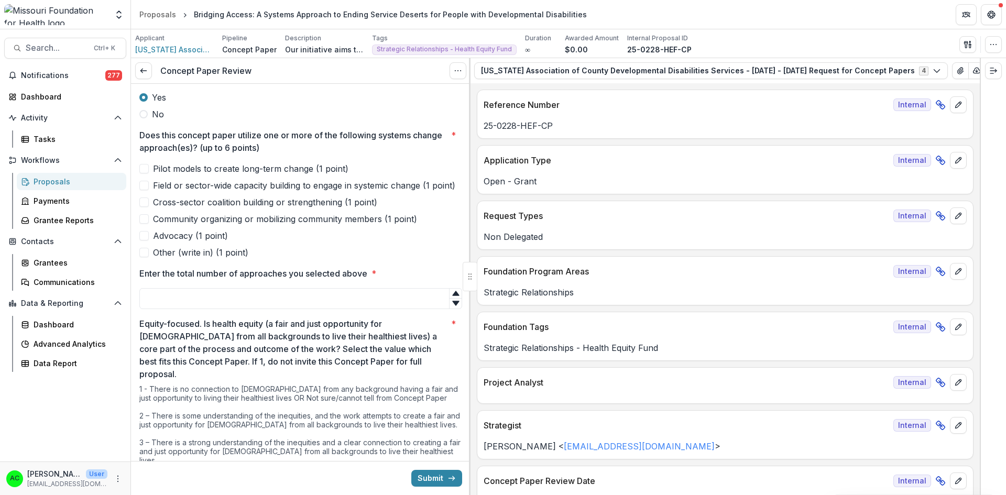
click at [952, 72] on button "View Attached Files" at bounding box center [960, 70] width 17 height 17
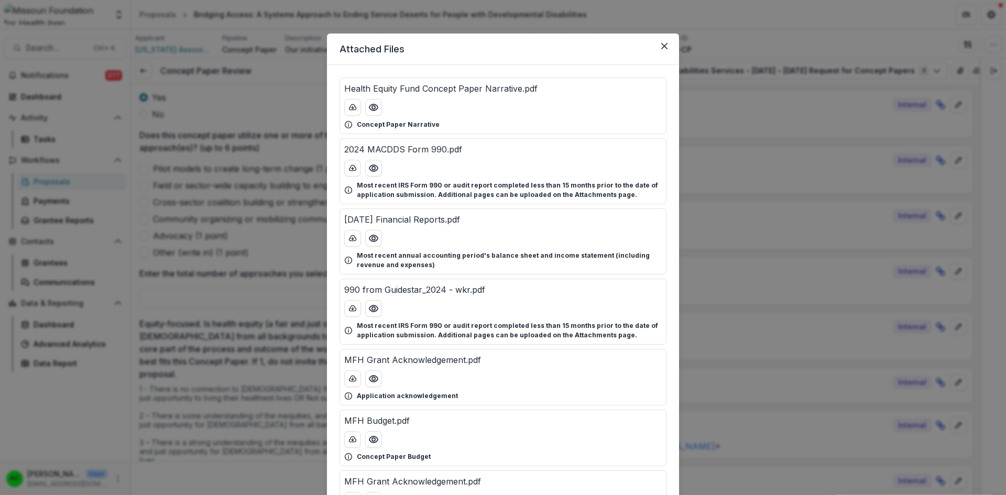
click at [370, 105] on icon "Preview Health Equity Fund Concept Paper Narrative.pdf" at bounding box center [373, 107] width 8 height 6
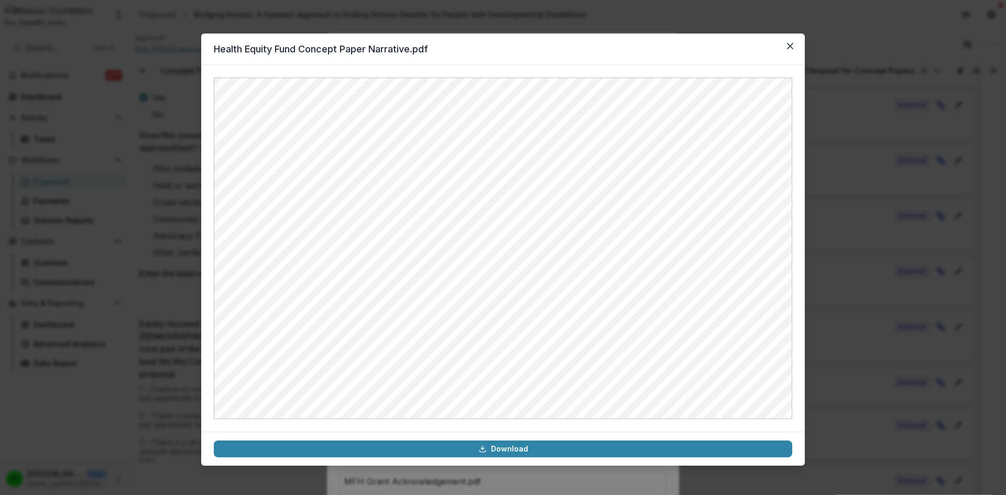
click at [793, 47] on icon "Close" at bounding box center [790, 46] width 6 height 6
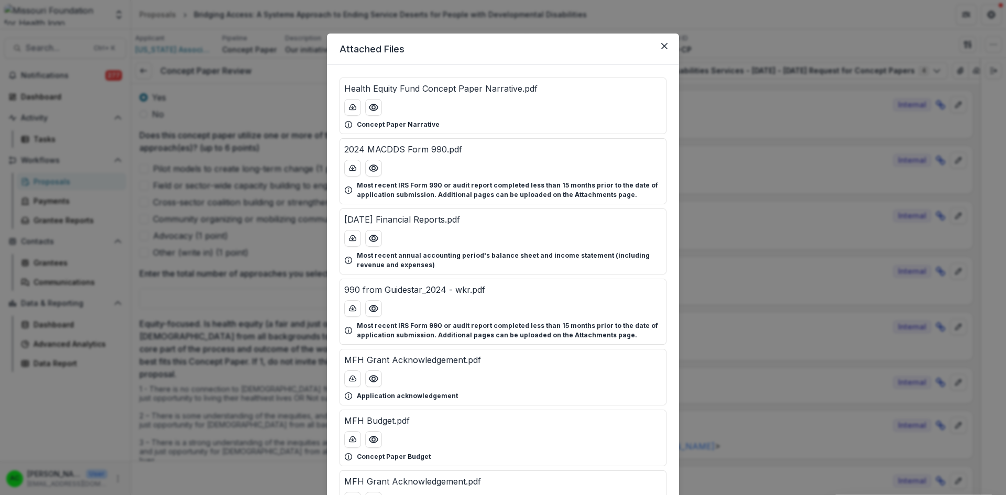
click at [375, 435] on icon "Preview MFH Budget.pdf" at bounding box center [373, 439] width 10 height 10
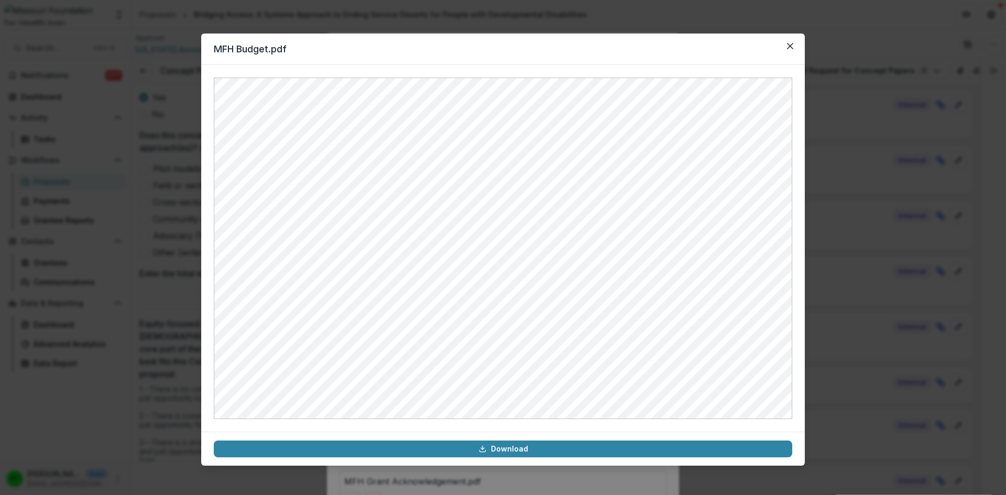
click at [789, 42] on button "Close" at bounding box center [790, 46] width 17 height 17
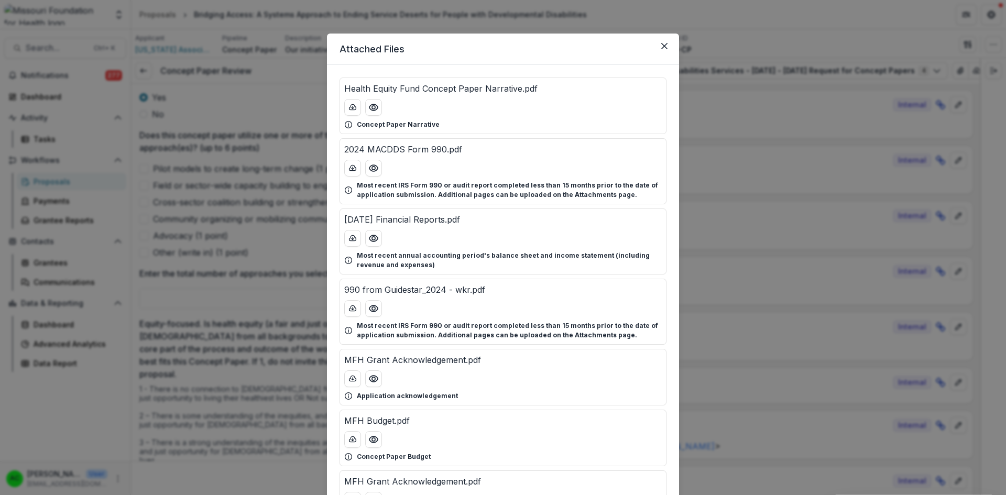
click at [662, 48] on icon "Close" at bounding box center [664, 46] width 6 height 6
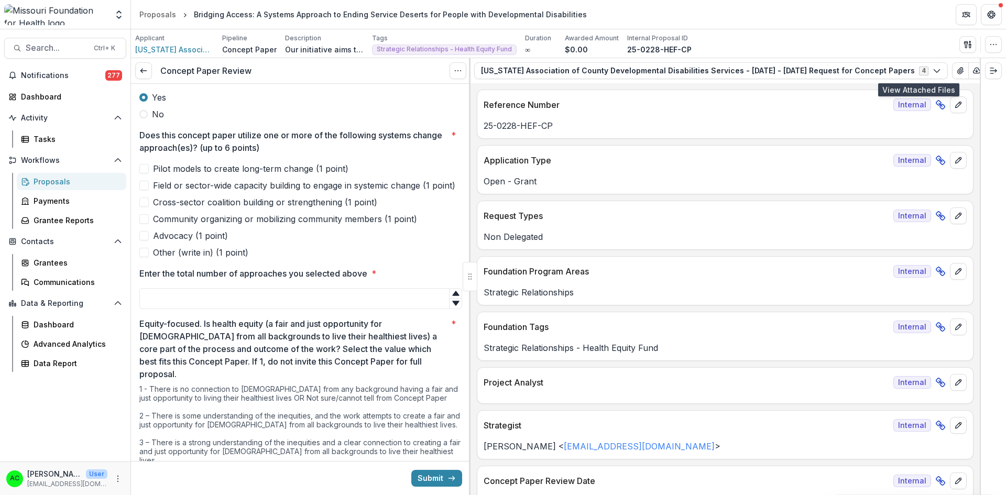
click at [957, 72] on icon "View Attached Files" at bounding box center [960, 71] width 6 height 6
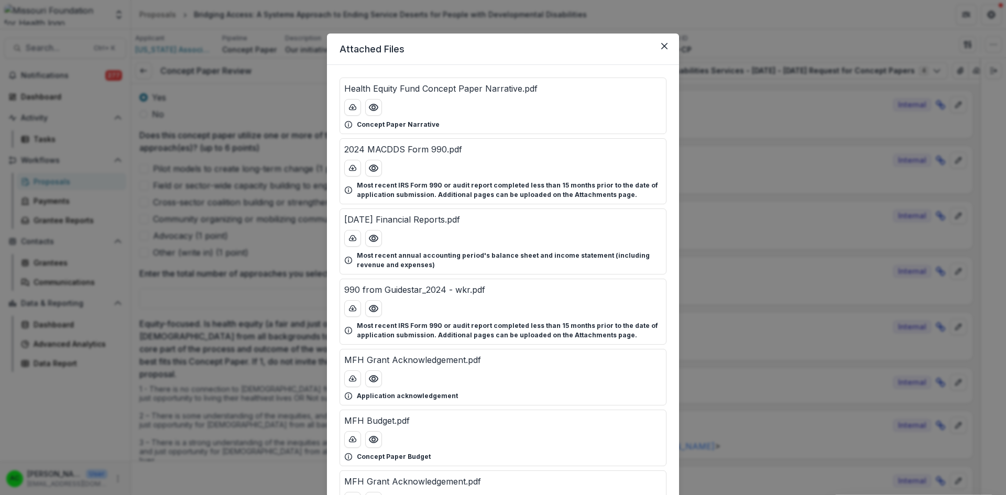
click at [368, 101] on button "Preview Health Equity Fund Concept Paper Narrative.pdf" at bounding box center [373, 107] width 17 height 17
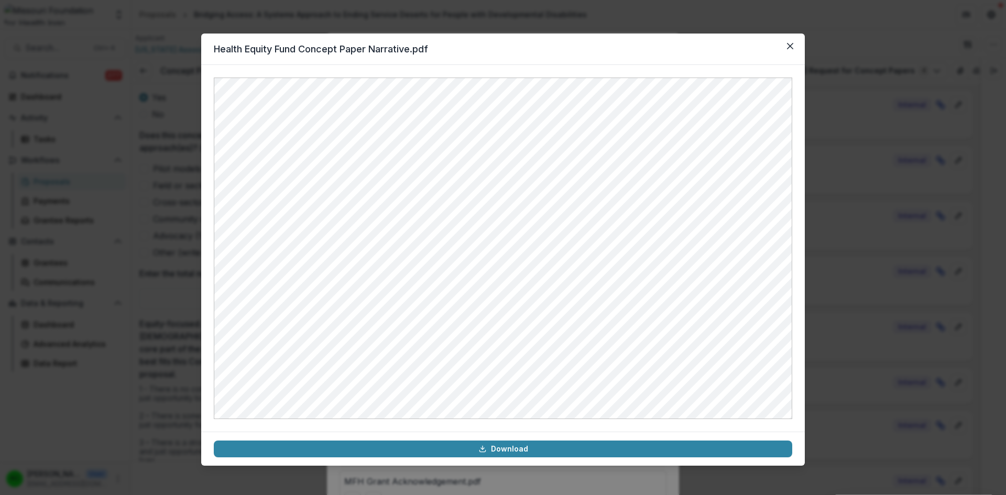
click at [789, 48] on icon "Close" at bounding box center [790, 46] width 6 height 6
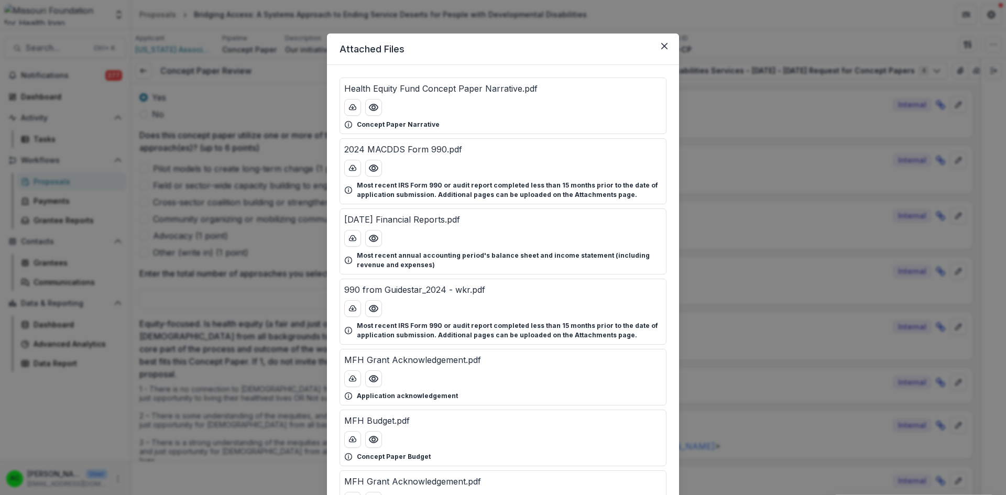
click at [374, 114] on button "Preview Health Equity Fund Concept Paper Narrative.pdf" at bounding box center [373, 107] width 17 height 17
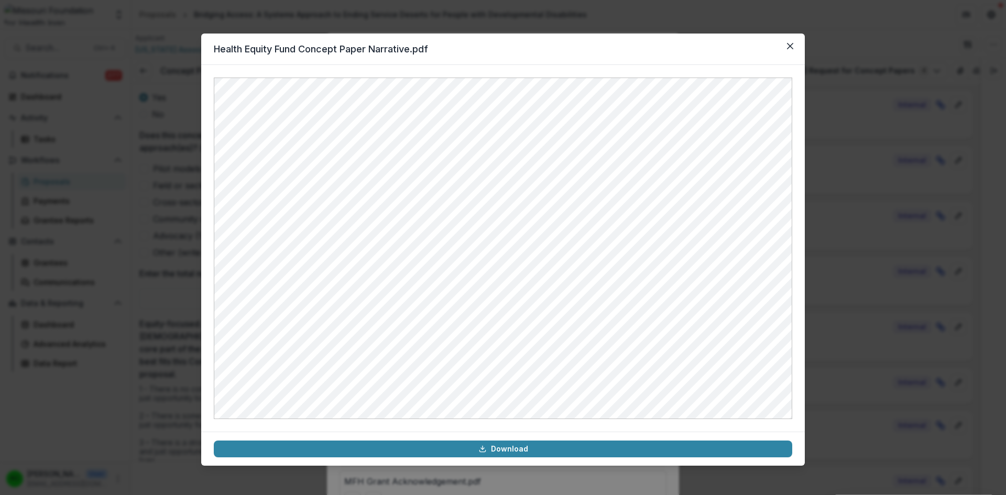
click at [787, 45] on icon "Close" at bounding box center [790, 46] width 6 height 6
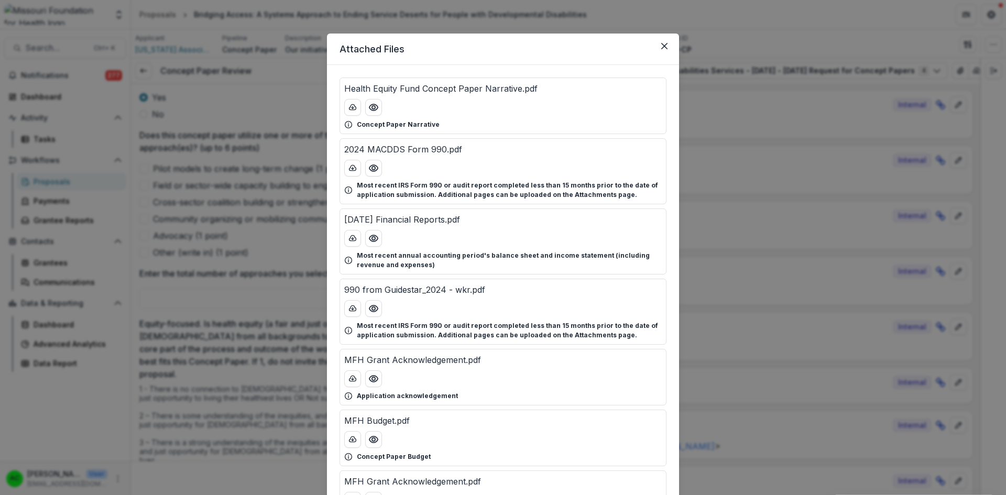
click at [665, 43] on icon "Close" at bounding box center [664, 46] width 6 height 6
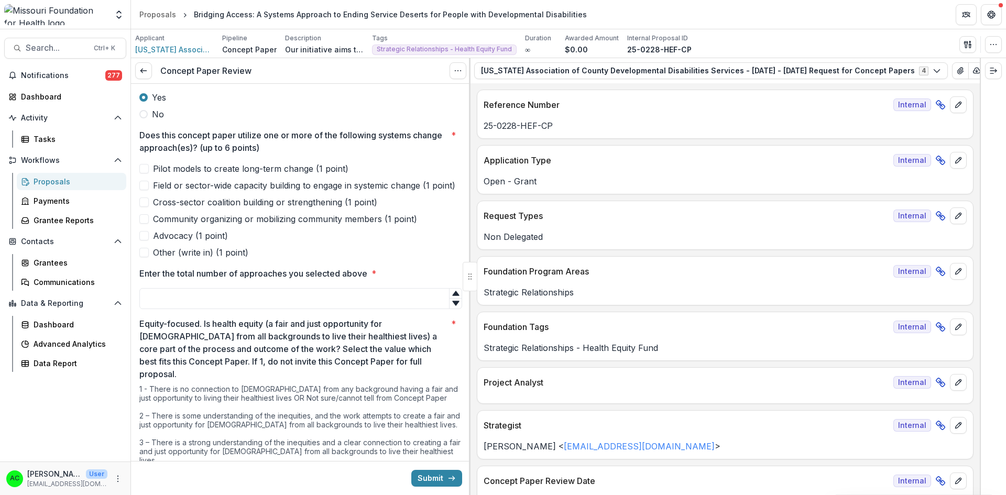
click at [145, 164] on span at bounding box center [143, 168] width 9 height 9
click at [145, 234] on span at bounding box center [143, 235] width 9 height 9
click at [354, 303] on input "Enter the total number of approaches you selected above *" at bounding box center [300, 298] width 323 height 21
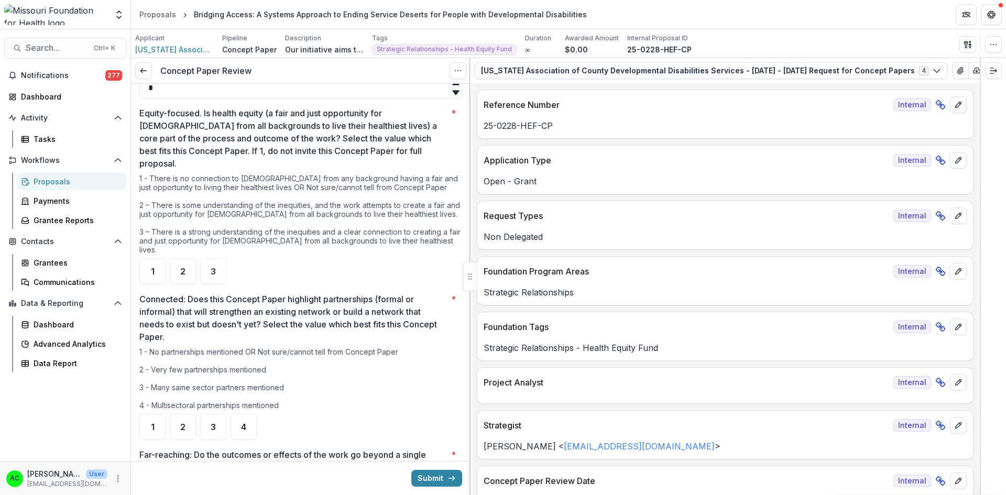
scroll to position [452, 0]
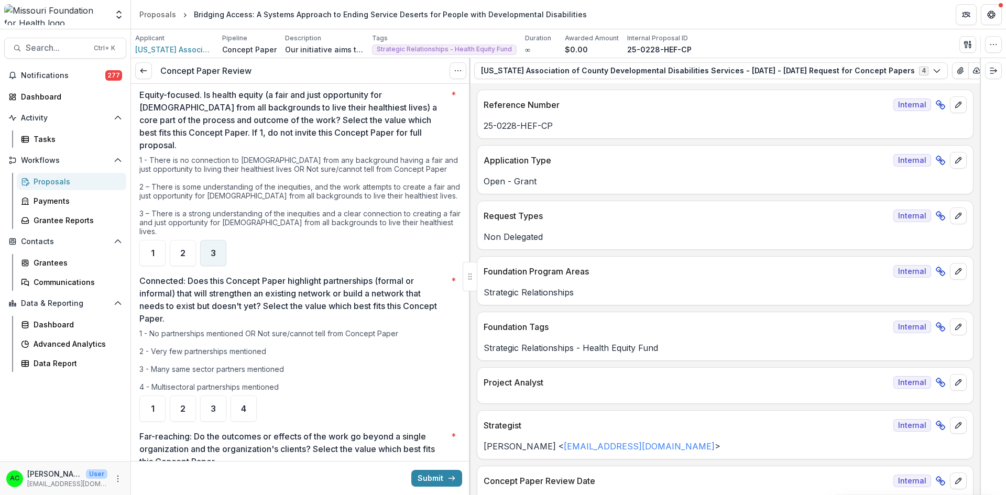
click at [211, 249] on span "3" at bounding box center [213, 253] width 5 height 8
type input "*"
click at [956, 71] on icon "View Attached Files" at bounding box center [960, 71] width 8 height 8
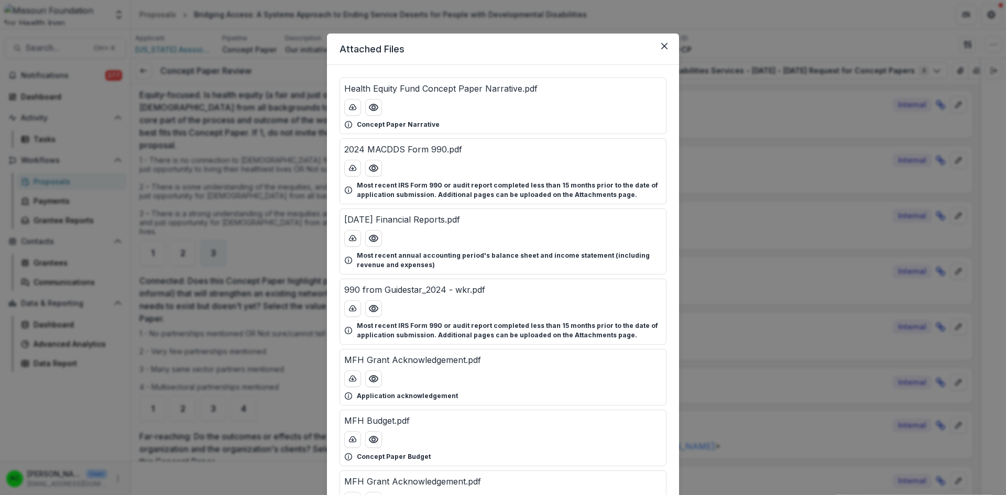
click at [372, 116] on div "Health Equity Fund Concept Paper Narrative.pdf Concept Paper Narrative" at bounding box center [502, 106] width 327 height 57
click at [371, 109] on icon "Preview Health Equity Fund Concept Paper Narrative.pdf" at bounding box center [373, 107] width 10 height 10
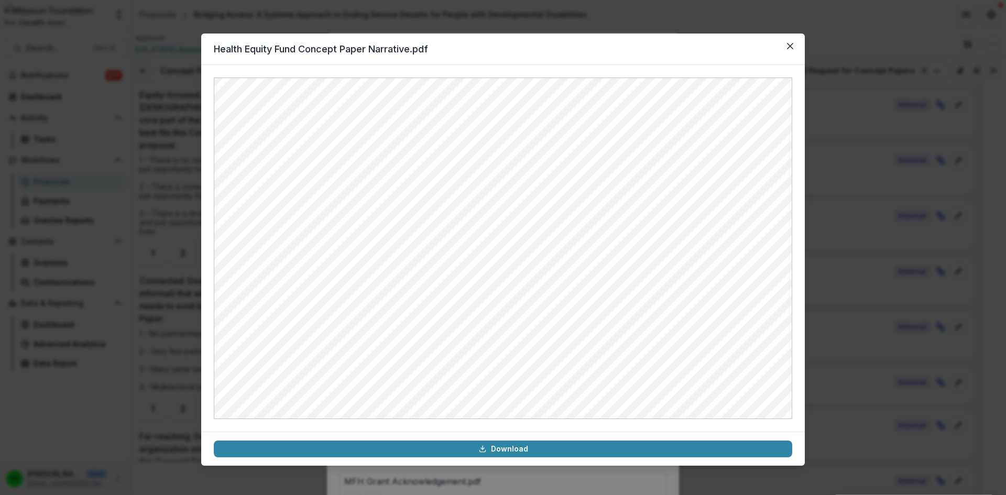
click at [786, 47] on button "Close" at bounding box center [790, 46] width 17 height 17
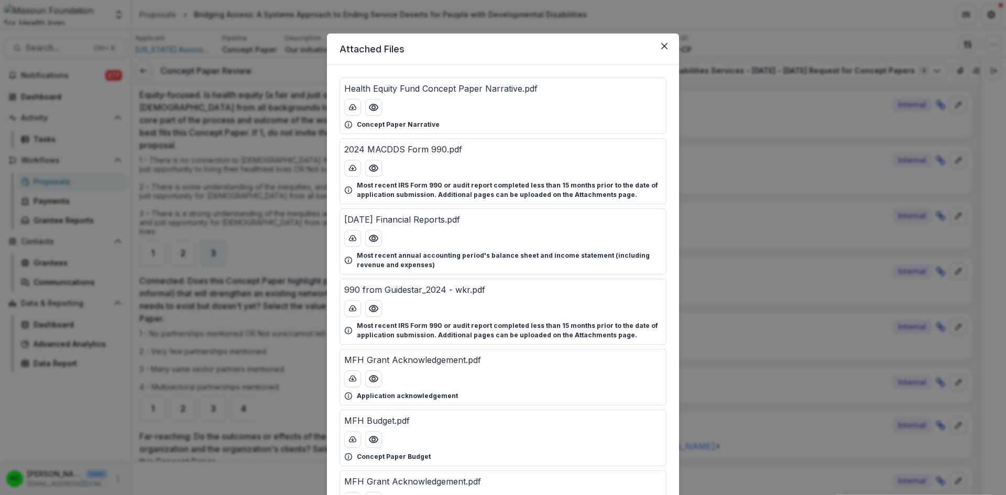
click at [372, 108] on icon "Preview Health Equity Fund Concept Paper Narrative.pdf" at bounding box center [373, 107] width 10 height 10
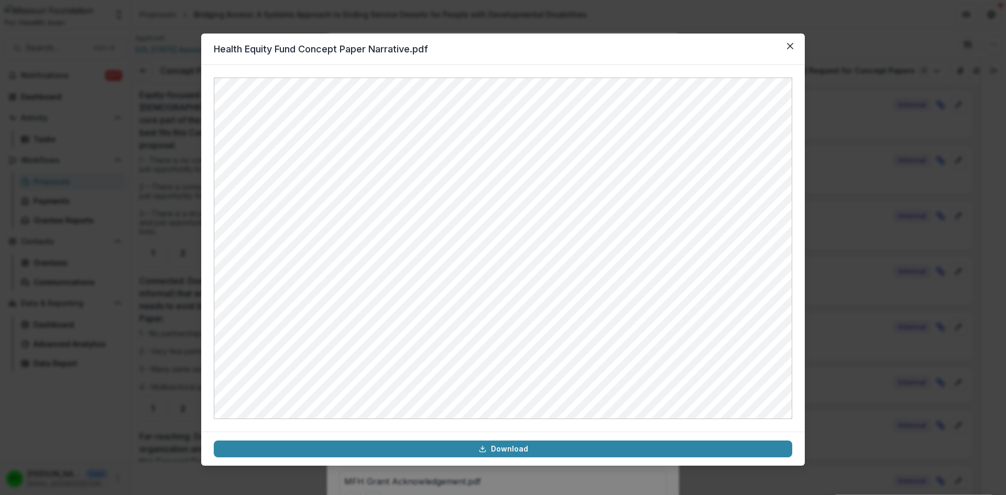
click at [789, 45] on icon "Close" at bounding box center [790, 46] width 6 height 6
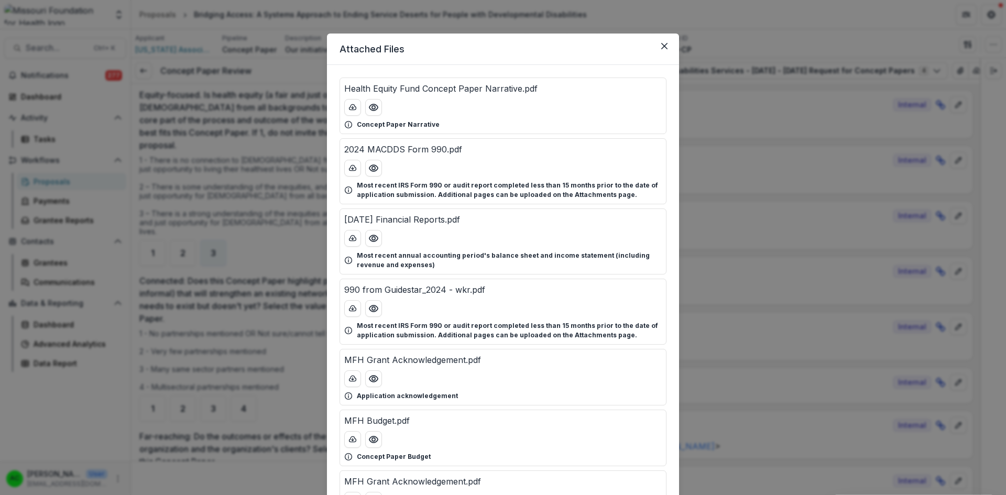
click at [661, 49] on button "Close" at bounding box center [664, 46] width 17 height 17
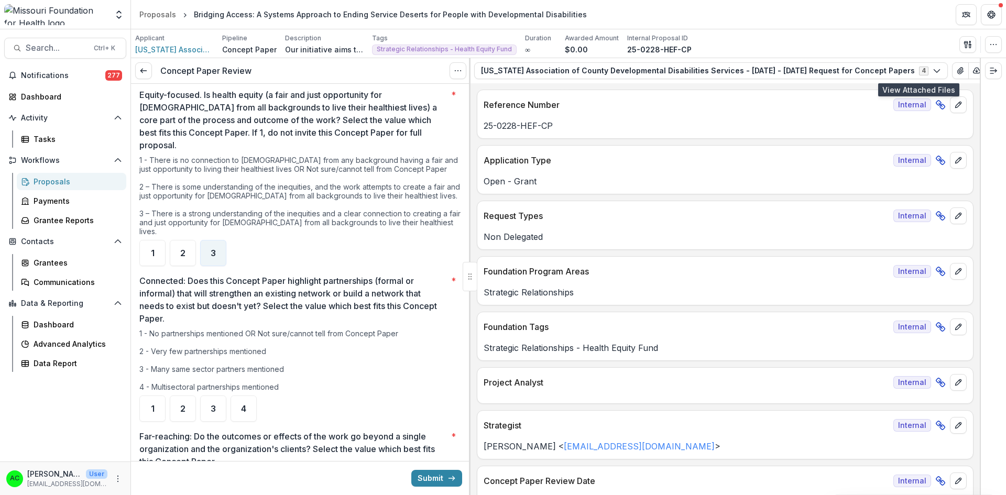
click at [956, 70] on icon "View Attached Files" at bounding box center [960, 71] width 8 height 8
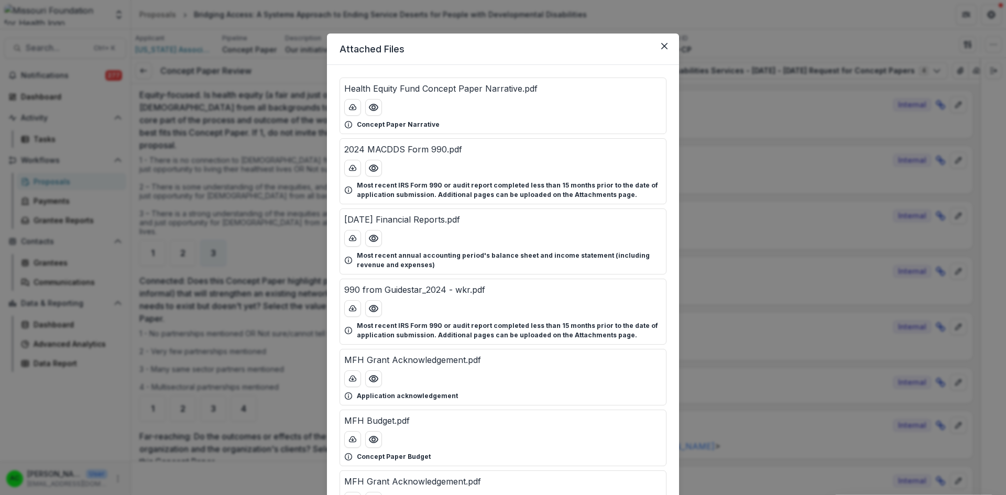
click at [378, 109] on button "Preview Health Equity Fund Concept Paper Narrative.pdf" at bounding box center [373, 107] width 17 height 17
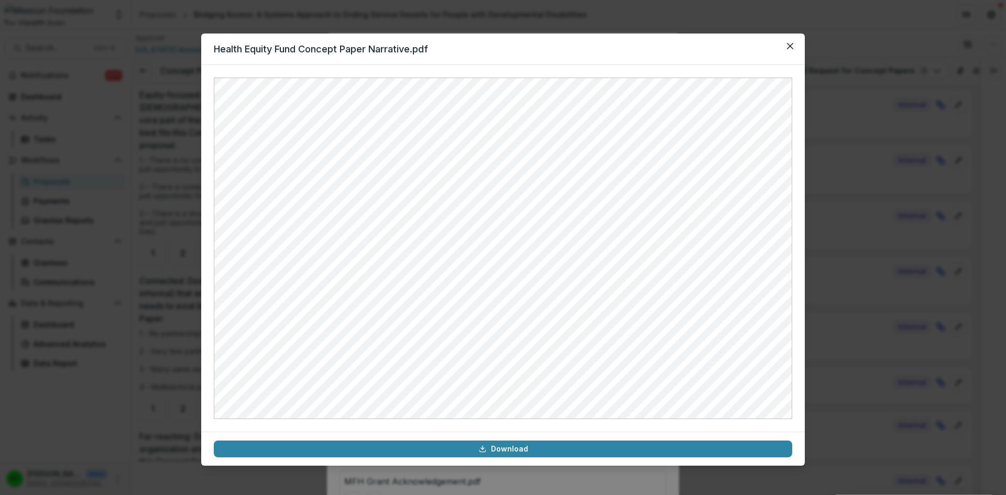
click at [789, 43] on icon "Close" at bounding box center [790, 46] width 6 height 6
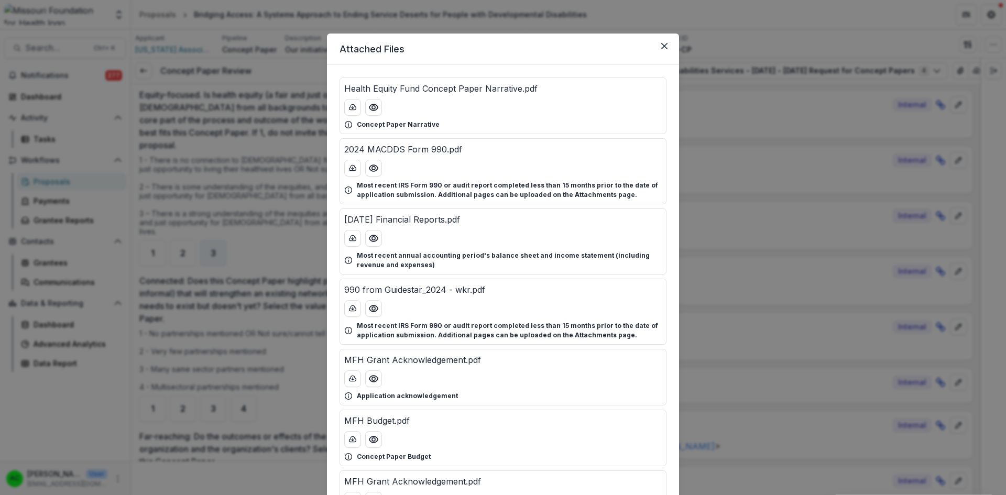
click at [659, 42] on button "Close" at bounding box center [664, 46] width 17 height 17
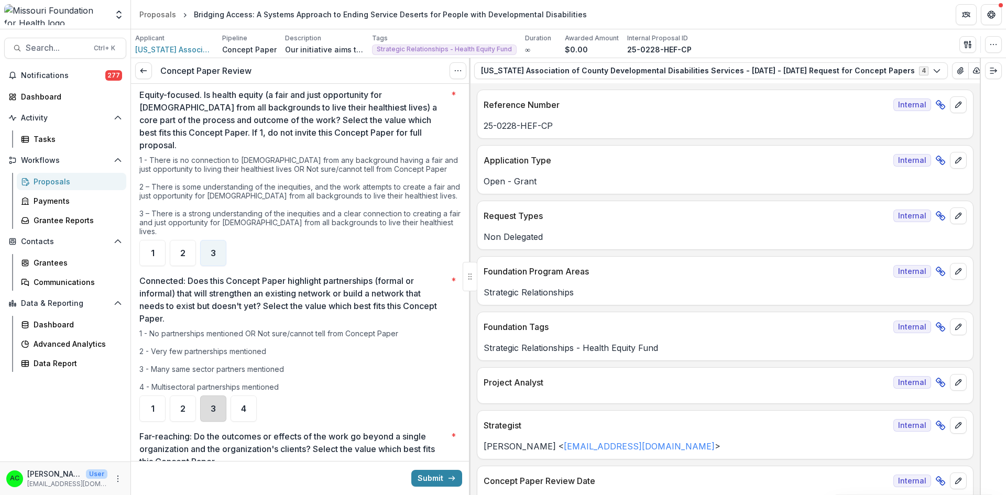
click at [207, 395] on div "3" at bounding box center [213, 408] width 26 height 26
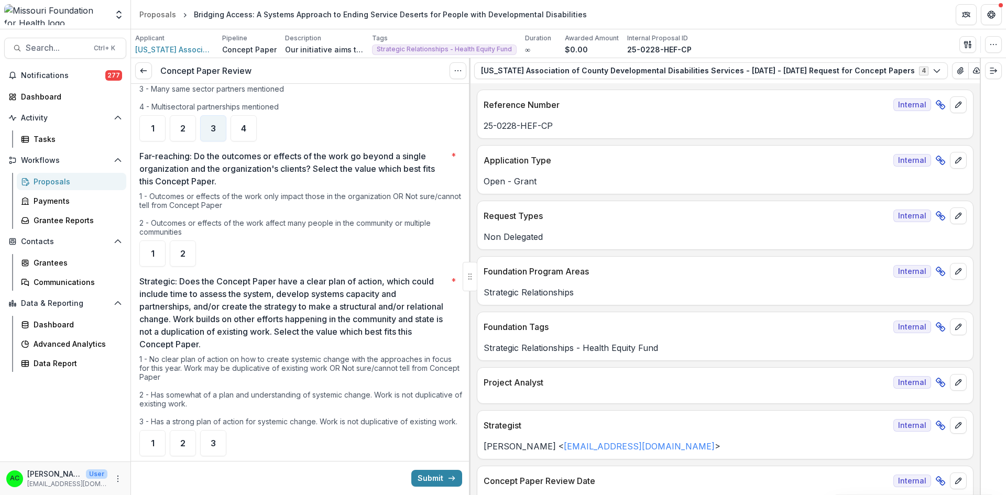
scroll to position [755, 0]
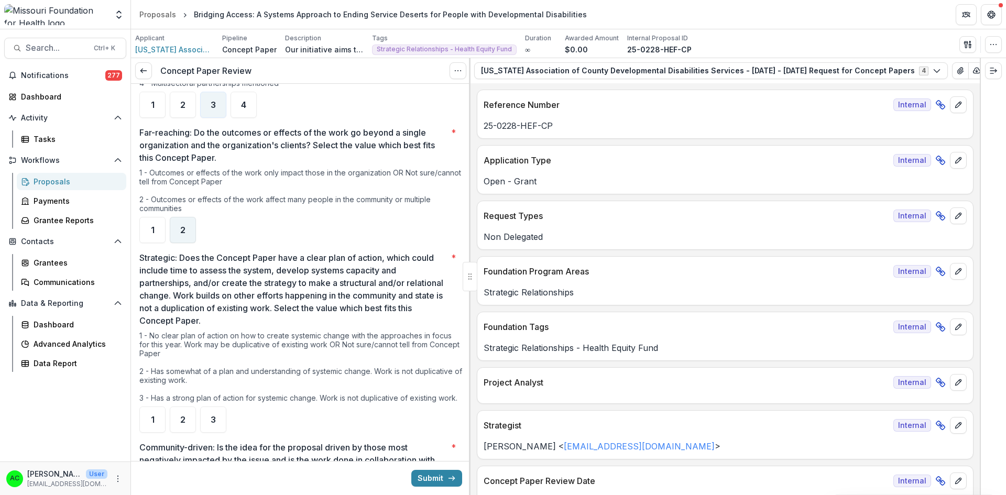
click at [182, 226] on span "2" at bounding box center [182, 230] width 5 height 8
click at [208, 406] on div "3" at bounding box center [213, 419] width 26 height 26
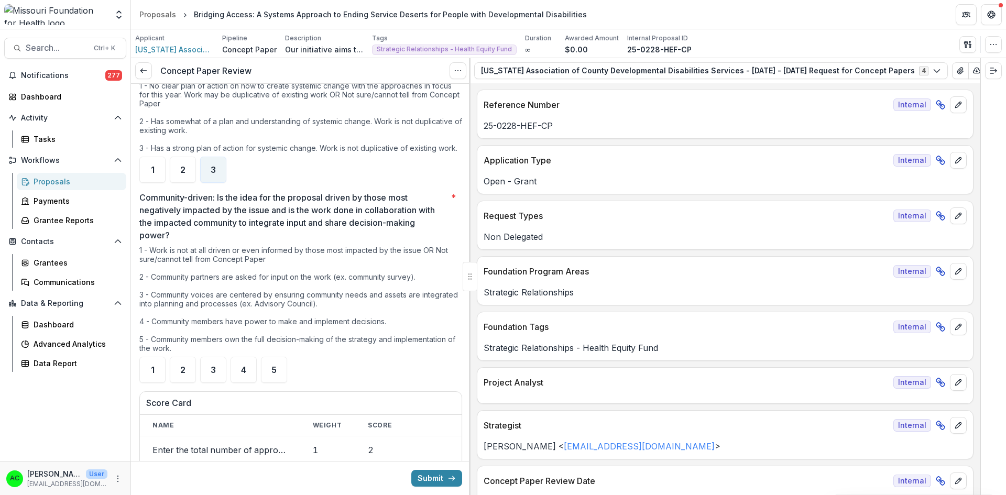
scroll to position [1018, 0]
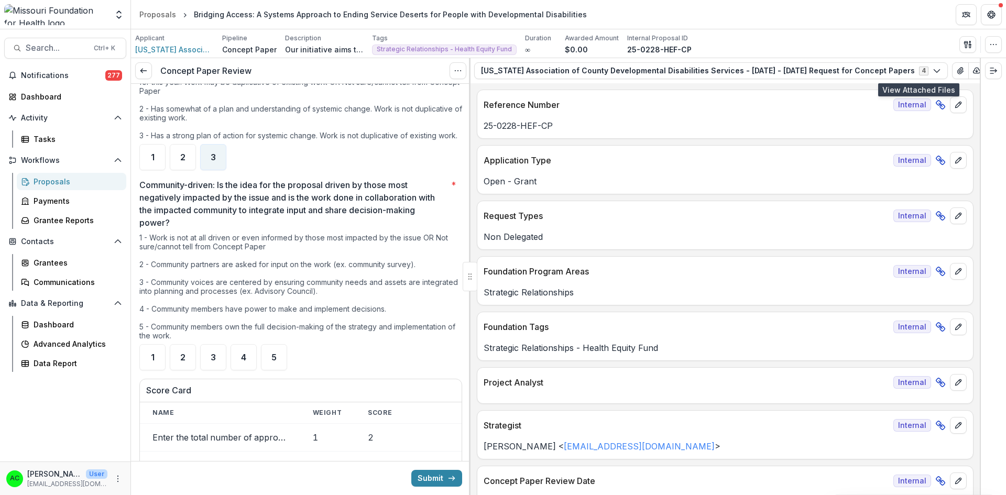
click at [956, 69] on icon "View Attached Files" at bounding box center [960, 71] width 8 height 8
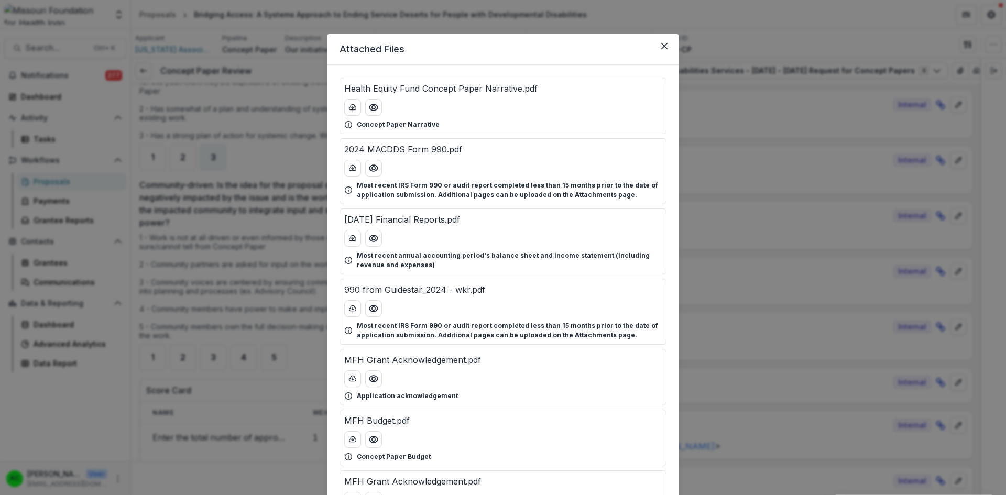
click at [371, 107] on icon "Preview Health Equity Fund Concept Paper Narrative.pdf" at bounding box center [373, 107] width 10 height 10
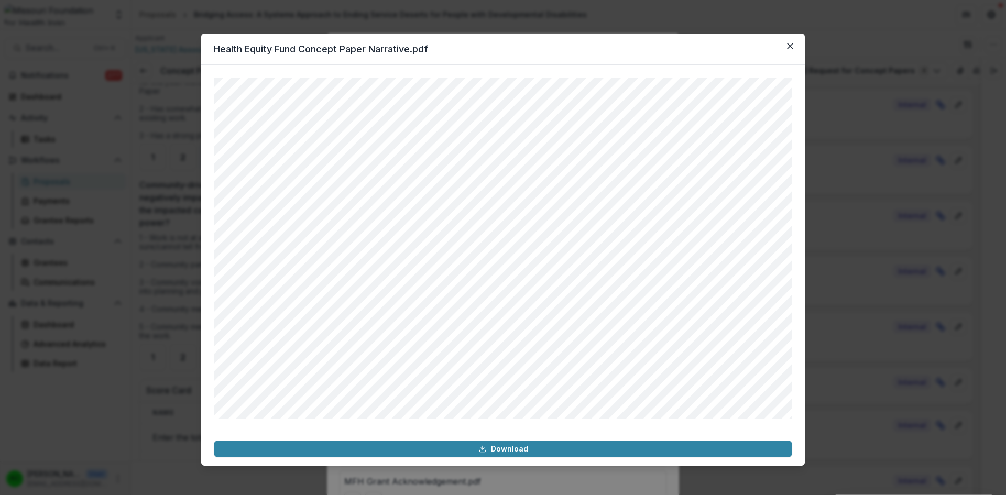
click at [788, 53] on button "Close" at bounding box center [790, 46] width 17 height 17
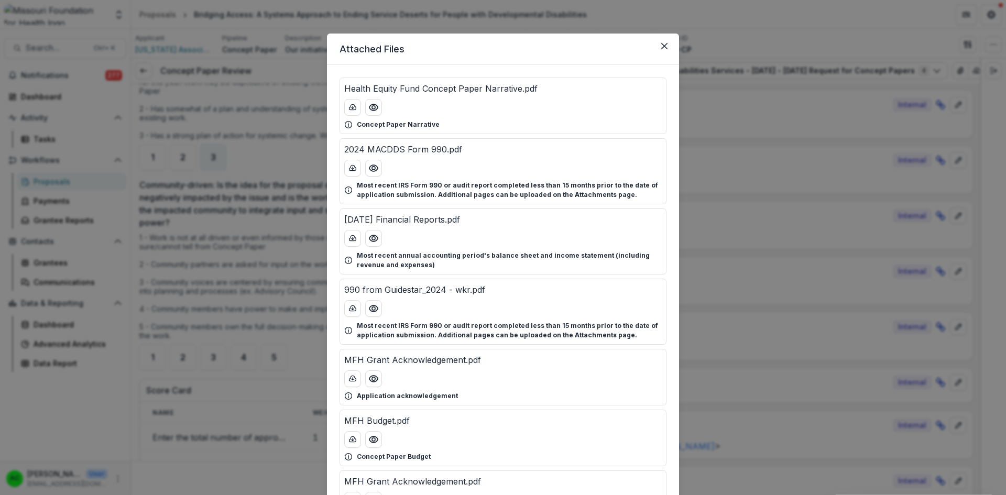
click at [661, 42] on button "Close" at bounding box center [664, 46] width 17 height 17
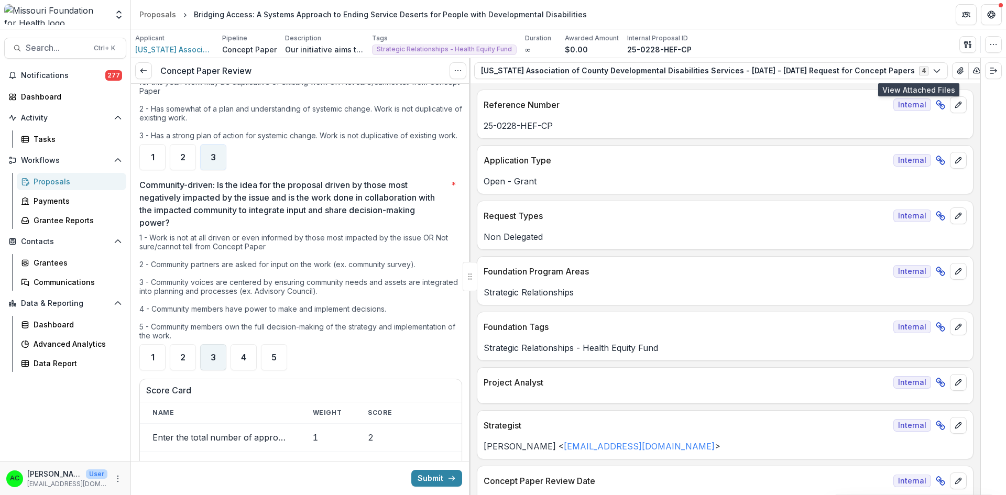
click at [214, 353] on span "3" at bounding box center [213, 357] width 5 height 8
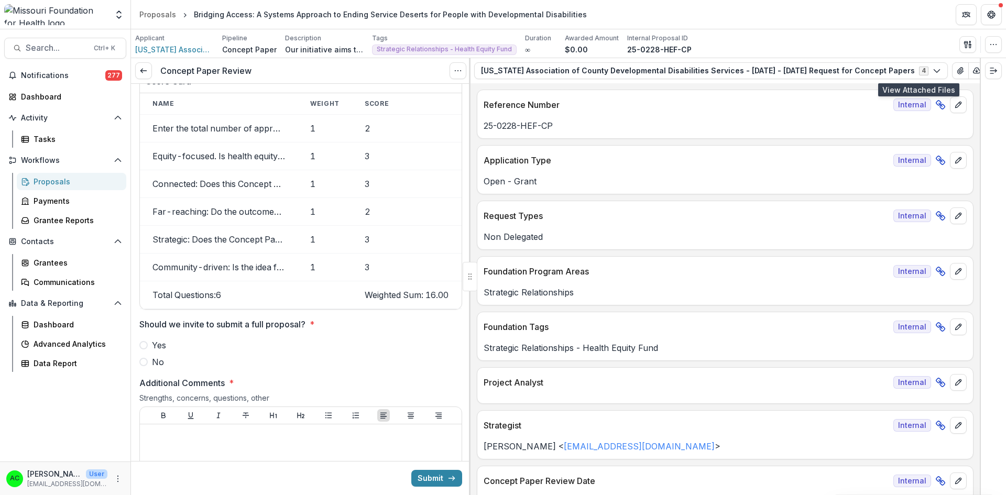
scroll to position [1348, 0]
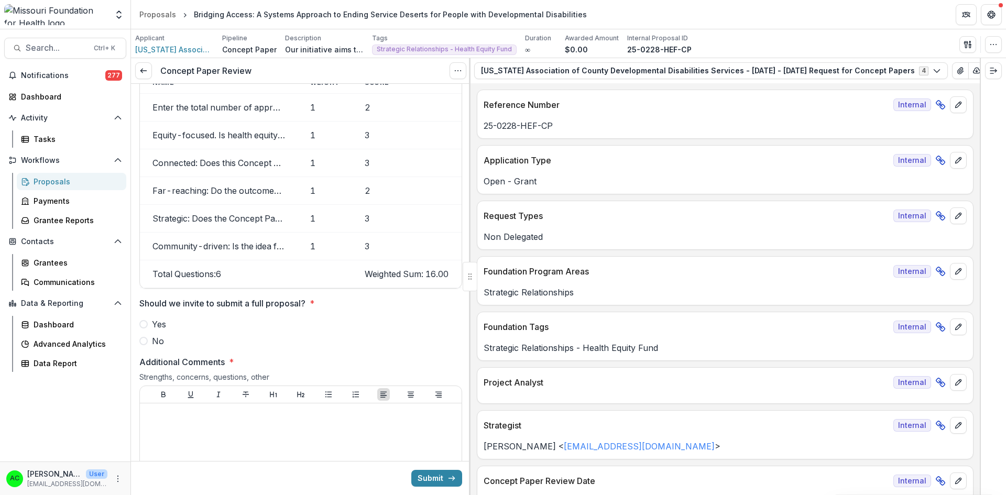
click at [142, 323] on span at bounding box center [143, 324] width 8 height 8
click at [170, 426] on div at bounding box center [300, 486] width 313 height 157
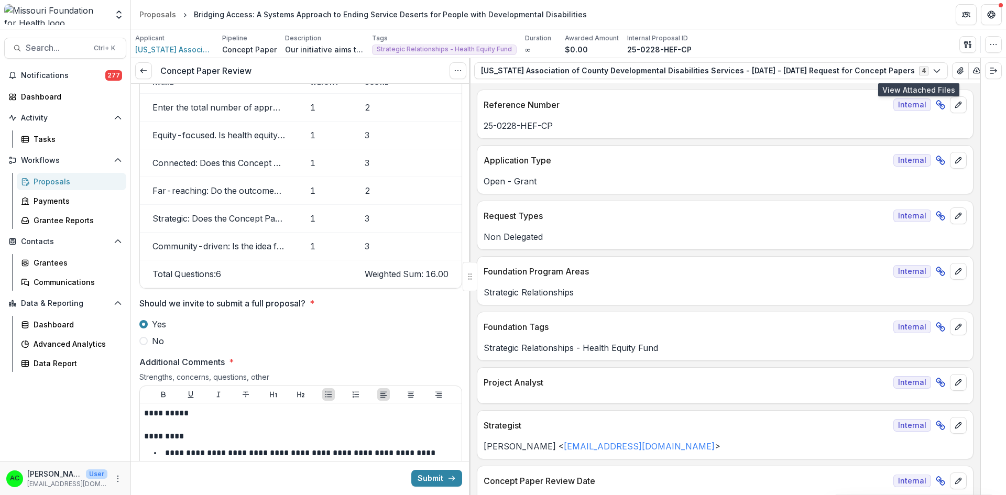
click at [952, 70] on button "View Attached Files" at bounding box center [960, 70] width 17 height 17
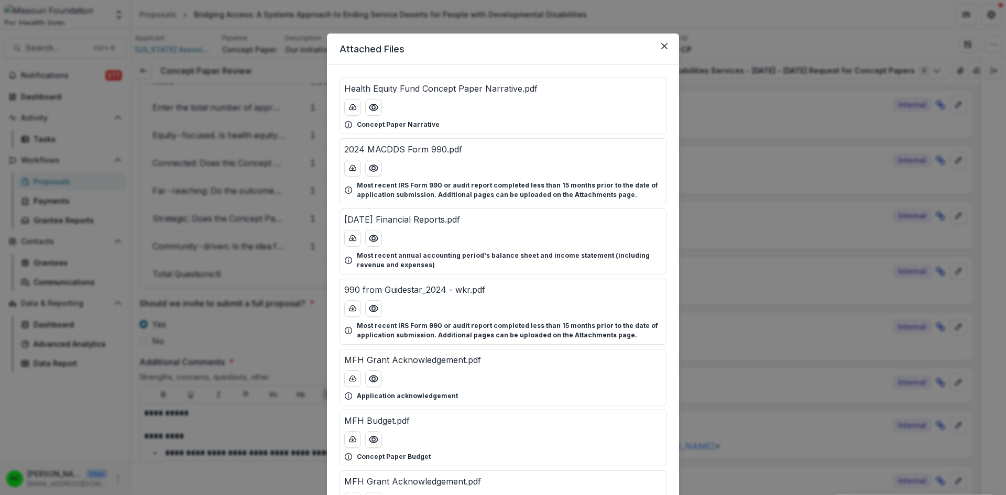
click at [368, 442] on icon "Preview MFH Budget.pdf" at bounding box center [373, 439] width 10 height 10
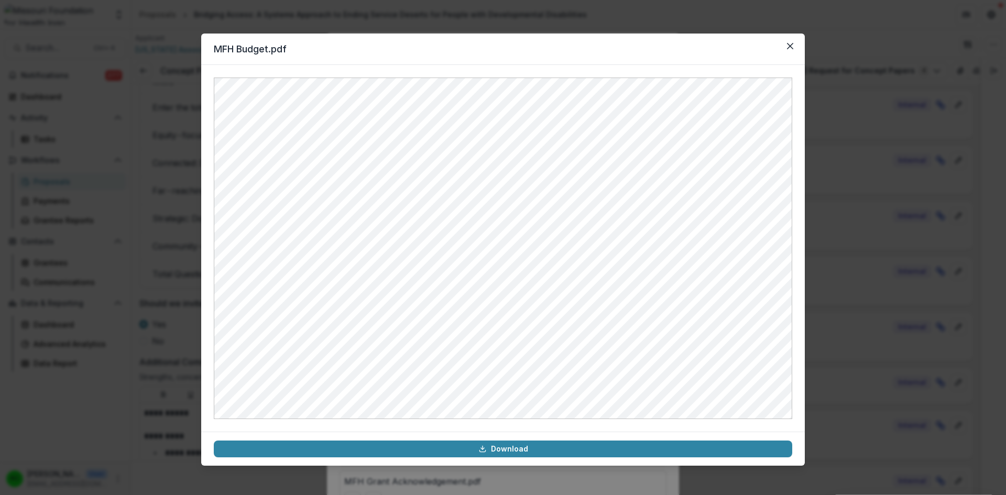
click at [794, 37] on header "MFH Budget.pdf" at bounding box center [502, 49] width 603 height 31
click at [789, 47] on icon "Close" at bounding box center [790, 46] width 6 height 6
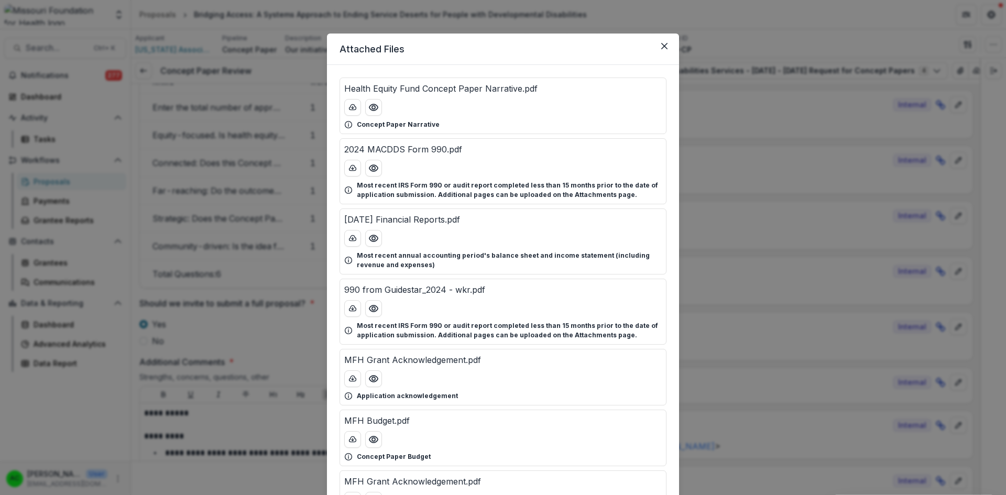
click at [380, 102] on button "Preview Health Equity Fund Concept Paper Narrative.pdf" at bounding box center [373, 107] width 17 height 17
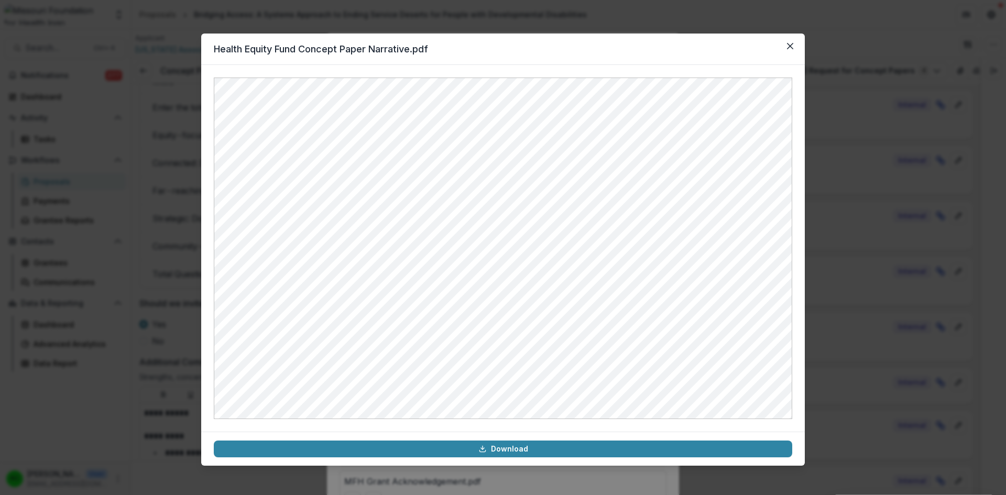
click at [790, 49] on icon "Close" at bounding box center [790, 46] width 6 height 6
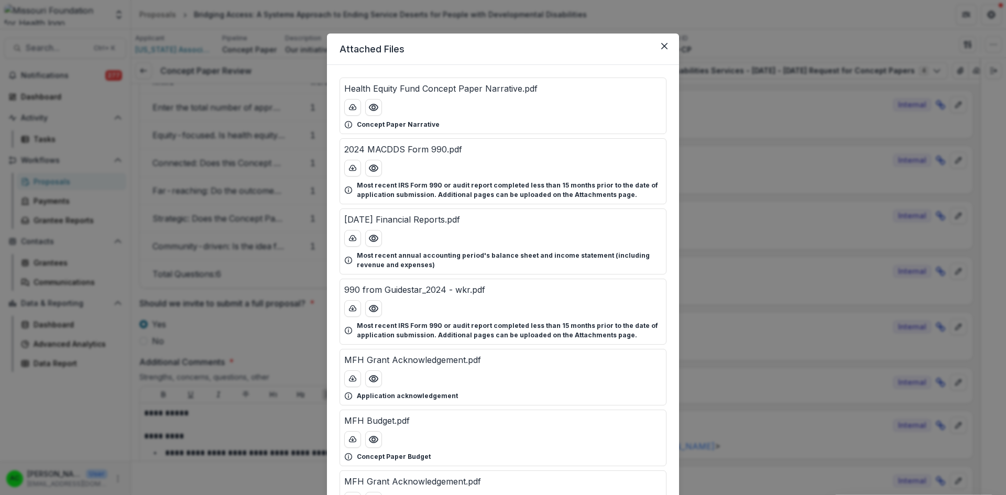
click at [742, 319] on div "Attached Files Health Equity Fund Concept Paper Narrative.pdf Concept Paper Nar…" at bounding box center [503, 247] width 1006 height 495
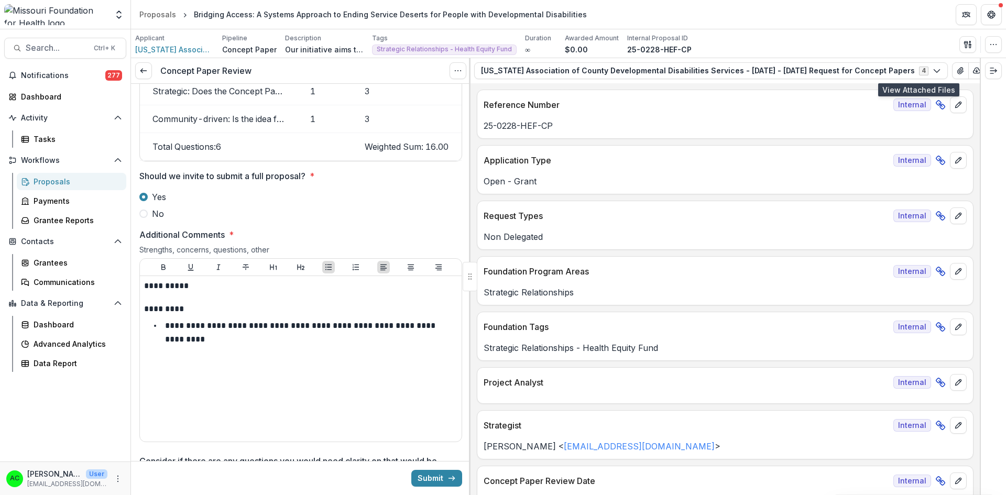
scroll to position [1502, 0]
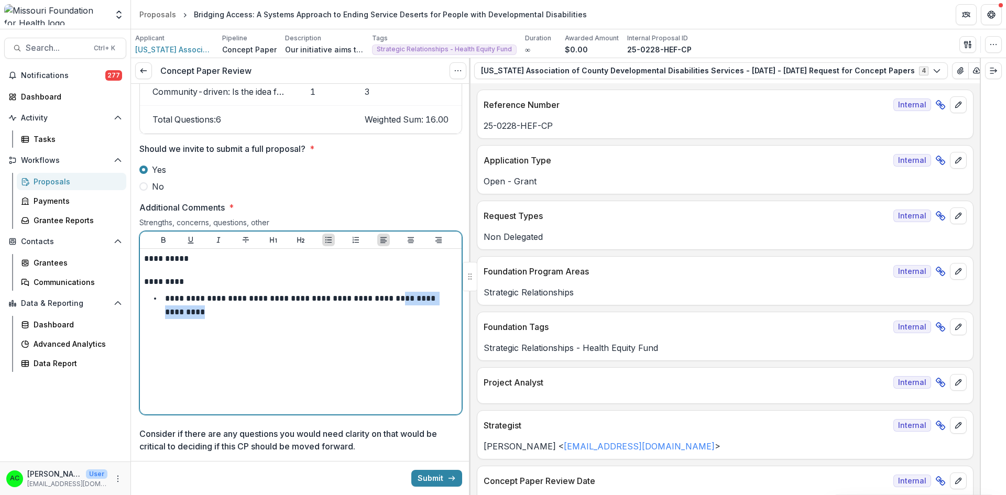
drag, startPoint x: 290, startPoint y: 310, endPoint x: 389, endPoint y: 291, distance: 100.9
click at [389, 292] on li "**********" at bounding box center [307, 305] width 301 height 27
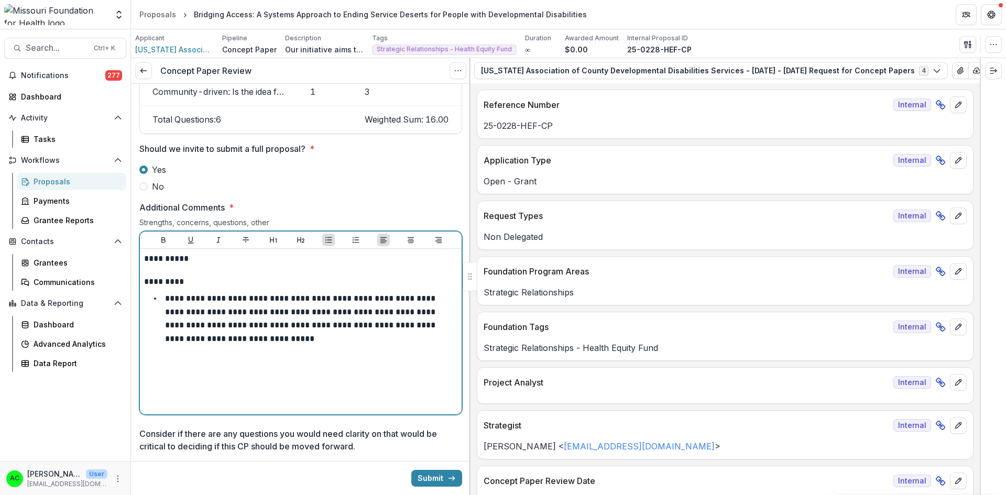
click at [343, 259] on p "**********" at bounding box center [299, 259] width 310 height 12
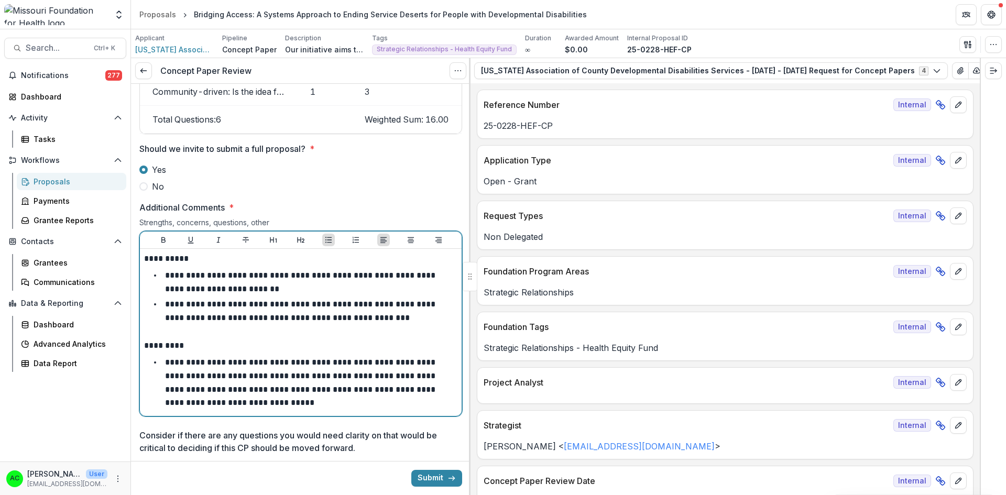
click at [266, 403] on li "**********" at bounding box center [307, 382] width 301 height 53
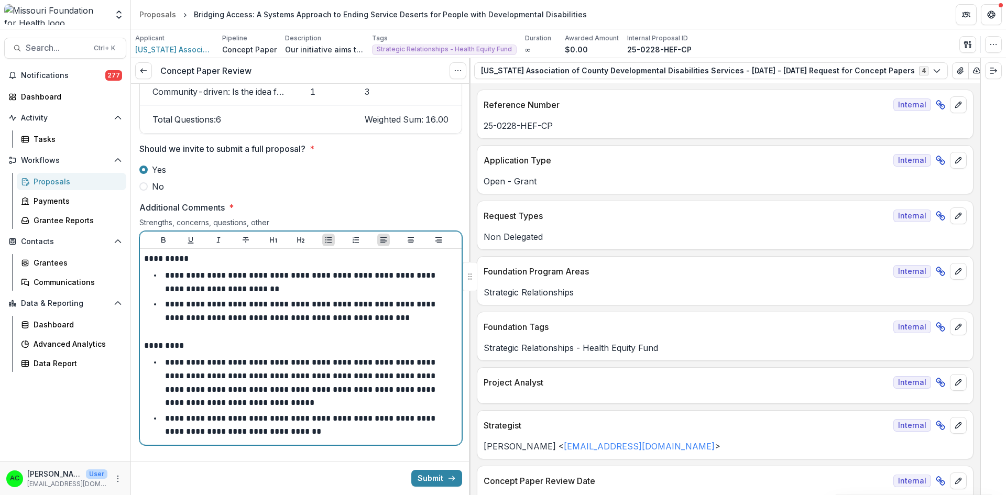
click at [400, 315] on li "**********" at bounding box center [307, 311] width 301 height 27
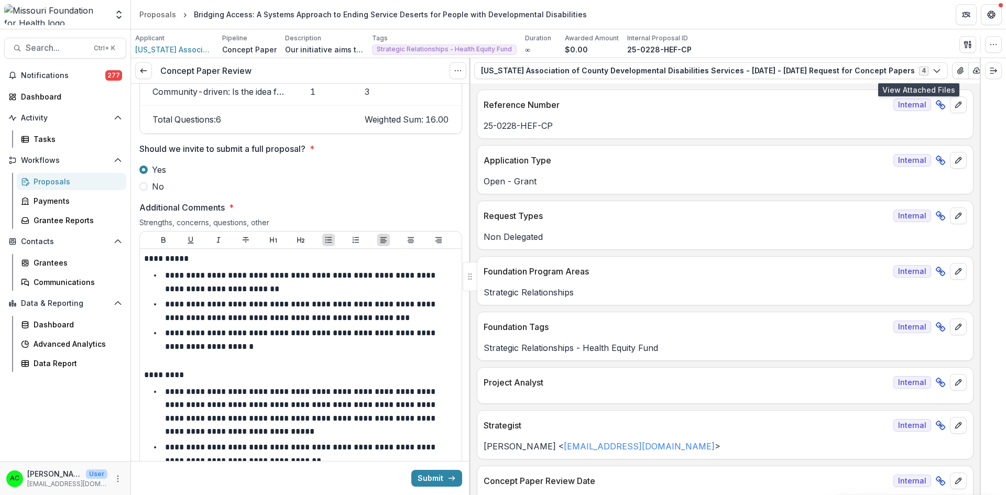
click at [957, 68] on icon "View Attached Files" at bounding box center [960, 71] width 6 height 6
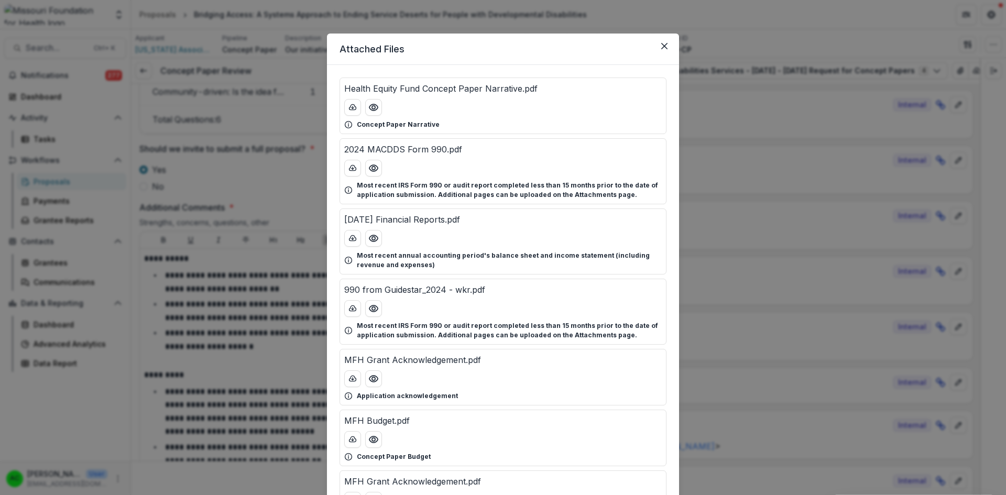
click at [376, 108] on icon "Preview Health Equity Fund Concept Paper Narrative.pdf" at bounding box center [373, 107] width 8 height 6
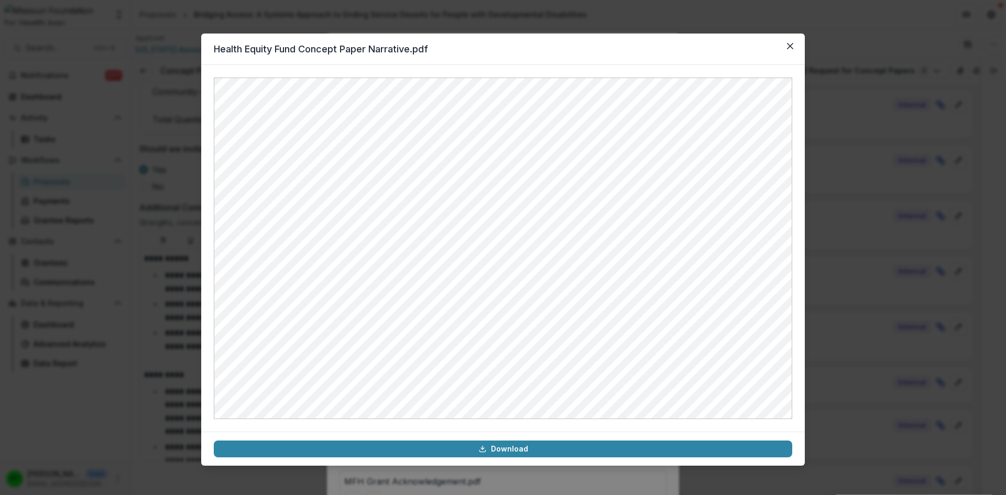
click at [792, 42] on button "Close" at bounding box center [790, 46] width 17 height 17
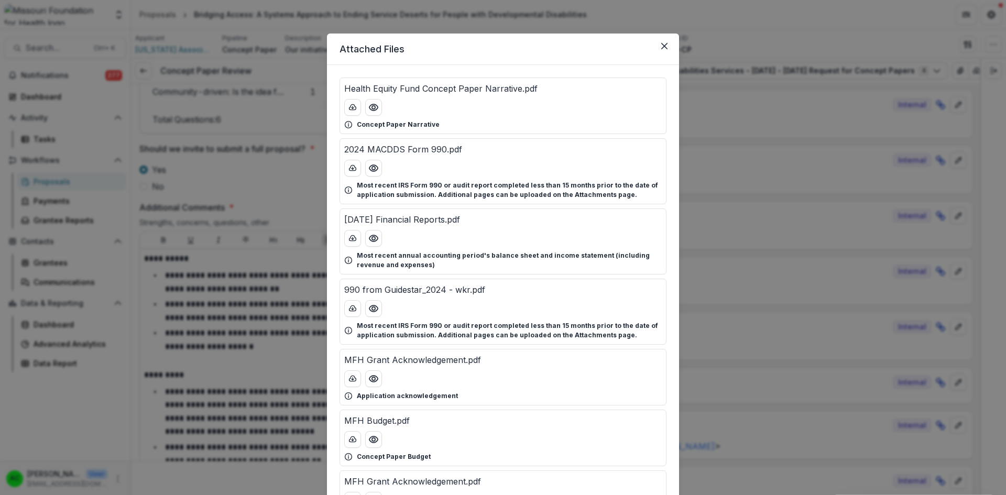
click at [251, 367] on div "Attached Files Health Equity Fund Concept Paper Narrative.pdf Concept Paper Nar…" at bounding box center [503, 247] width 1006 height 495
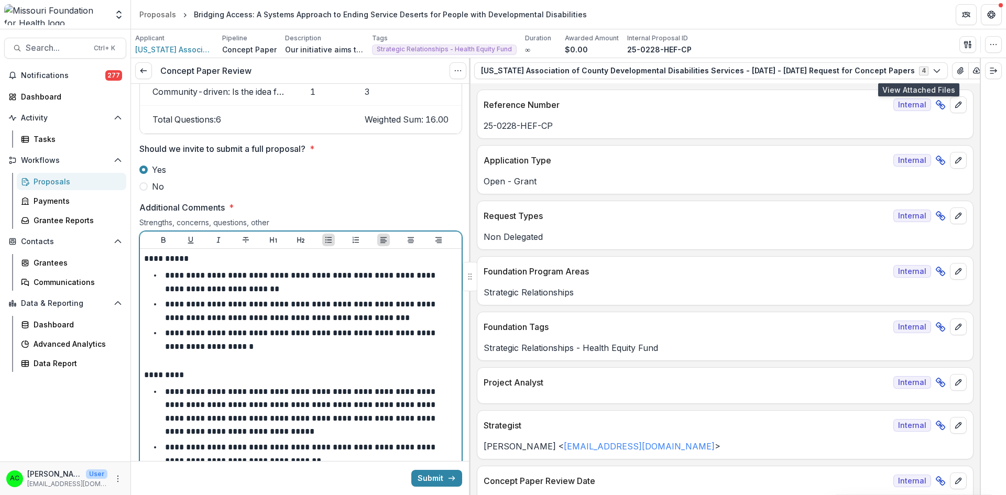
click at [290, 340] on li "**********" at bounding box center [307, 339] width 301 height 27
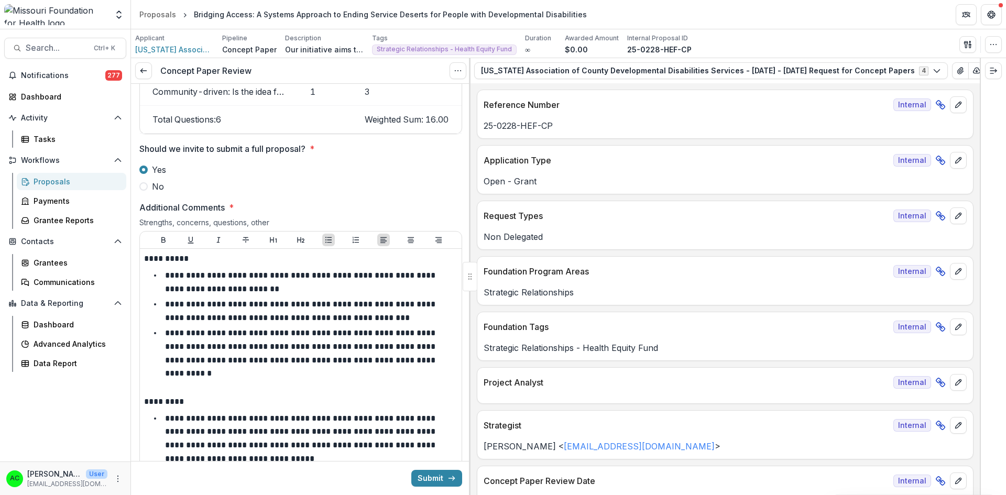
click at [469, 365] on div at bounding box center [470, 276] width 2 height 437
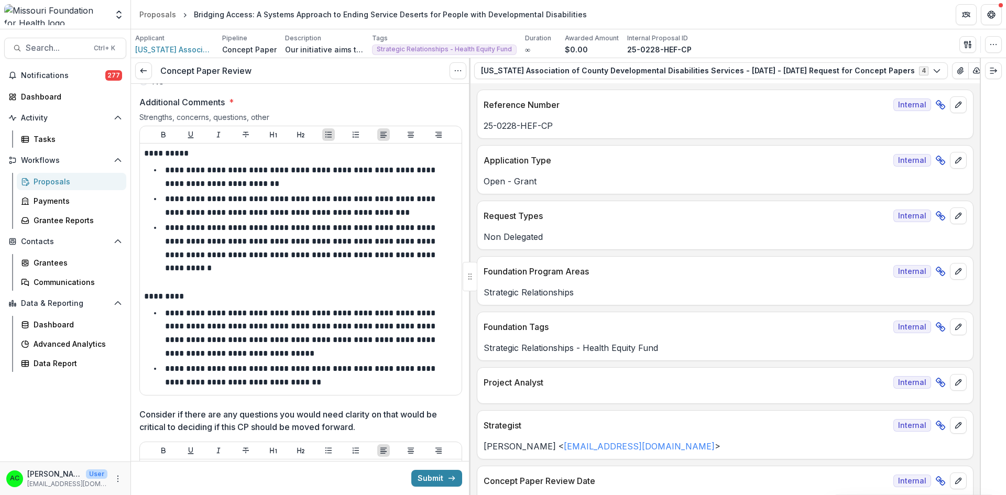
scroll to position [1657, 0]
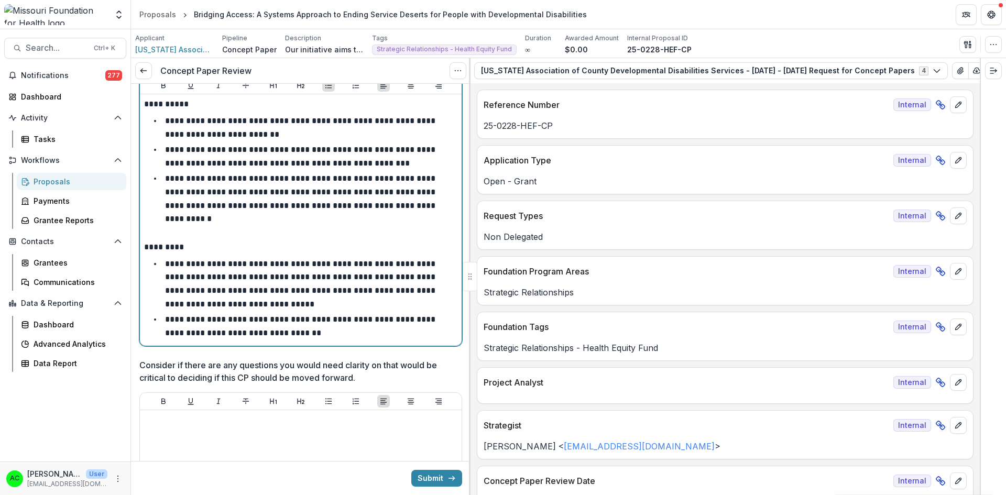
click at [326, 315] on li "**********" at bounding box center [307, 326] width 301 height 27
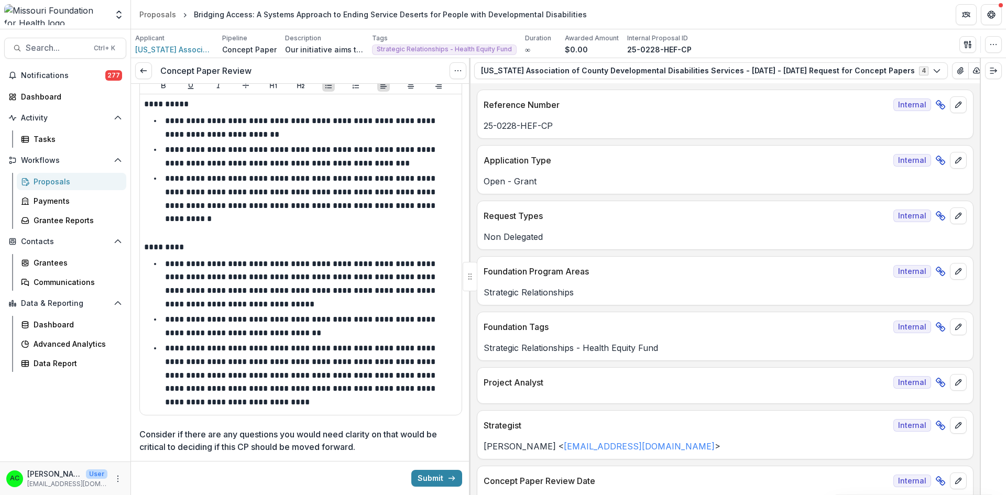
drag, startPoint x: 467, startPoint y: 358, endPoint x: 467, endPoint y: 378, distance: 19.4
click at [469, 372] on div at bounding box center [470, 276] width 2 height 437
drag, startPoint x: 467, startPoint y: 367, endPoint x: 466, endPoint y: 379, distance: 12.6
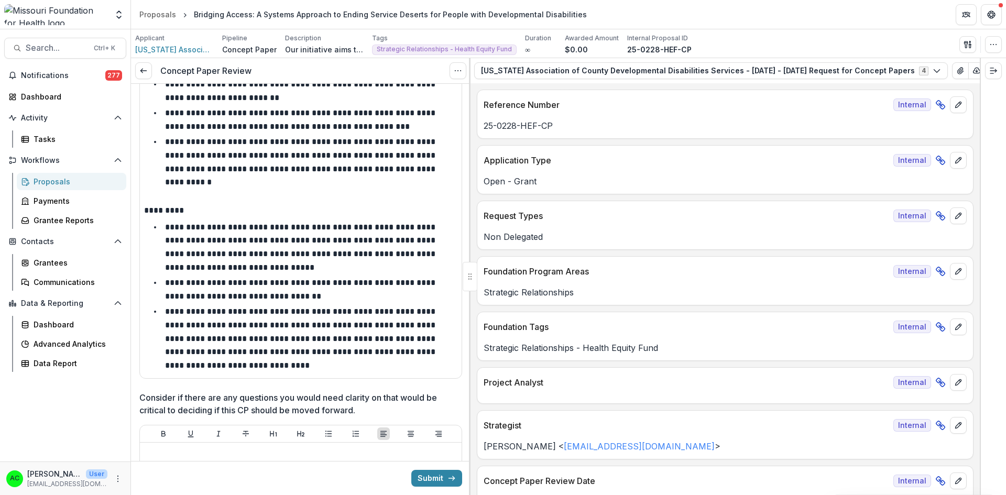
scroll to position [1732, 0]
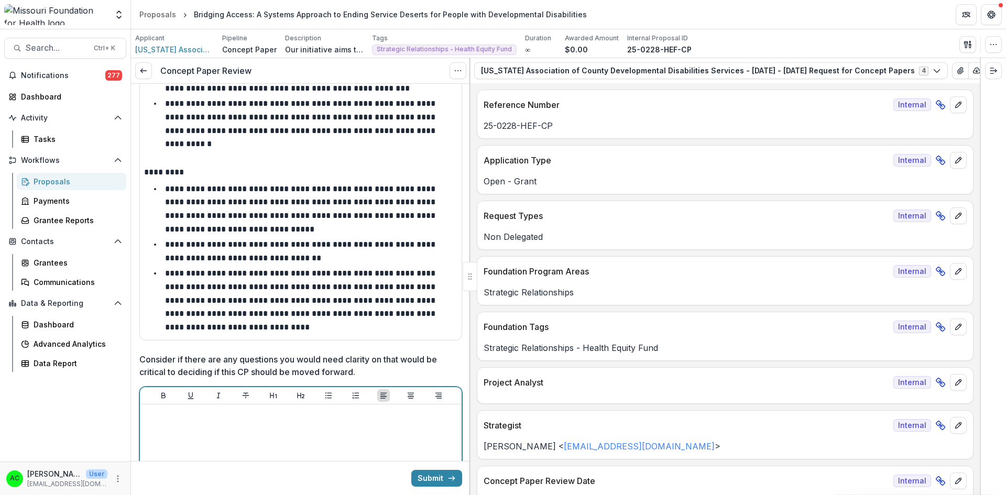
click at [371, 413] on div at bounding box center [300, 487] width 313 height 157
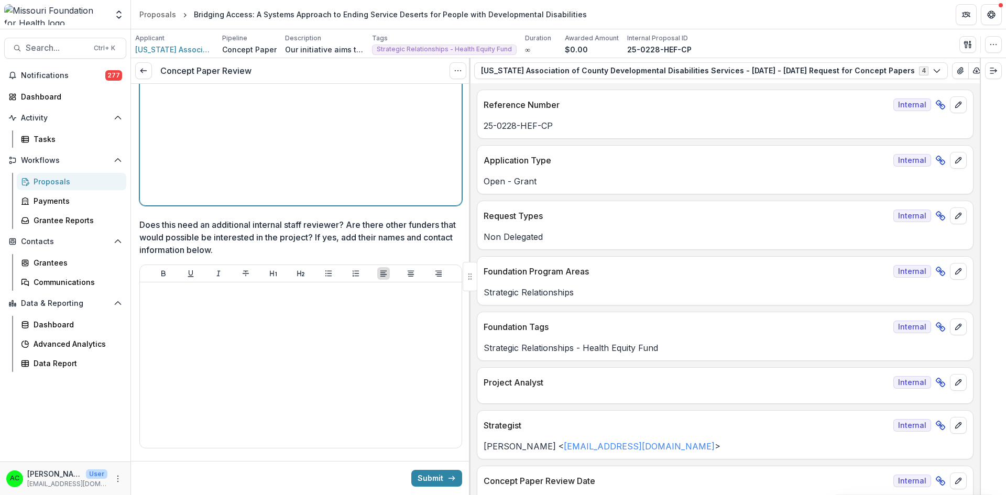
scroll to position [2103, 0]
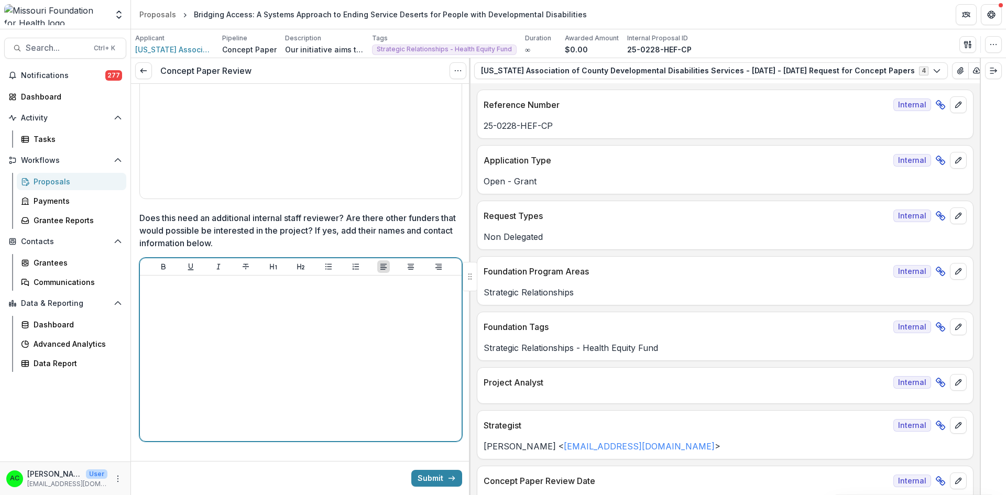
click at [421, 344] on div at bounding box center [300, 358] width 313 height 157
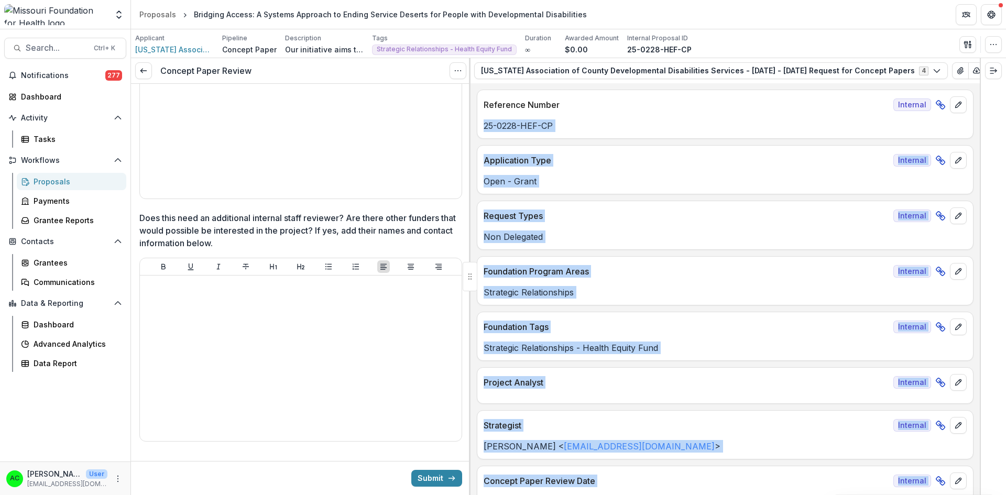
drag, startPoint x: 980, startPoint y: 105, endPoint x: 978, endPoint y: 84, distance: 21.0
click at [978, 84] on div "**********" at bounding box center [568, 276] width 875 height 437
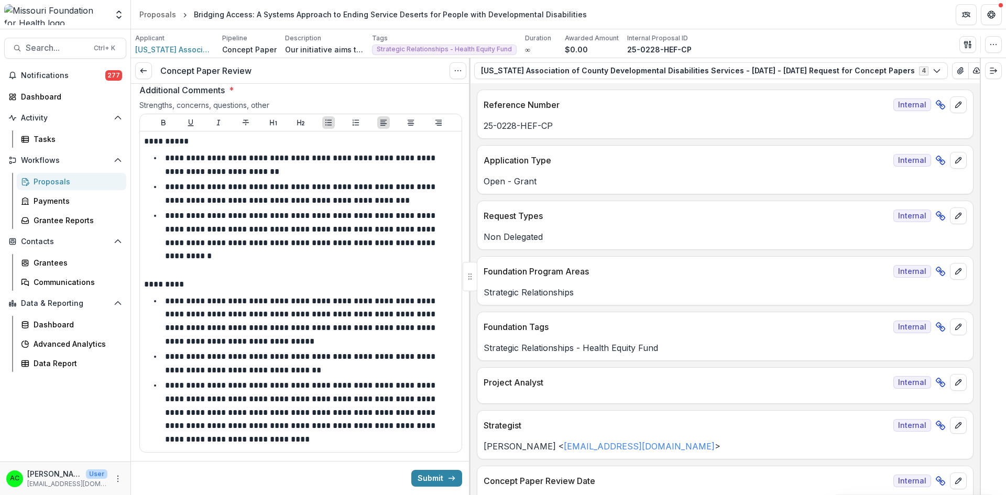
scroll to position [1600, 0]
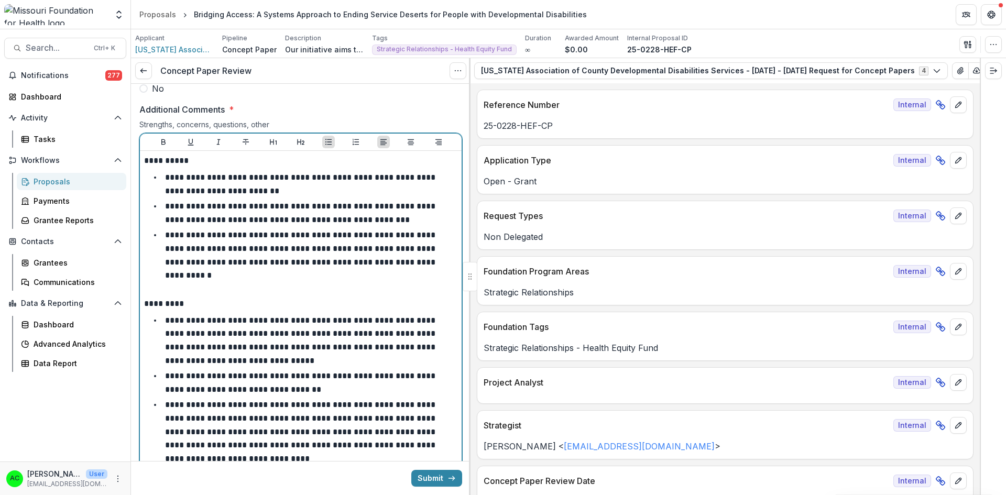
click at [434, 257] on li "**********" at bounding box center [307, 254] width 301 height 53
click at [431, 258] on li "**********" at bounding box center [307, 254] width 301 height 53
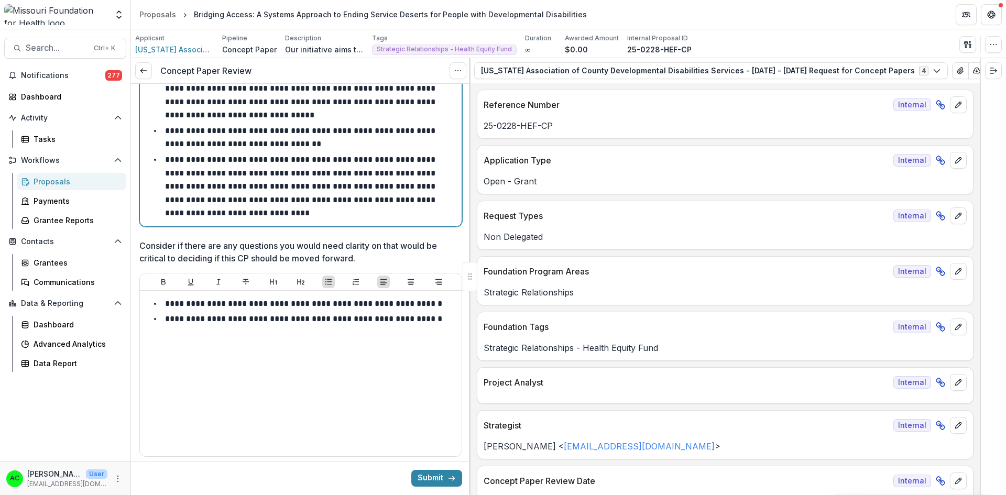
scroll to position [1864, 0]
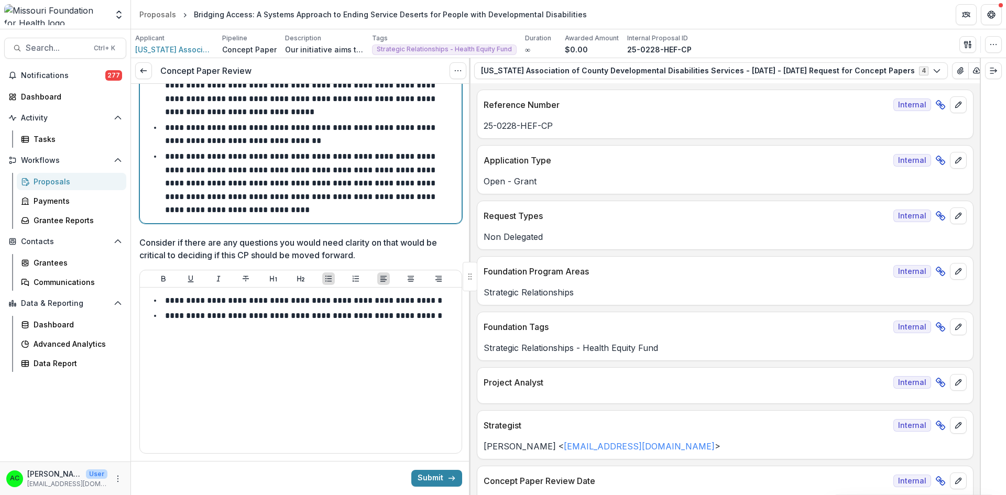
click at [363, 190] on li "**********" at bounding box center [307, 183] width 301 height 67
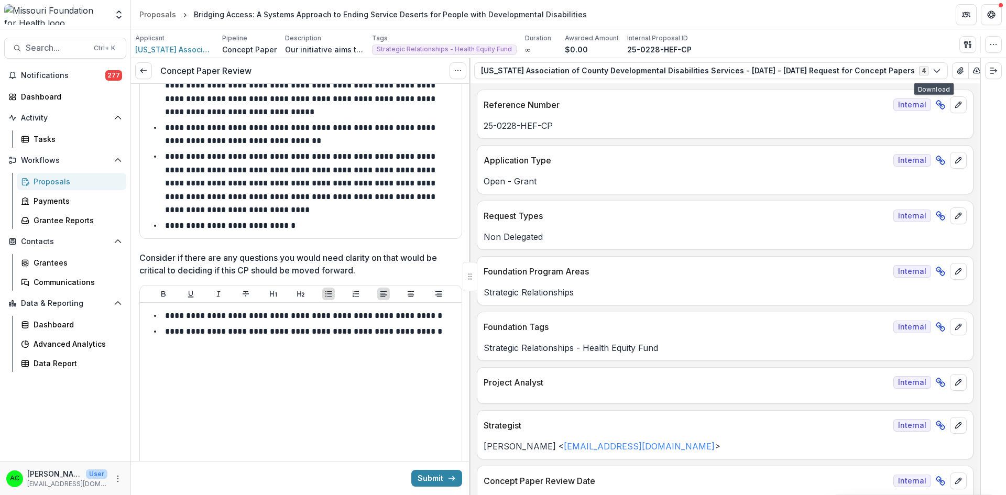
click at [952, 71] on button "View Attached Files" at bounding box center [960, 70] width 17 height 17
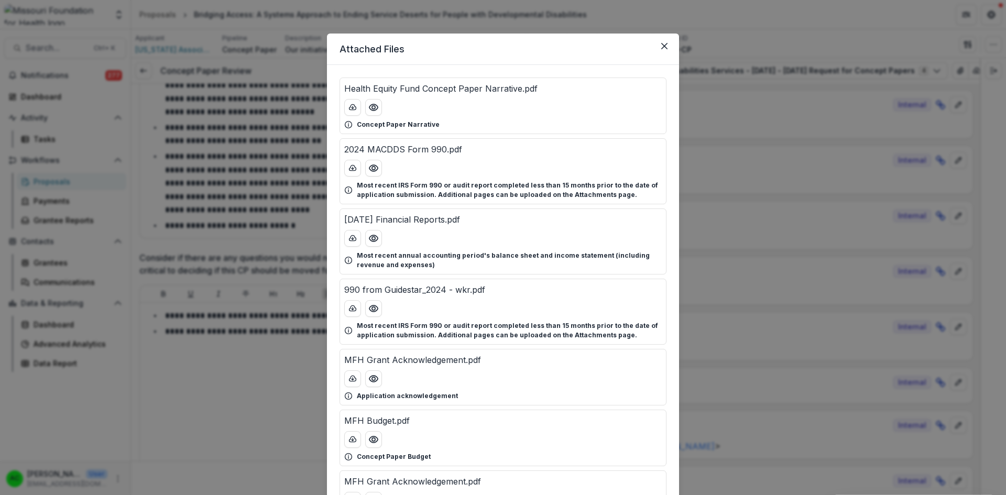
click at [375, 439] on icon "Preview MFH Budget.pdf" at bounding box center [373, 439] width 10 height 10
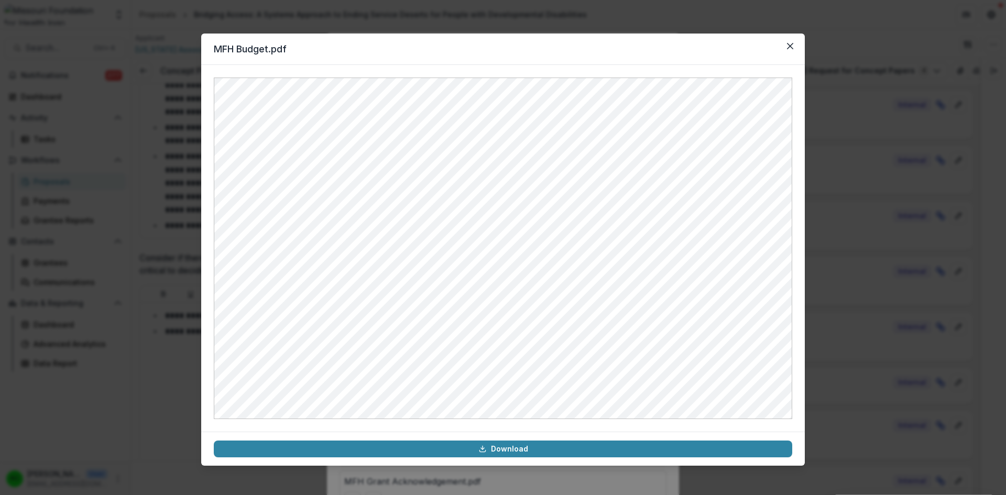
click at [793, 47] on button "Close" at bounding box center [790, 46] width 17 height 17
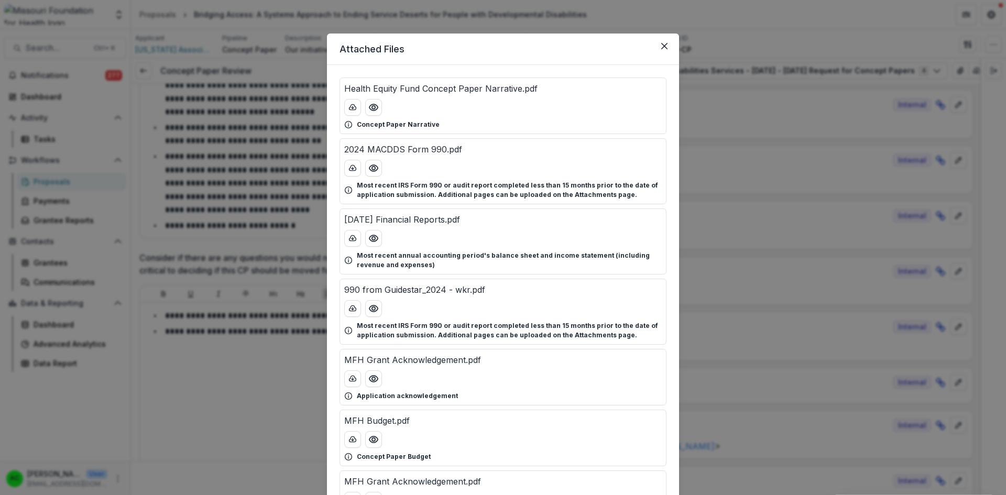
click at [661, 51] on button "Close" at bounding box center [664, 46] width 17 height 17
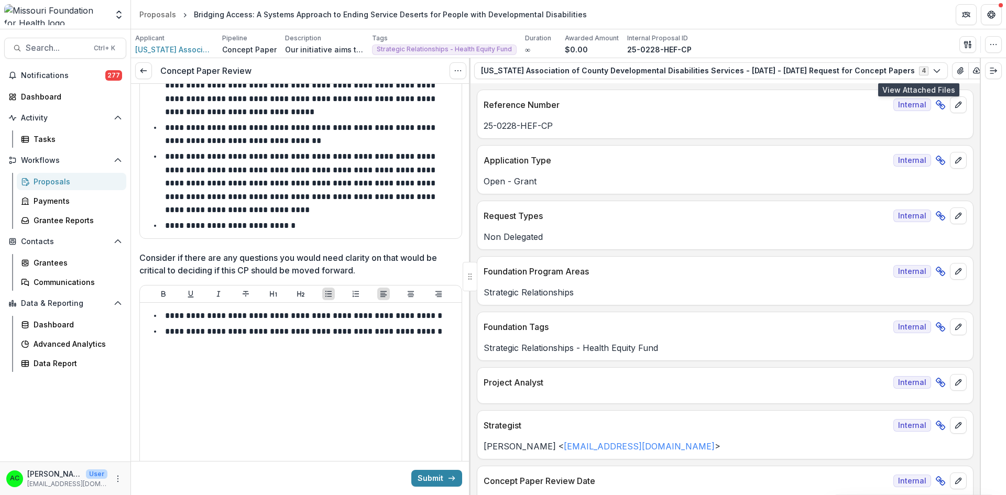
click at [956, 71] on icon "View Attached Files" at bounding box center [960, 71] width 8 height 8
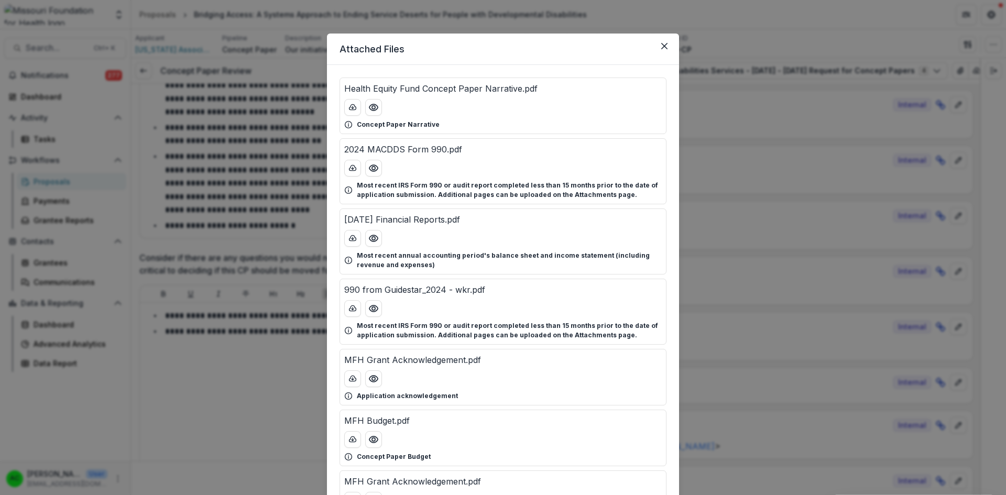
click at [372, 444] on icon "Preview MFH Budget.pdf" at bounding box center [373, 439] width 10 height 10
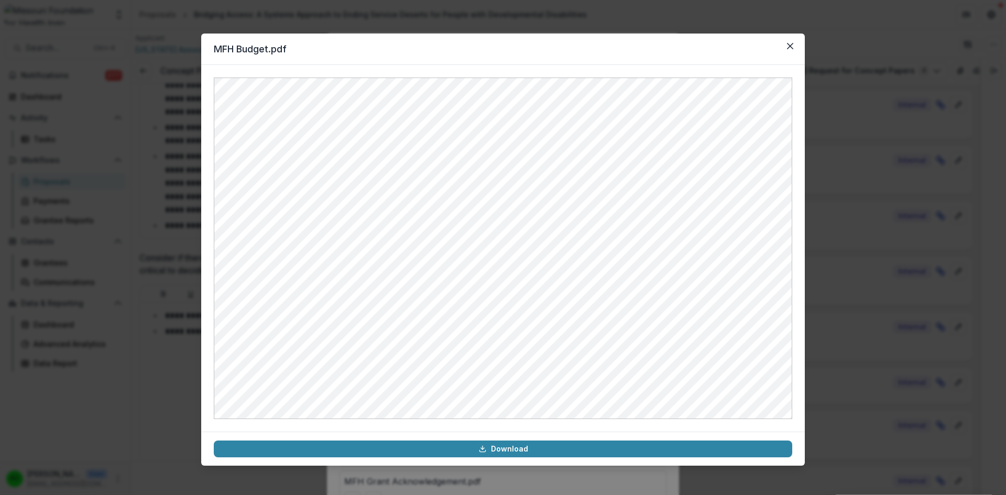
click at [788, 43] on icon "Close" at bounding box center [790, 46] width 6 height 6
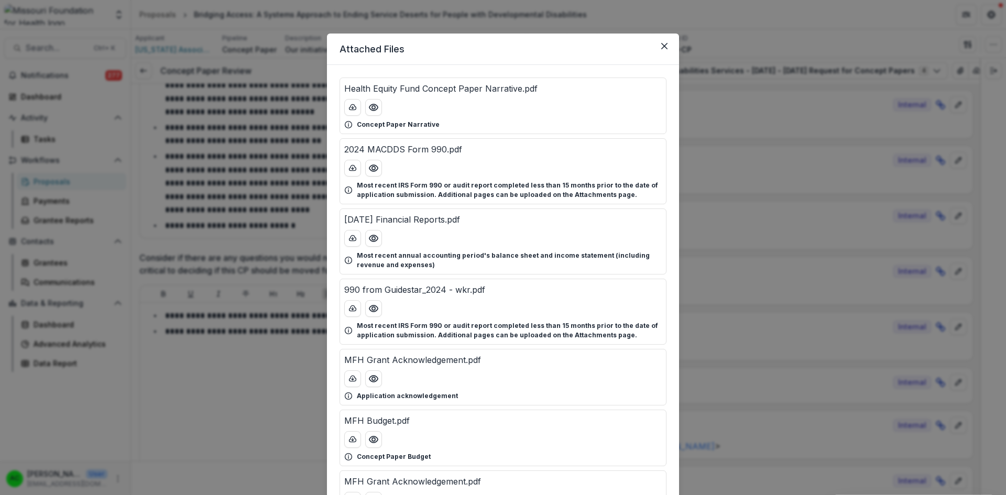
click at [664, 49] on icon "Close" at bounding box center [664, 46] width 6 height 6
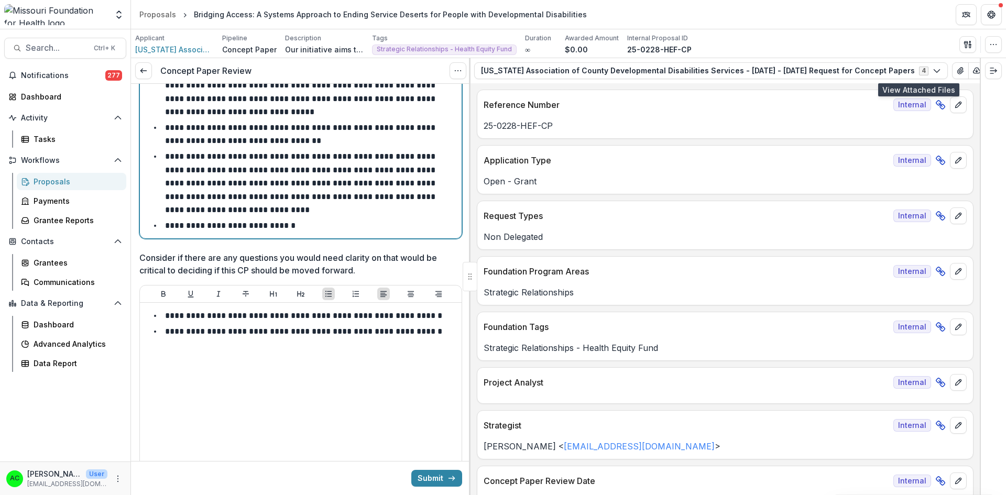
click at [329, 219] on li "**********" at bounding box center [307, 226] width 301 height 14
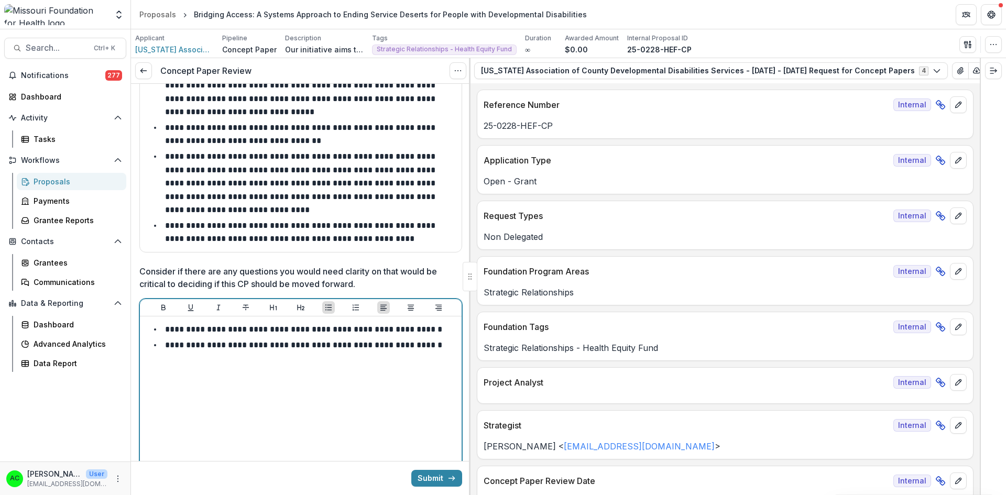
click at [417, 372] on div "**********" at bounding box center [300, 399] width 313 height 157
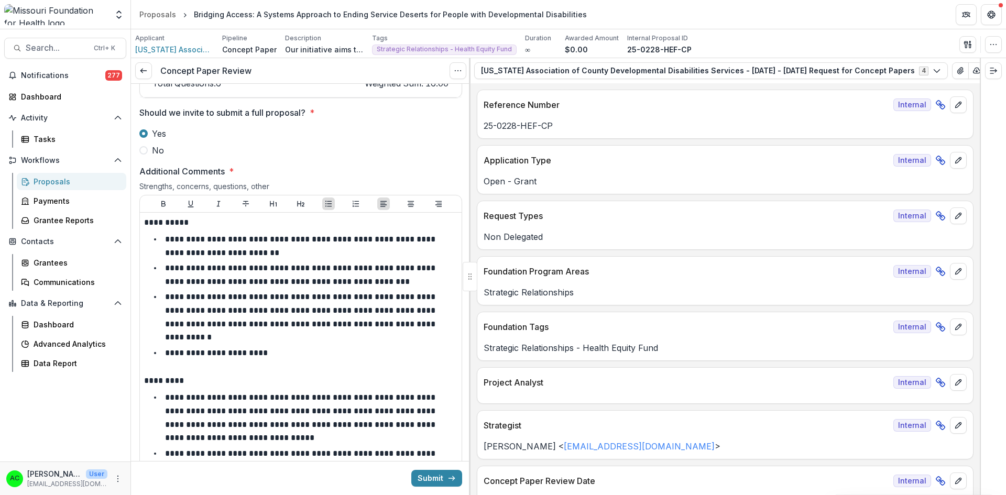
scroll to position [1502, 0]
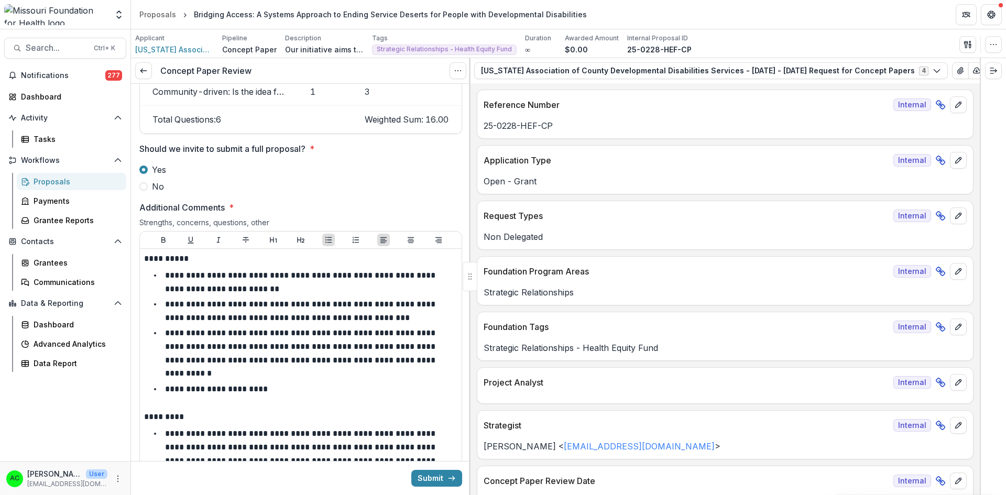
click at [146, 182] on span at bounding box center [143, 186] width 8 height 8
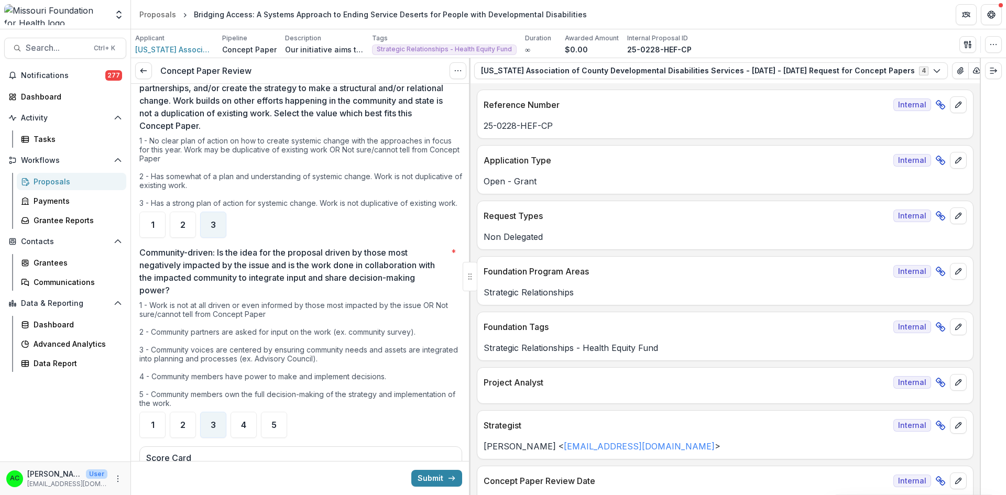
scroll to position [1390, 0]
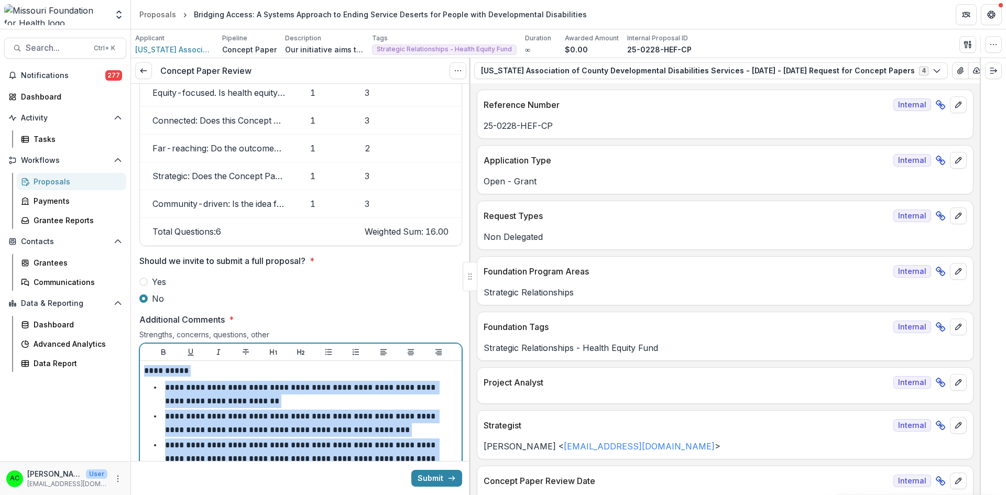
drag, startPoint x: 414, startPoint y: 387, endPoint x: 140, endPoint y: 368, distance: 274.6
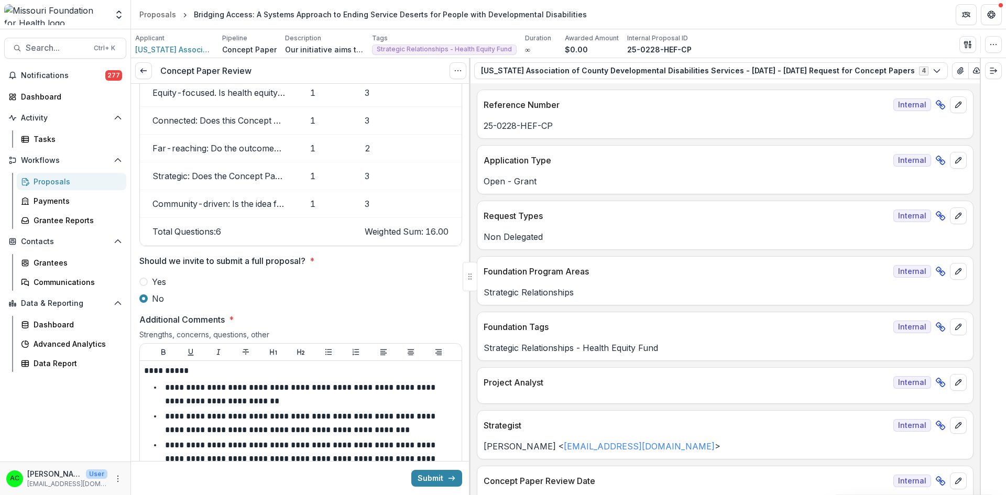
click at [389, 276] on label "Yes" at bounding box center [300, 282] width 323 height 13
click at [142, 67] on icon at bounding box center [143, 71] width 8 height 8
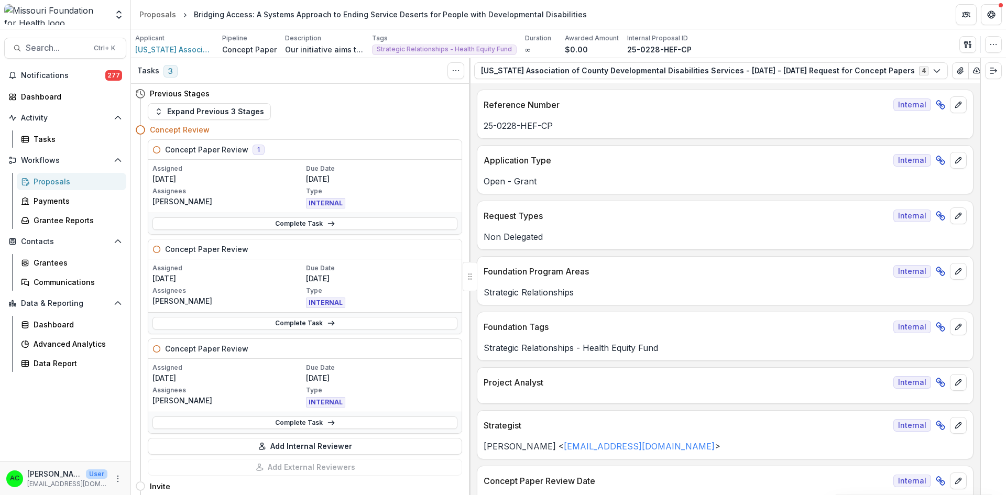
click at [251, 222] on link "Complete Task" at bounding box center [304, 223] width 305 height 13
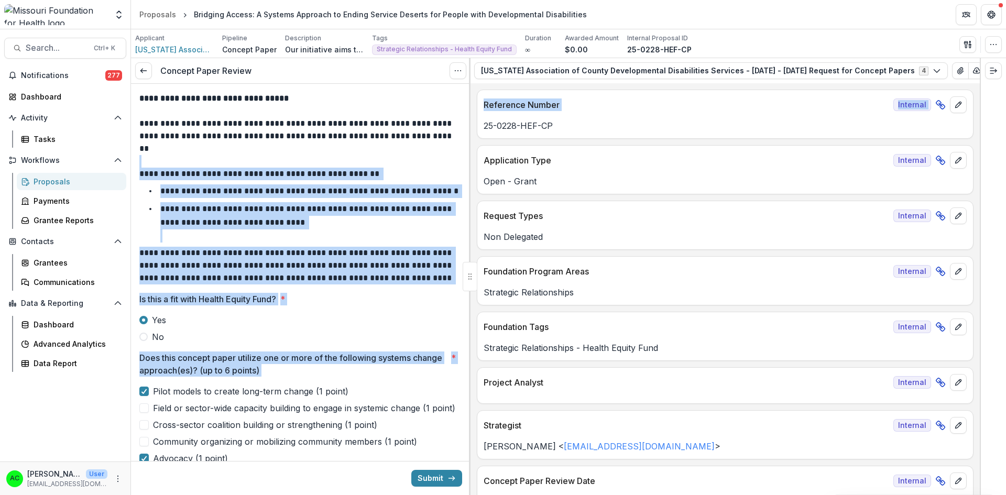
drag, startPoint x: 470, startPoint y: 122, endPoint x: 467, endPoint y: 166, distance: 43.6
click at [467, 166] on div "**********" at bounding box center [568, 276] width 875 height 437
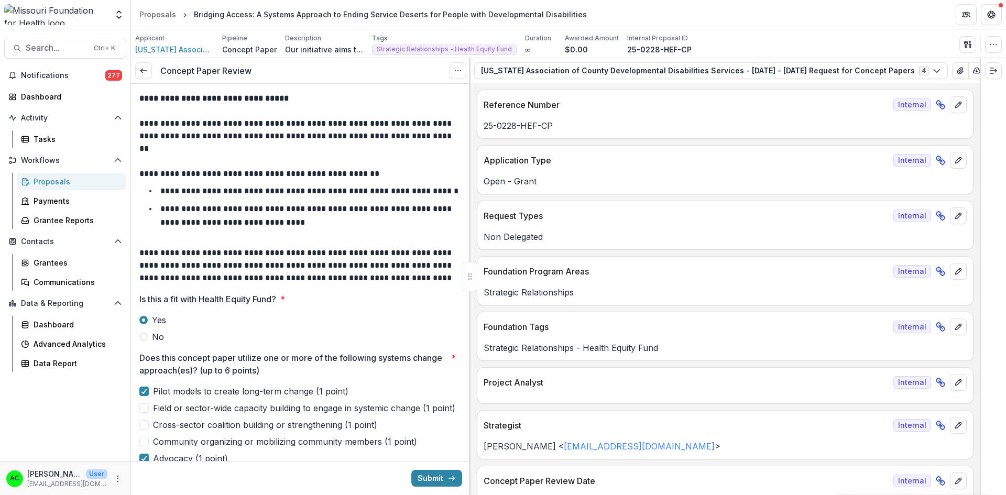
click at [455, 143] on p "**********" at bounding box center [299, 136] width 320 height 38
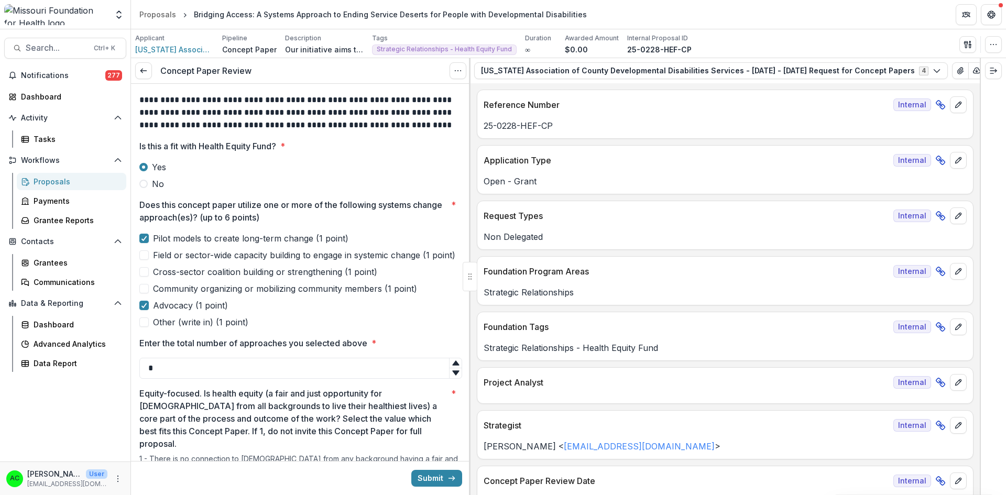
scroll to position [36, 0]
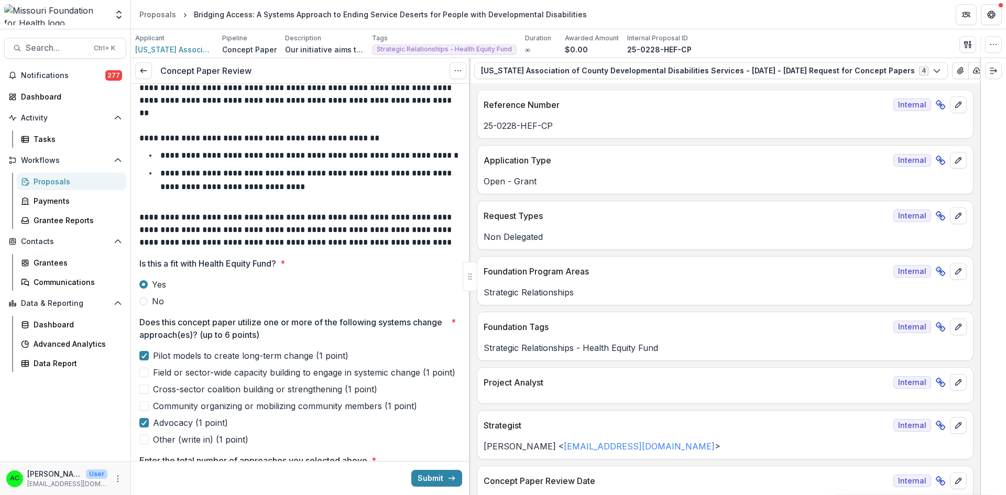
click at [146, 70] on icon at bounding box center [143, 71] width 8 height 8
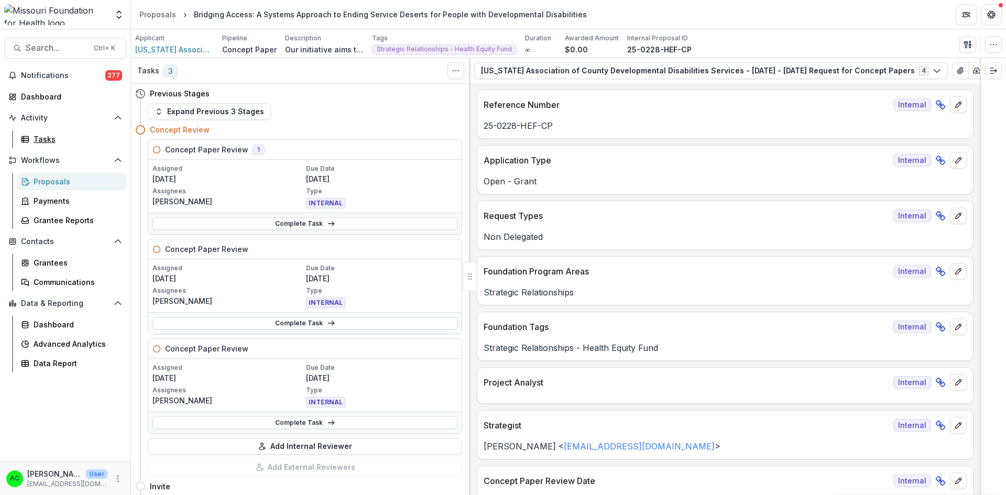
click at [48, 136] on div "Tasks" at bounding box center [76, 139] width 84 height 11
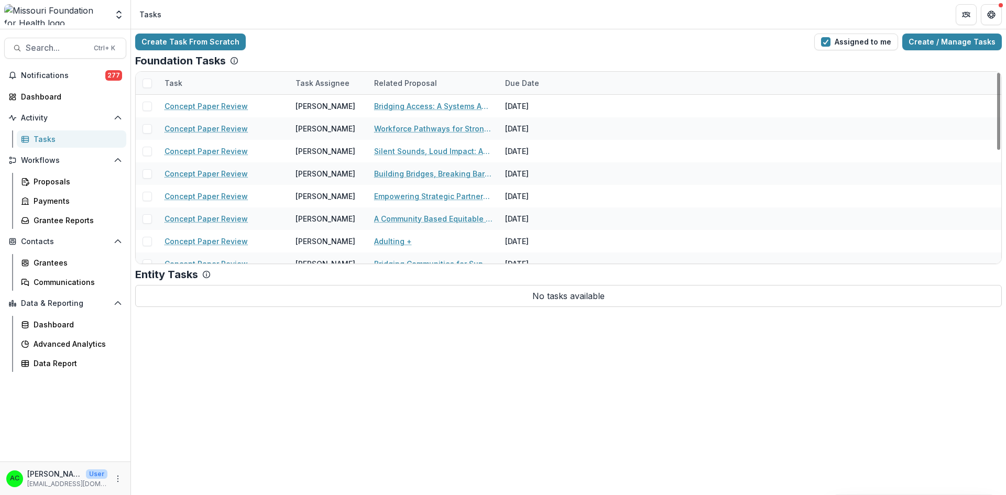
drag, startPoint x: 996, startPoint y: 95, endPoint x: 998, endPoint y: 77, distance: 18.5
click at [998, 77] on div at bounding box center [998, 111] width 3 height 77
click at [68, 42] on button "Search... Ctrl + K" at bounding box center [65, 48] width 122 height 21
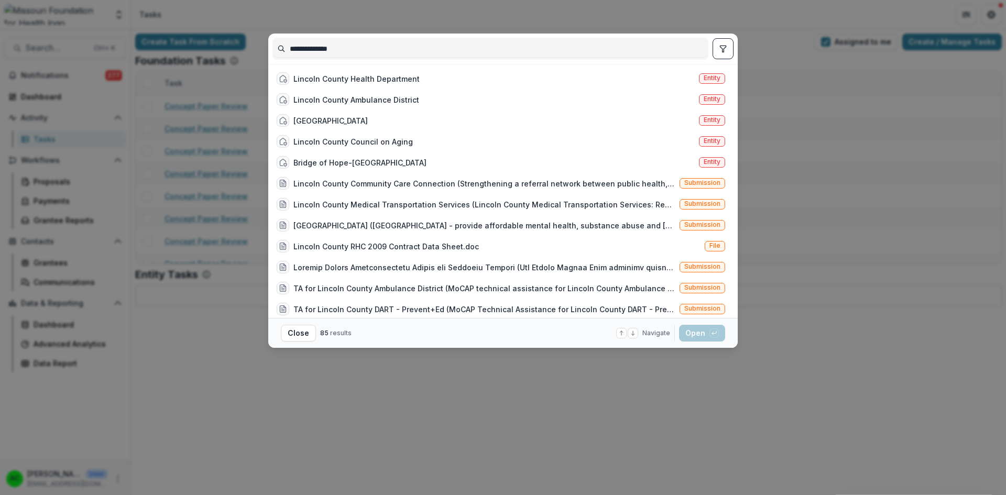
type input "**********"
click at [711, 142] on span "Entity" at bounding box center [711, 140] width 17 height 7
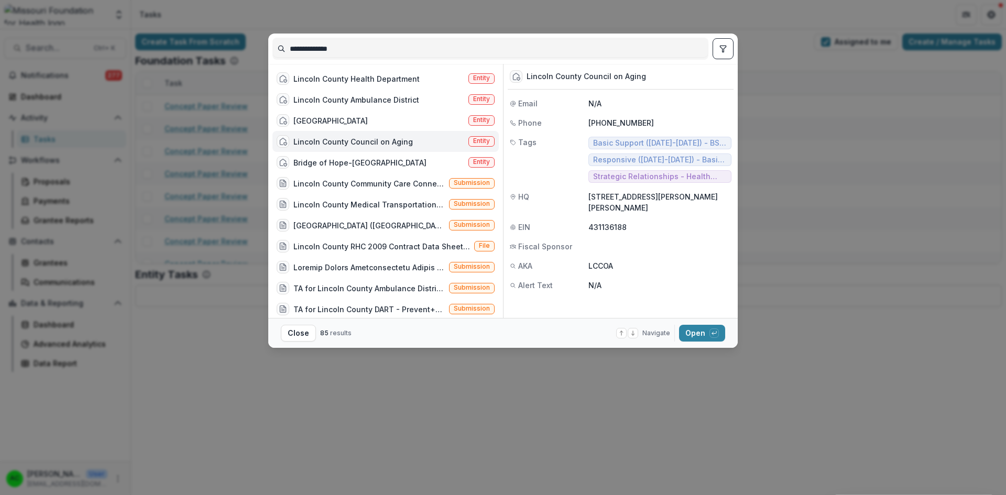
click at [695, 334] on button "Open with enter key" at bounding box center [702, 333] width 46 height 17
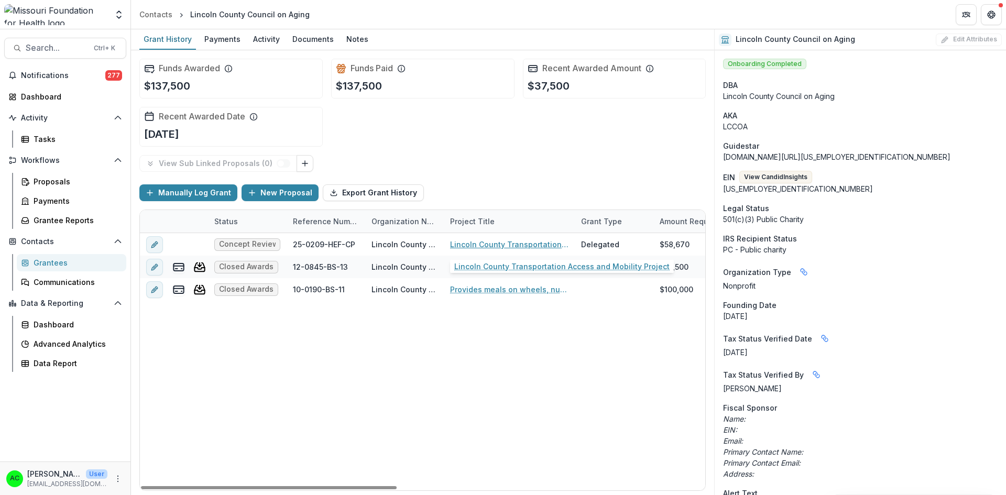
click at [519, 246] on link "Lincoln County Transportation Access and Mobility Project" at bounding box center [509, 244] width 118 height 11
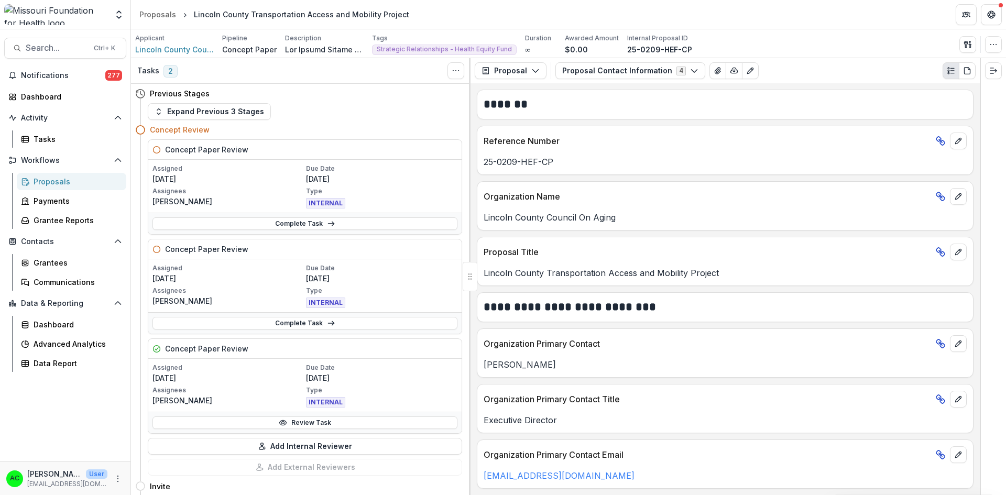
click at [307, 425] on link "Review Task" at bounding box center [304, 422] width 305 height 13
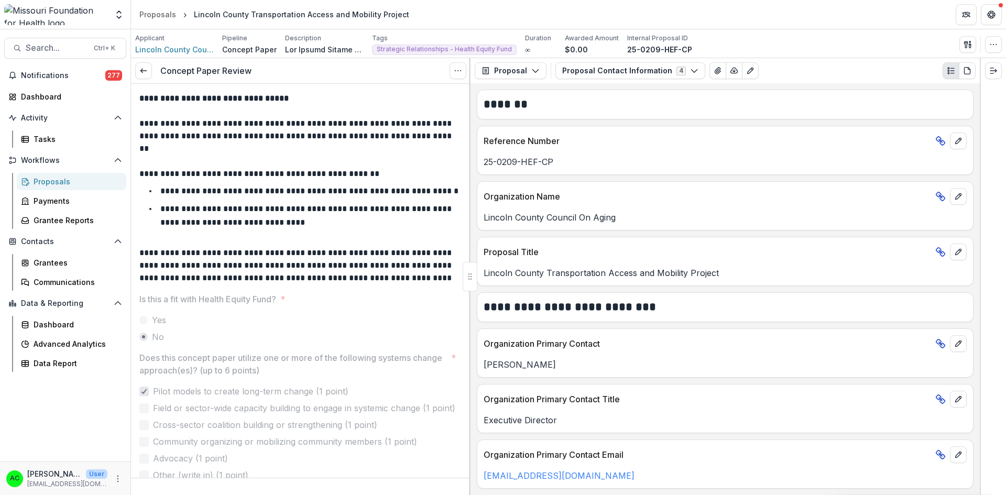
click at [461, 71] on icon "Options" at bounding box center [458, 71] width 8 height 8
click at [399, 117] on button "Reopen Task" at bounding box center [407, 116] width 112 height 17
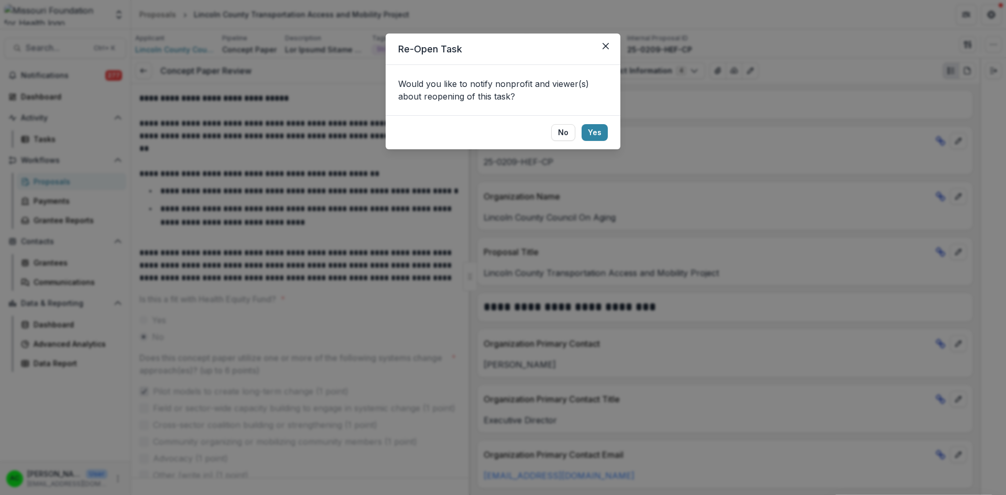
click at [565, 134] on button "No" at bounding box center [563, 132] width 24 height 17
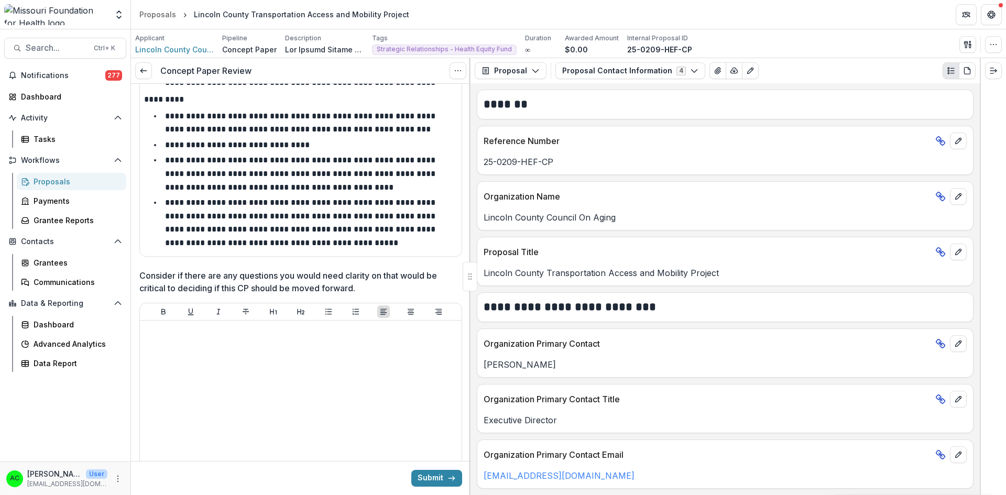
scroll to position [1773, 0]
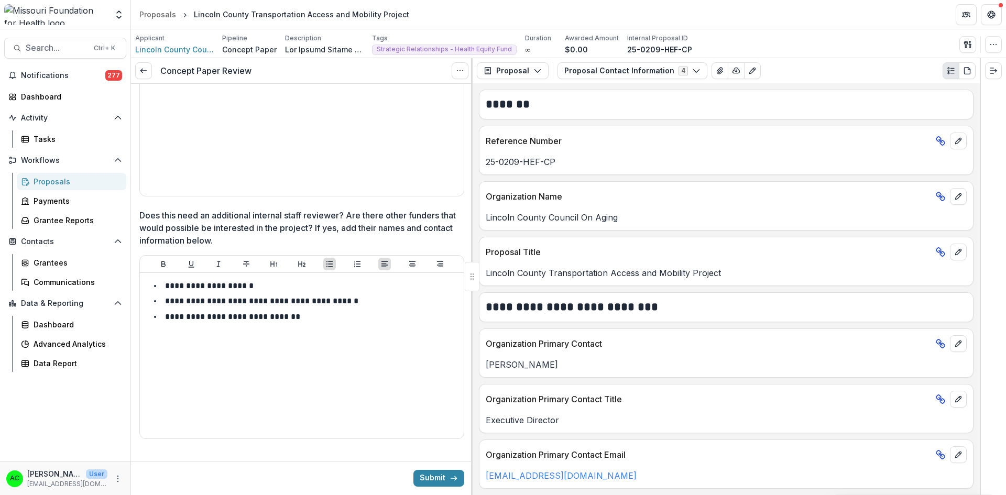
scroll to position [2041, 0]
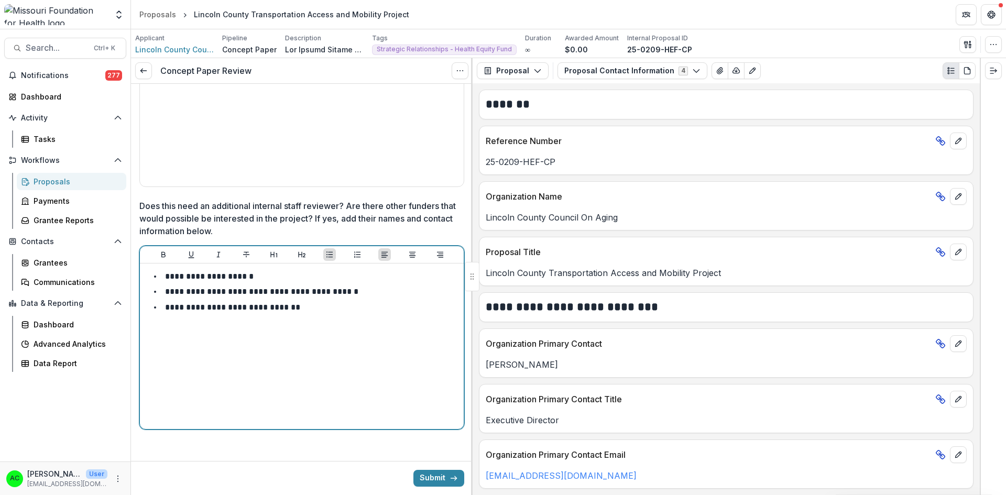
click at [302, 309] on li "**********" at bounding box center [308, 308] width 303 height 14
click at [296, 328] on p "**********" at bounding box center [254, 325] width 137 height 8
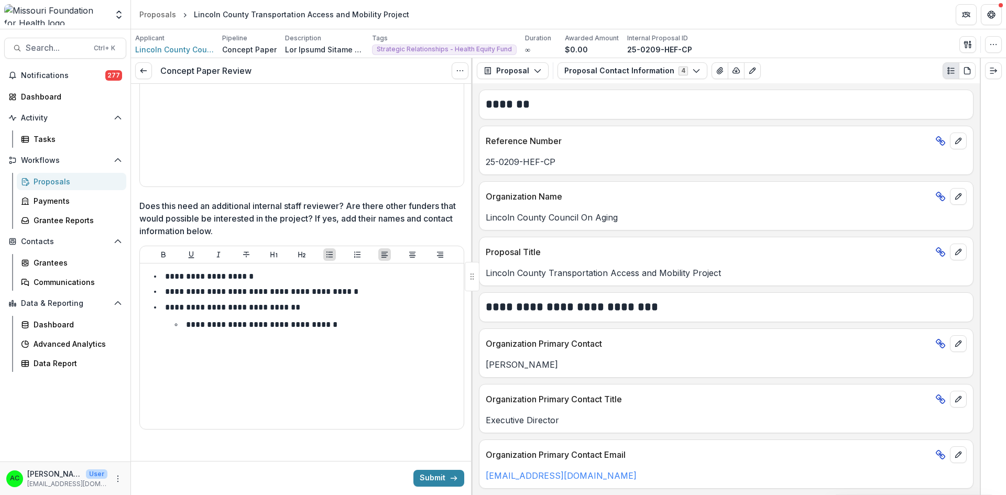
click at [431, 480] on button "Submit" at bounding box center [438, 478] width 51 height 17
